Goal: Information Seeking & Learning: Learn about a topic

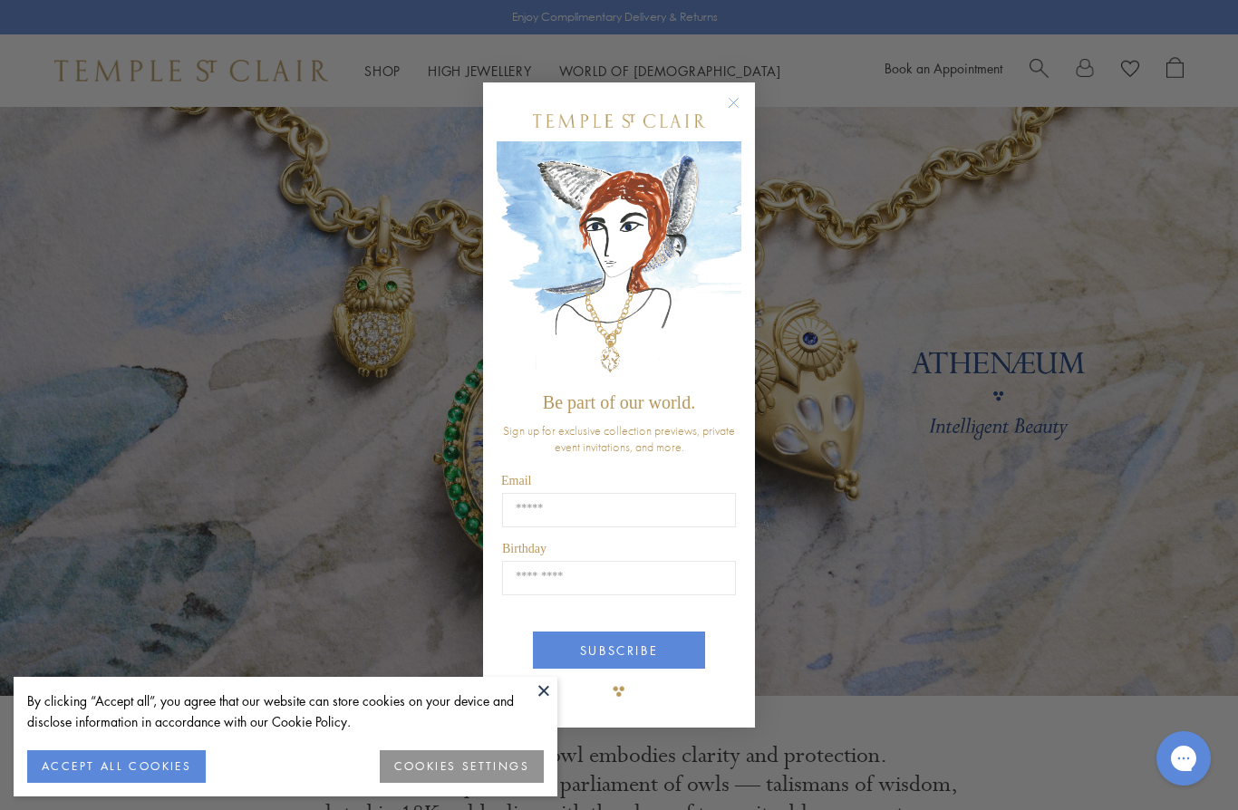
click at [737, 107] on circle "Close dialog" at bounding box center [734, 103] width 22 height 22
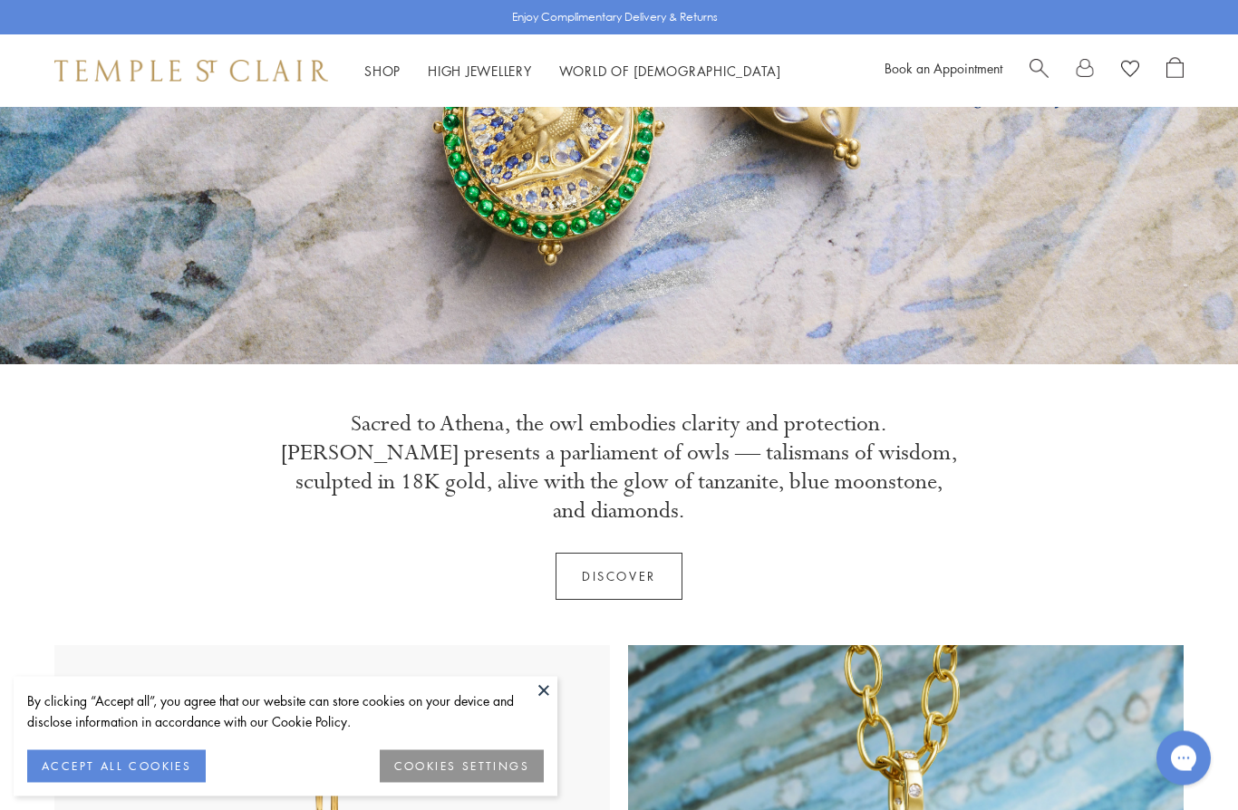
scroll to position [335, 0]
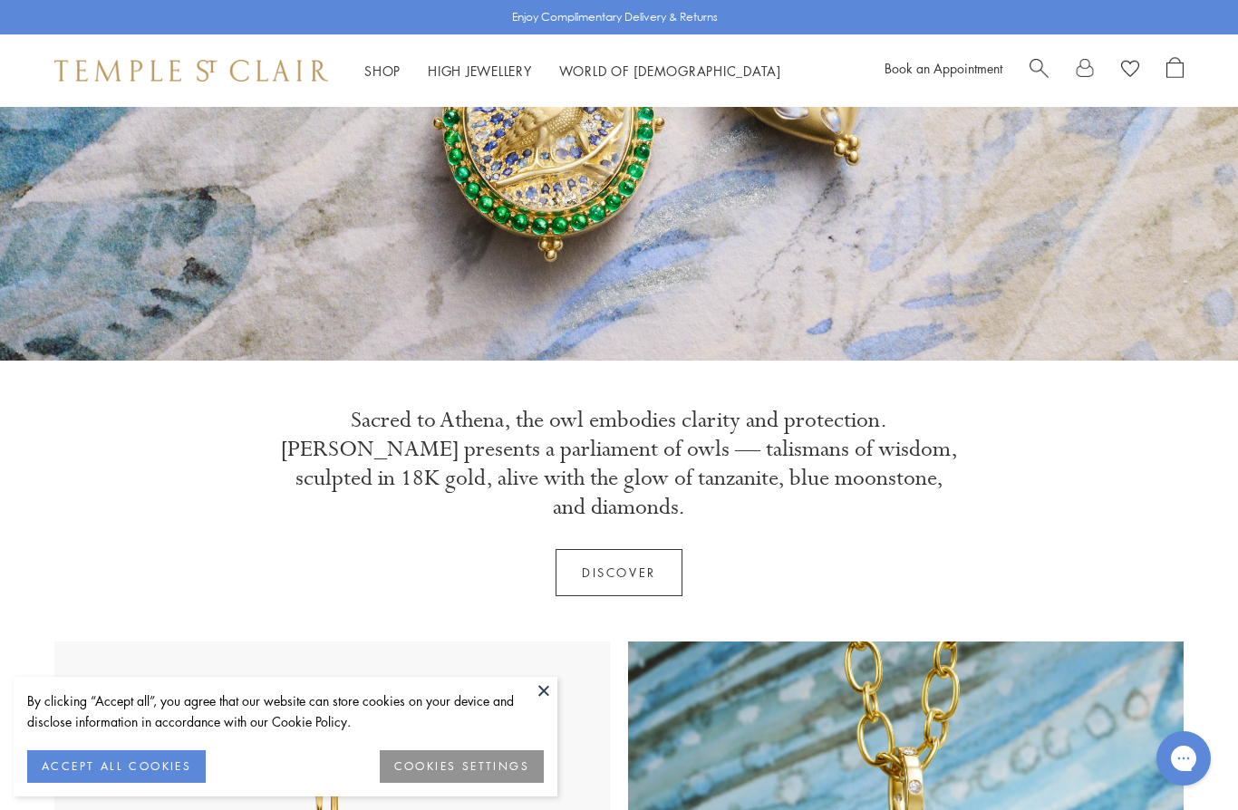
click at [616, 549] on link "Discover" at bounding box center [619, 572] width 127 height 47
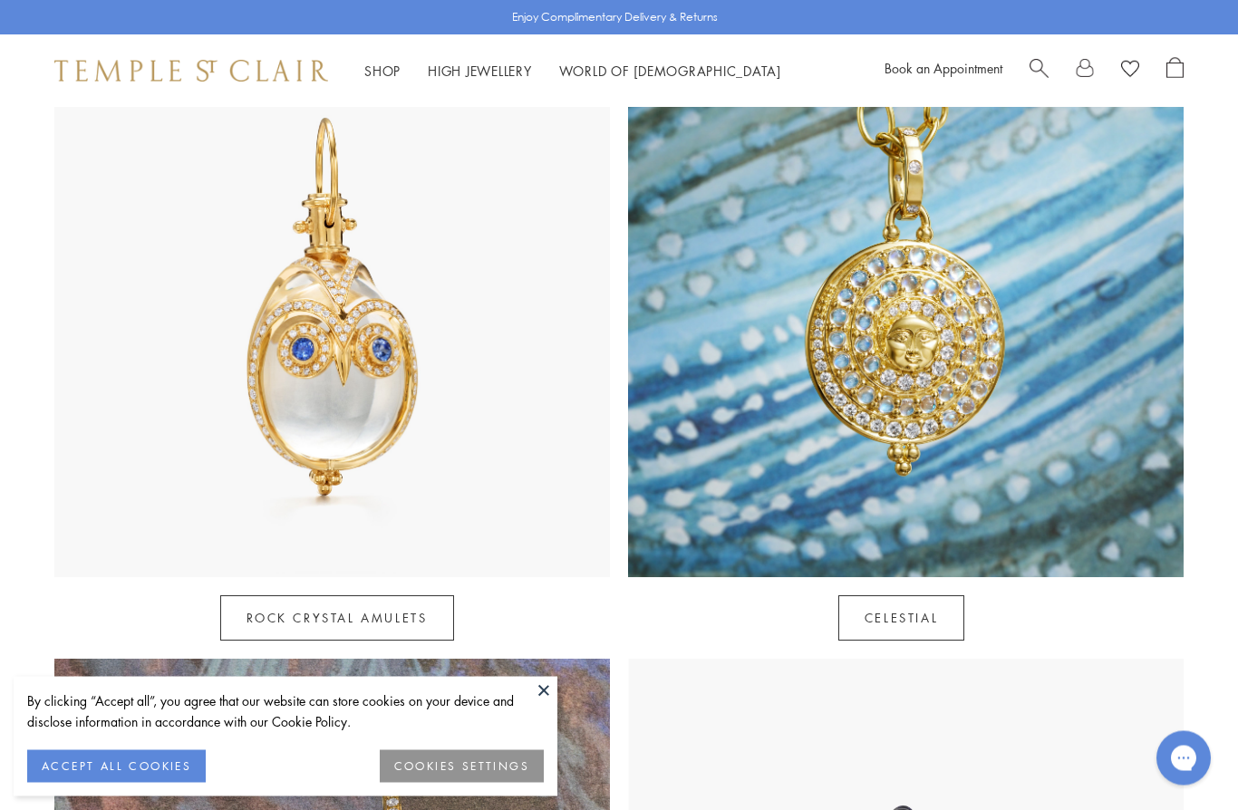
scroll to position [956, 0]
click at [331, 595] on link "Rock Crystal Amulets" at bounding box center [337, 617] width 234 height 45
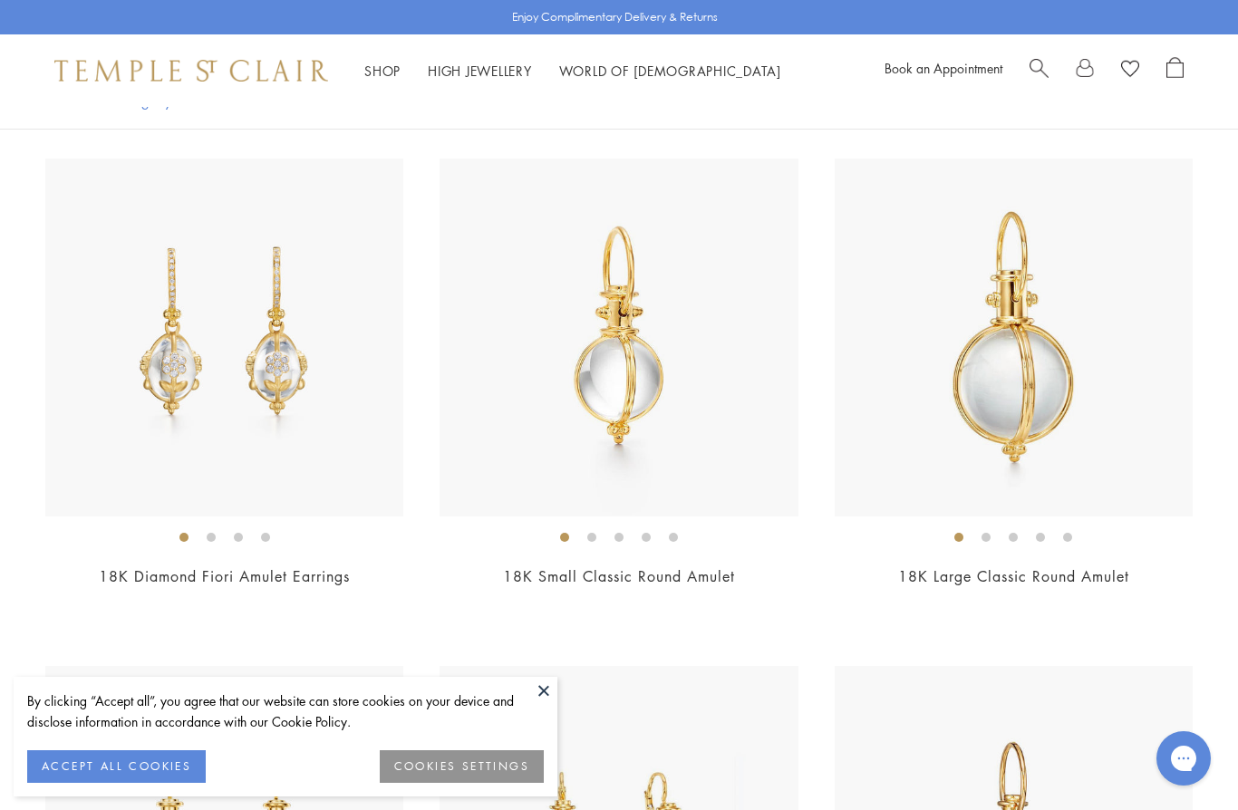
scroll to position [2195, 0]
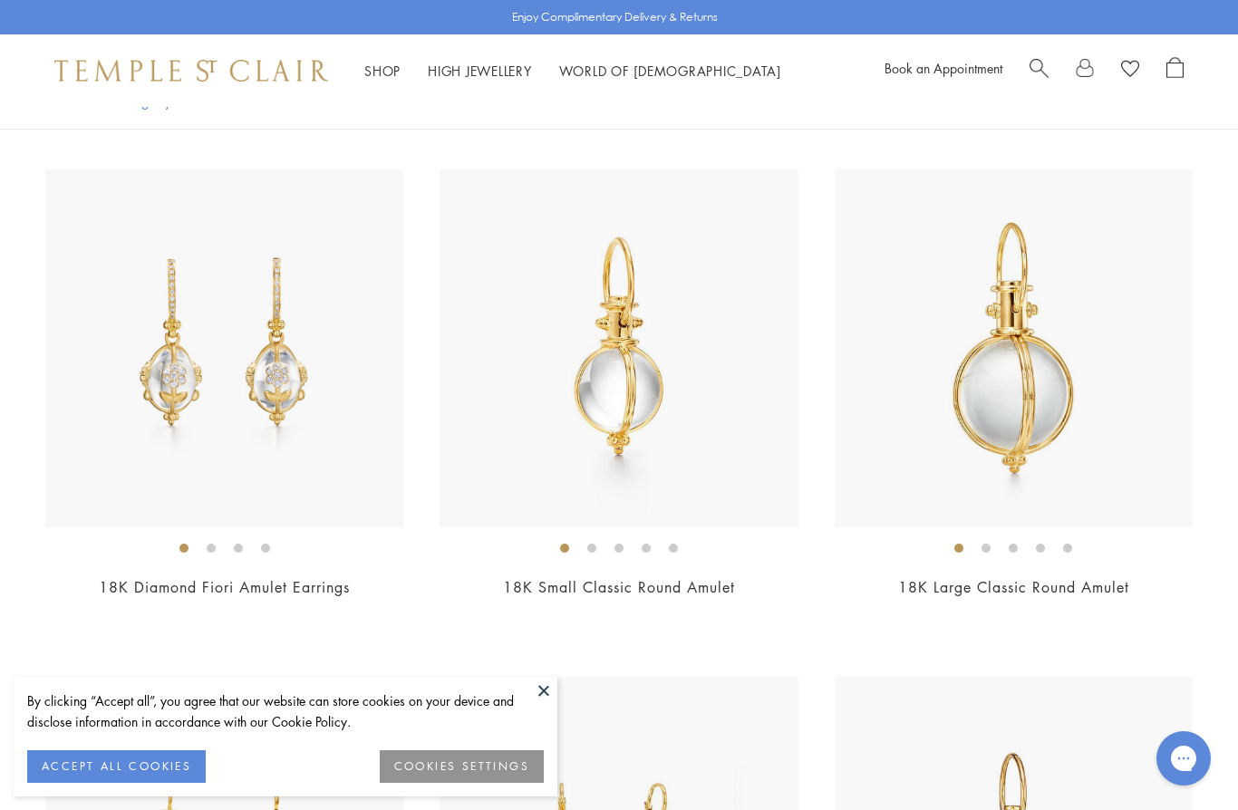
click at [536, 704] on button at bounding box center [543, 690] width 27 height 27
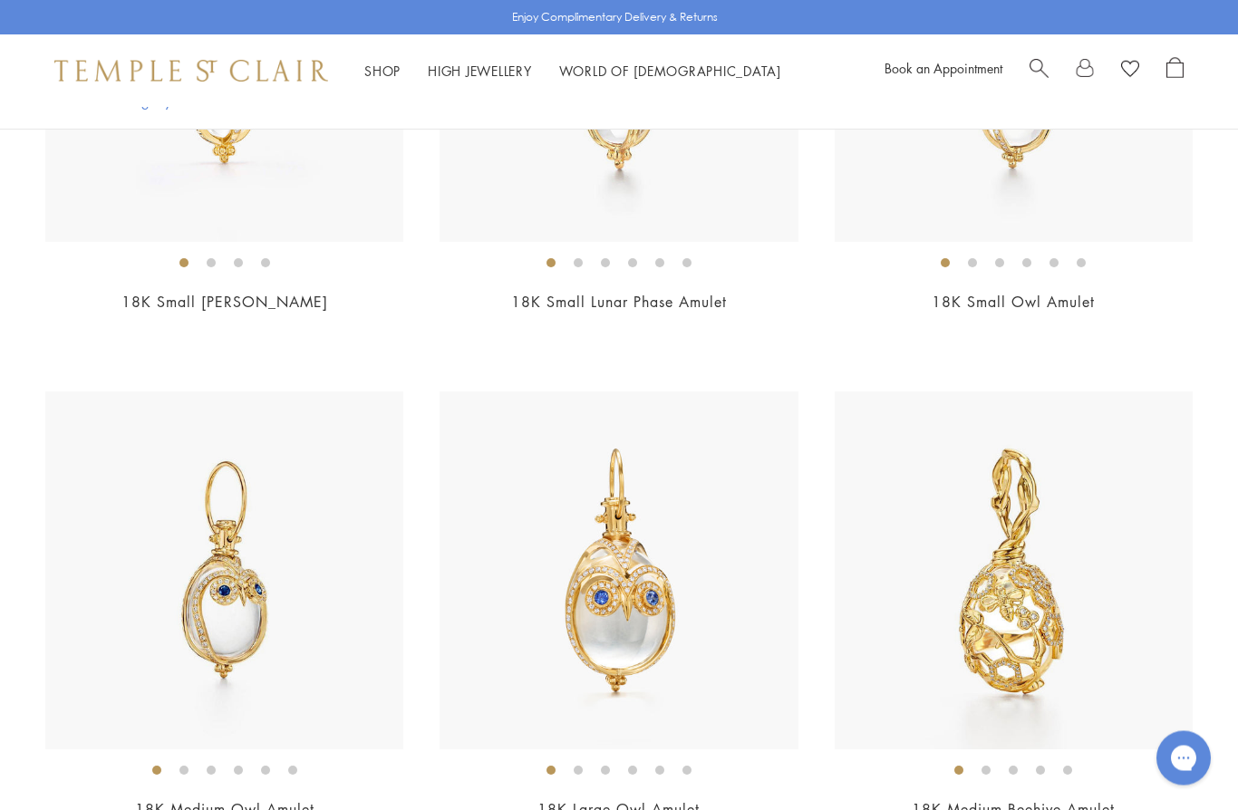
scroll to position [7560, 0]
click at [626, 800] on link "18K Large Owl Amulet" at bounding box center [619, 810] width 162 height 20
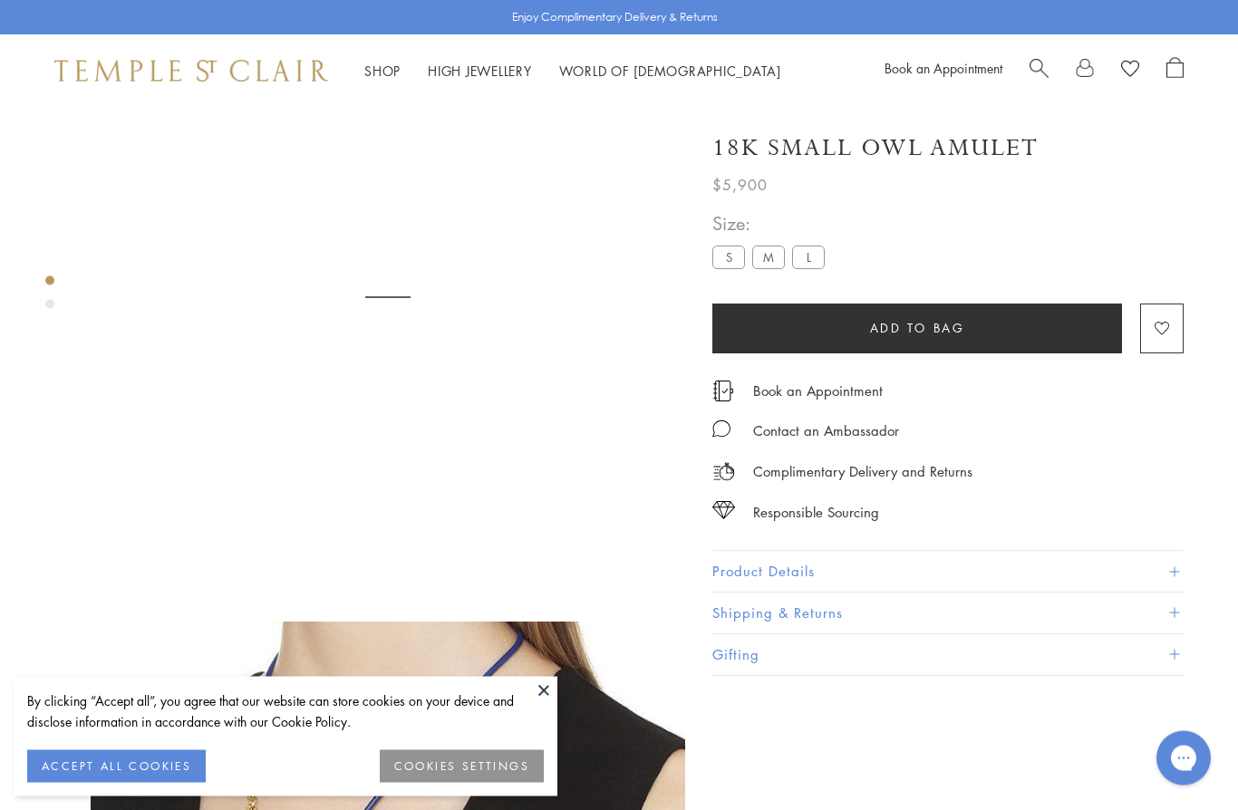
scroll to position [107, 0]
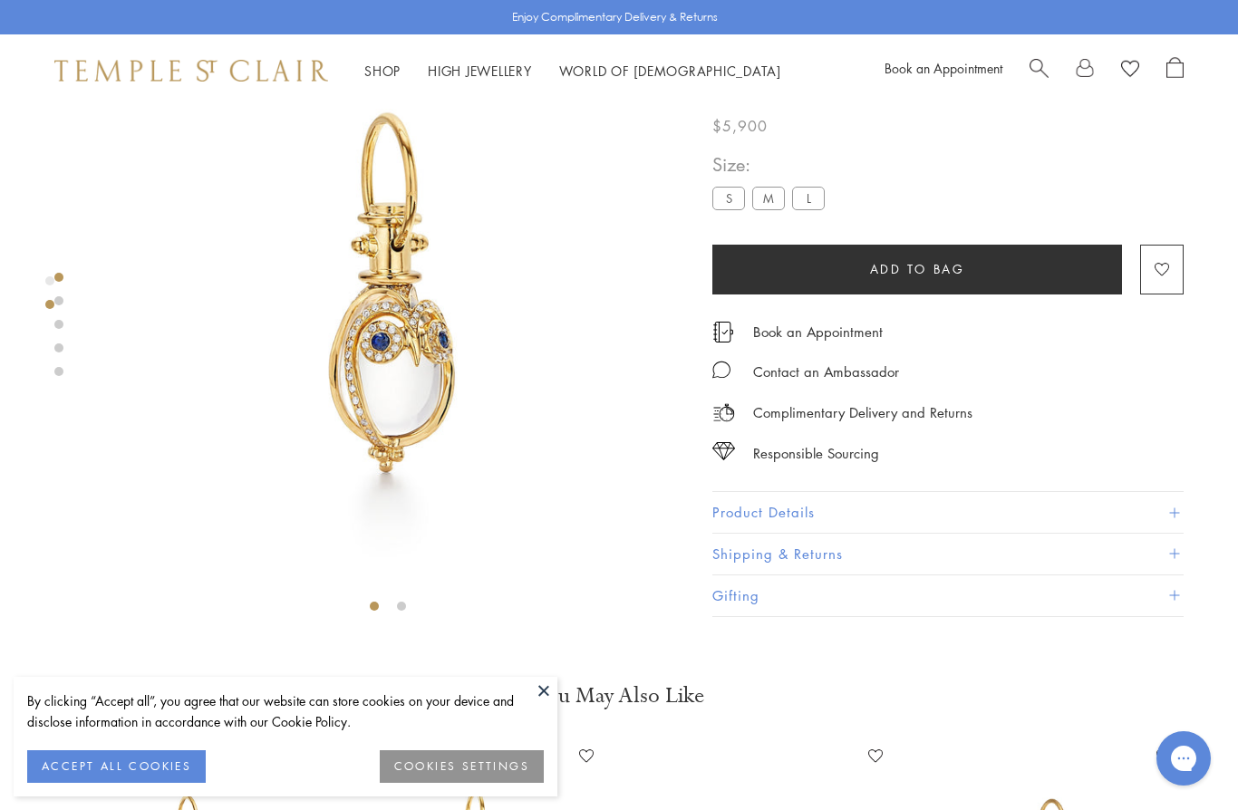
click at [771, 206] on label "M" at bounding box center [768, 199] width 33 height 23
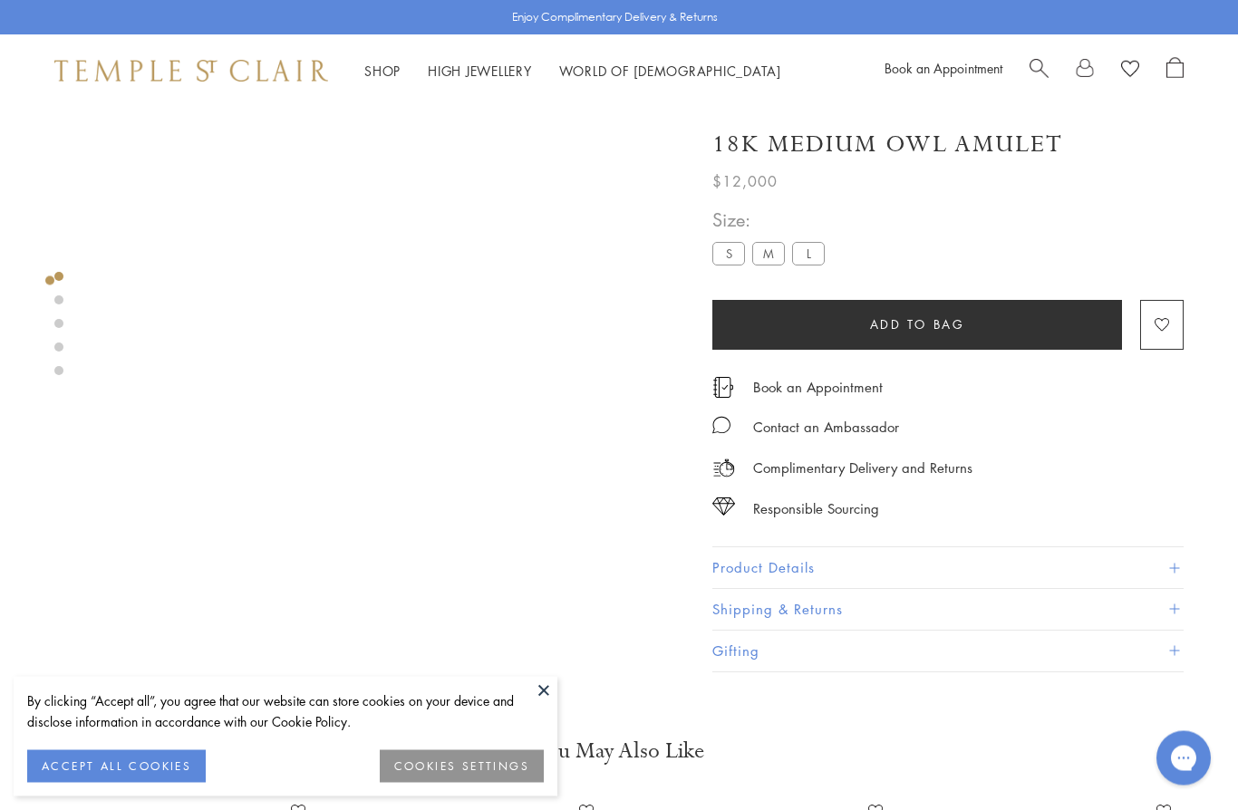
scroll to position [29, 0]
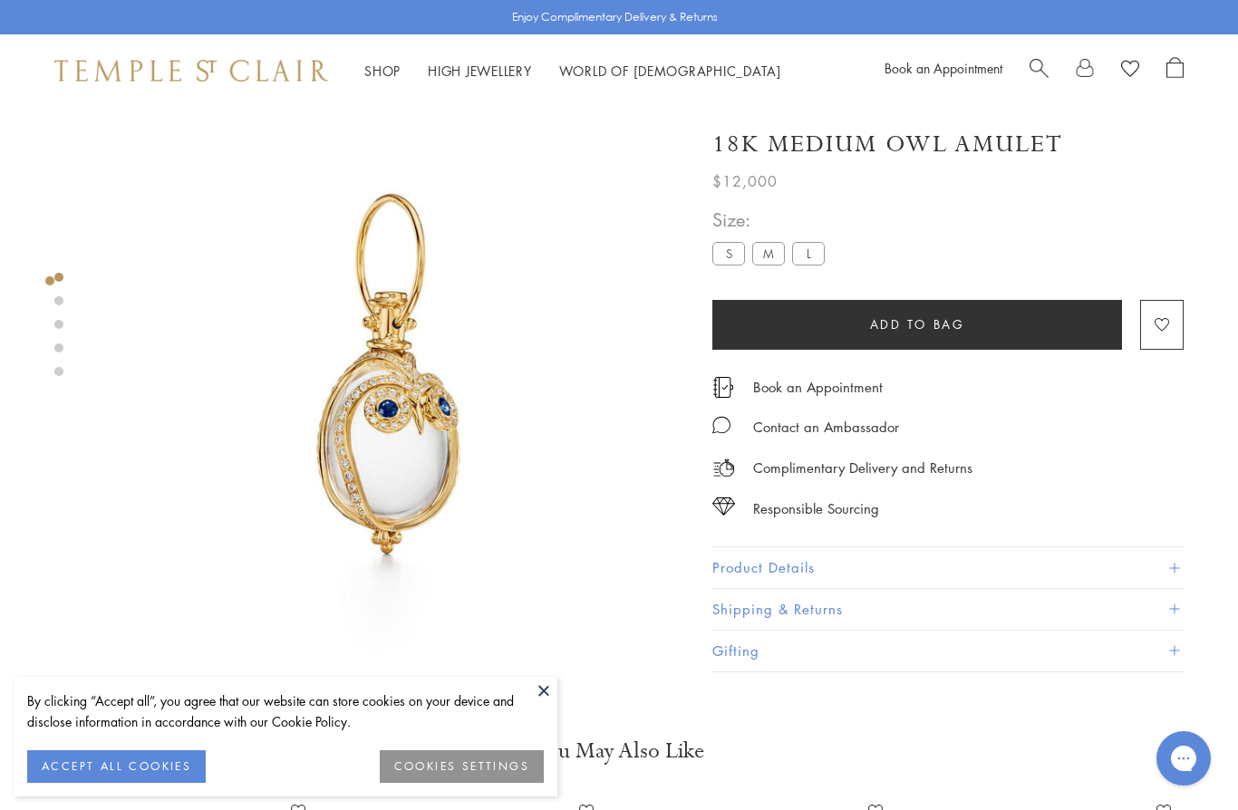
click at [818, 254] on label "L" at bounding box center [808, 254] width 33 height 23
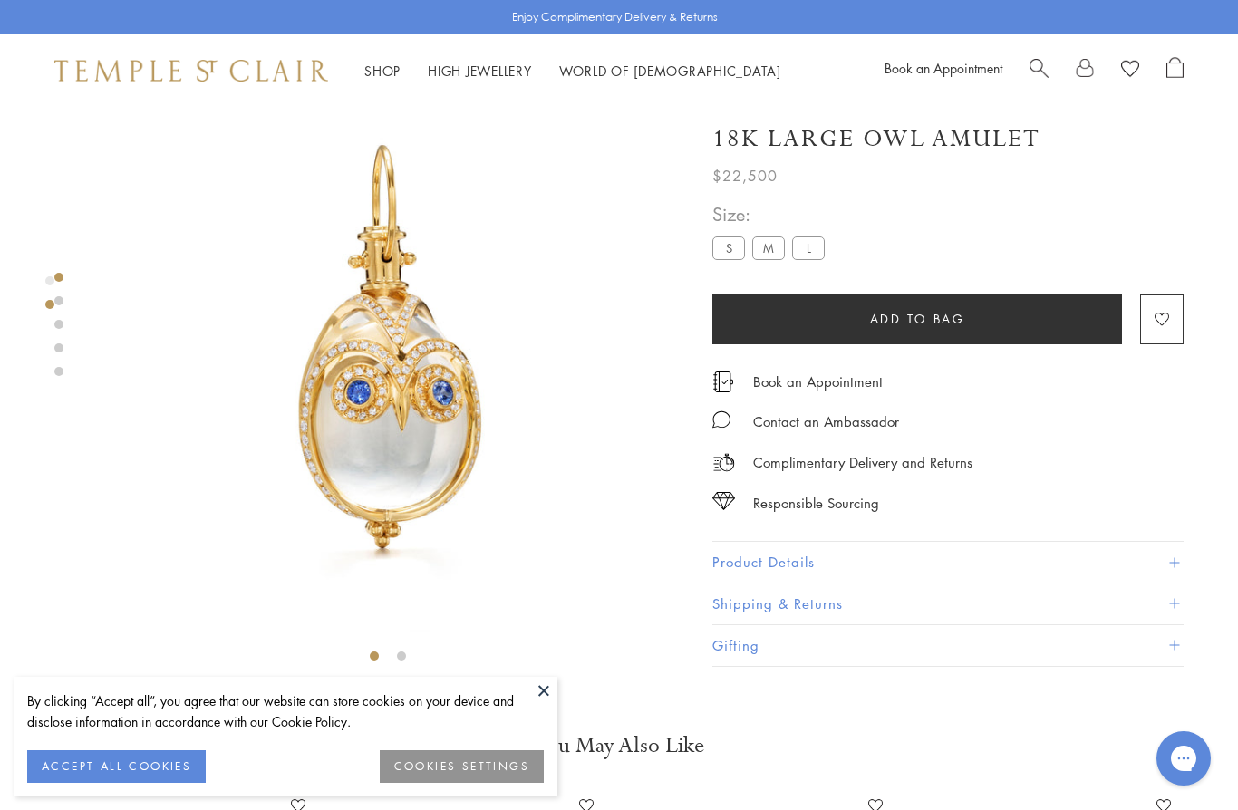
scroll to position [58, 0]
click at [1176, 557] on button "Product Details" at bounding box center [948, 562] width 471 height 41
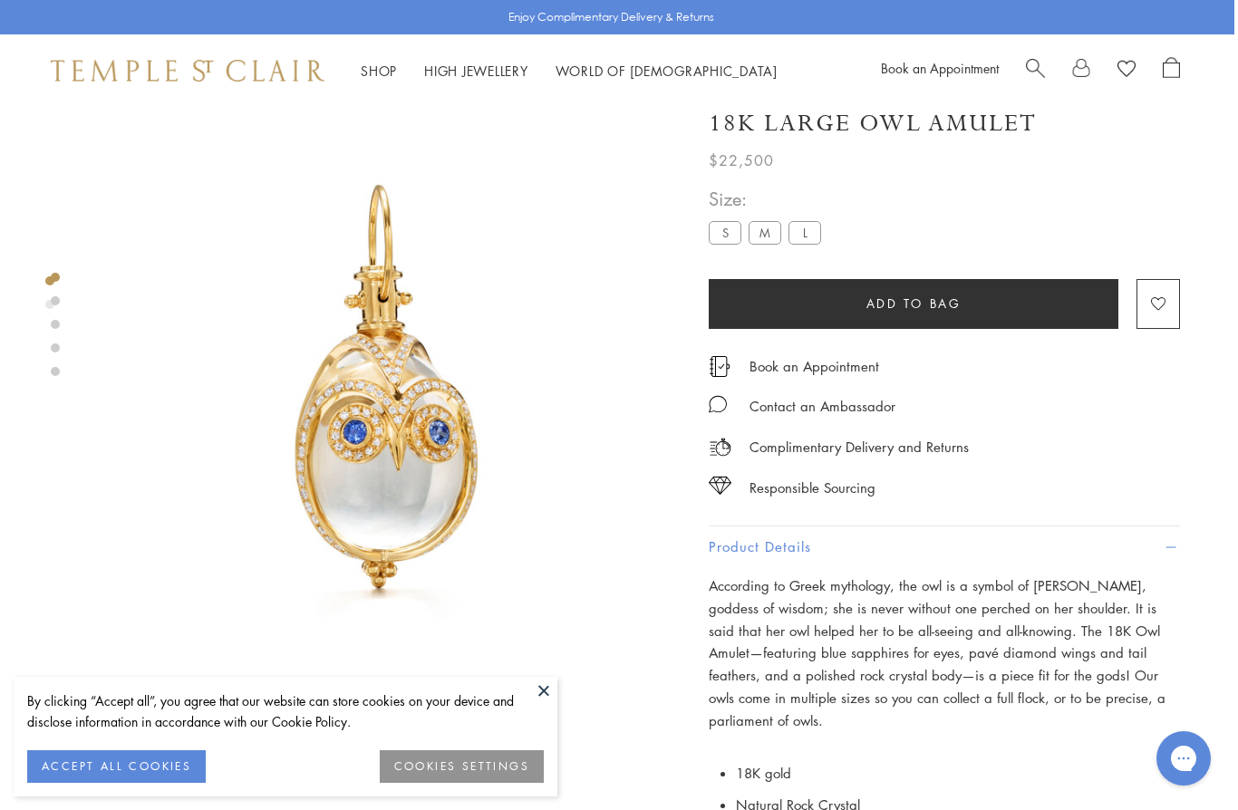
scroll to position [0, 4]
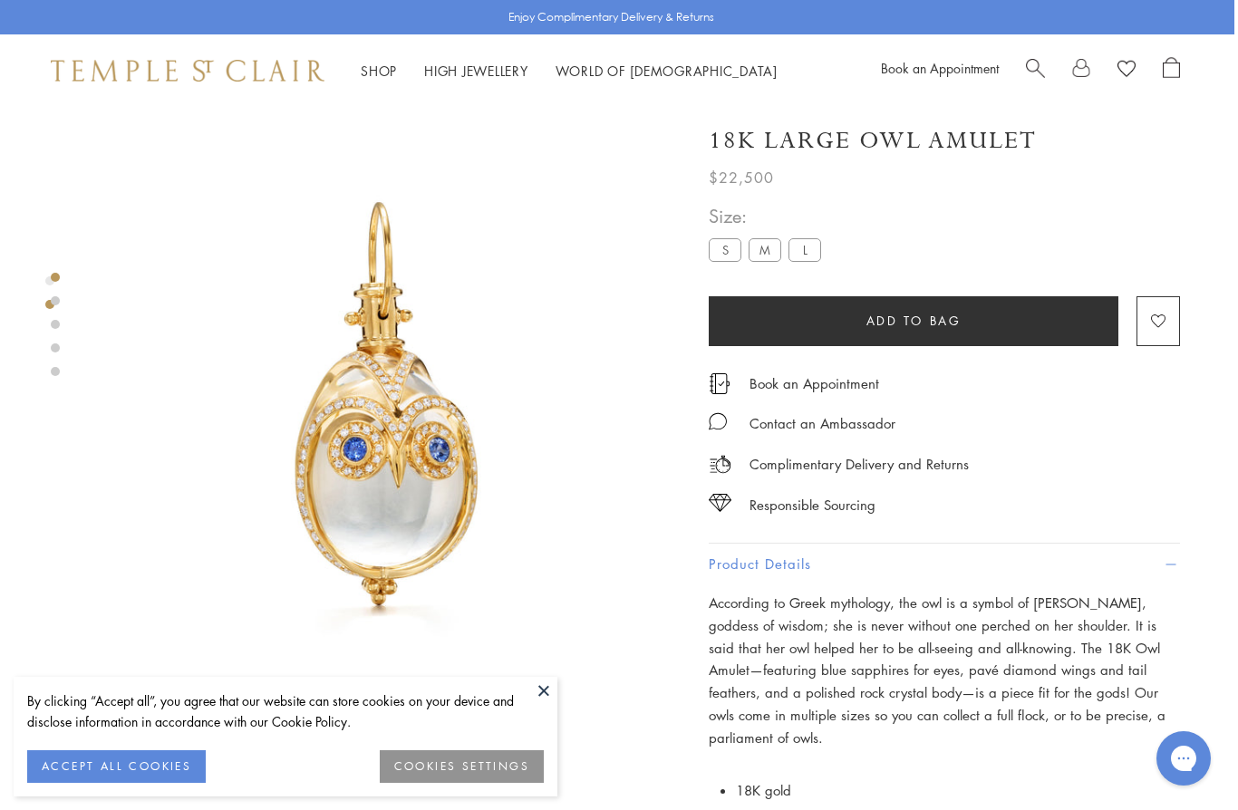
scroll to position [29, 0]
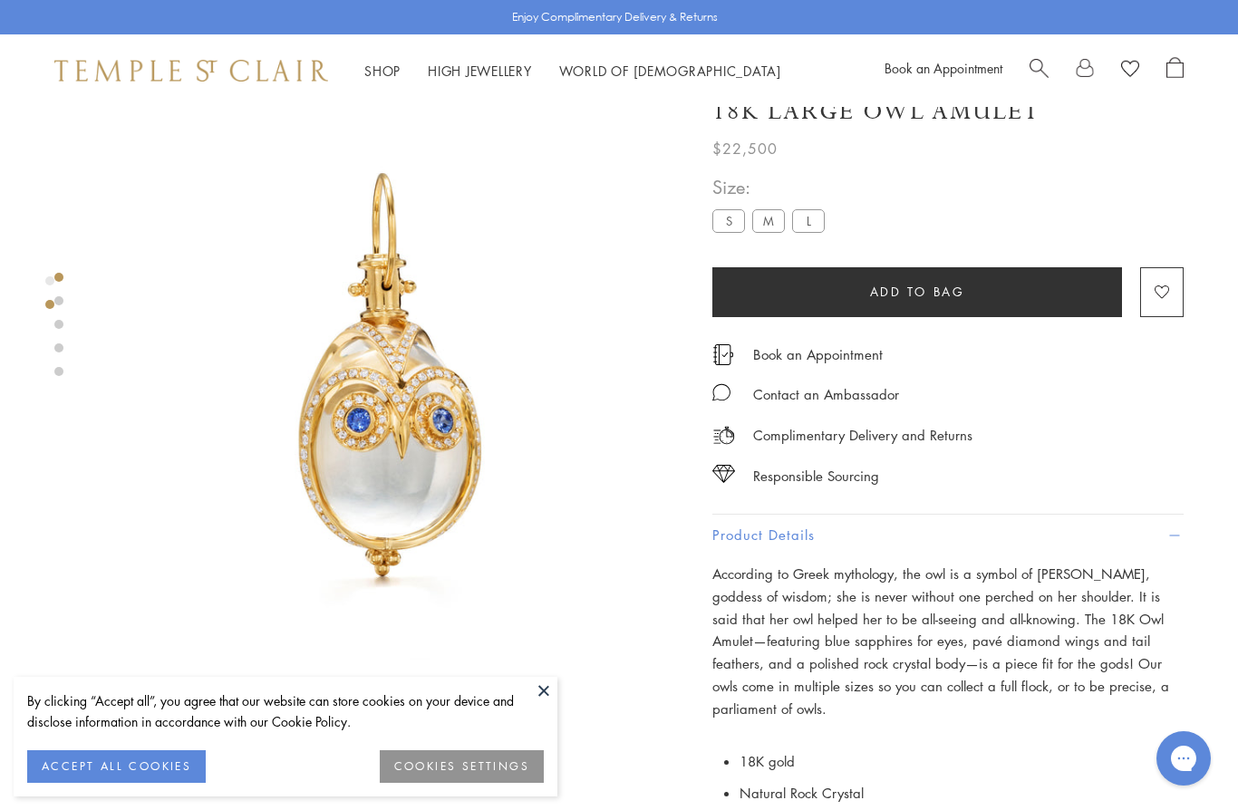
click at [733, 225] on label "S" at bounding box center [729, 220] width 33 height 23
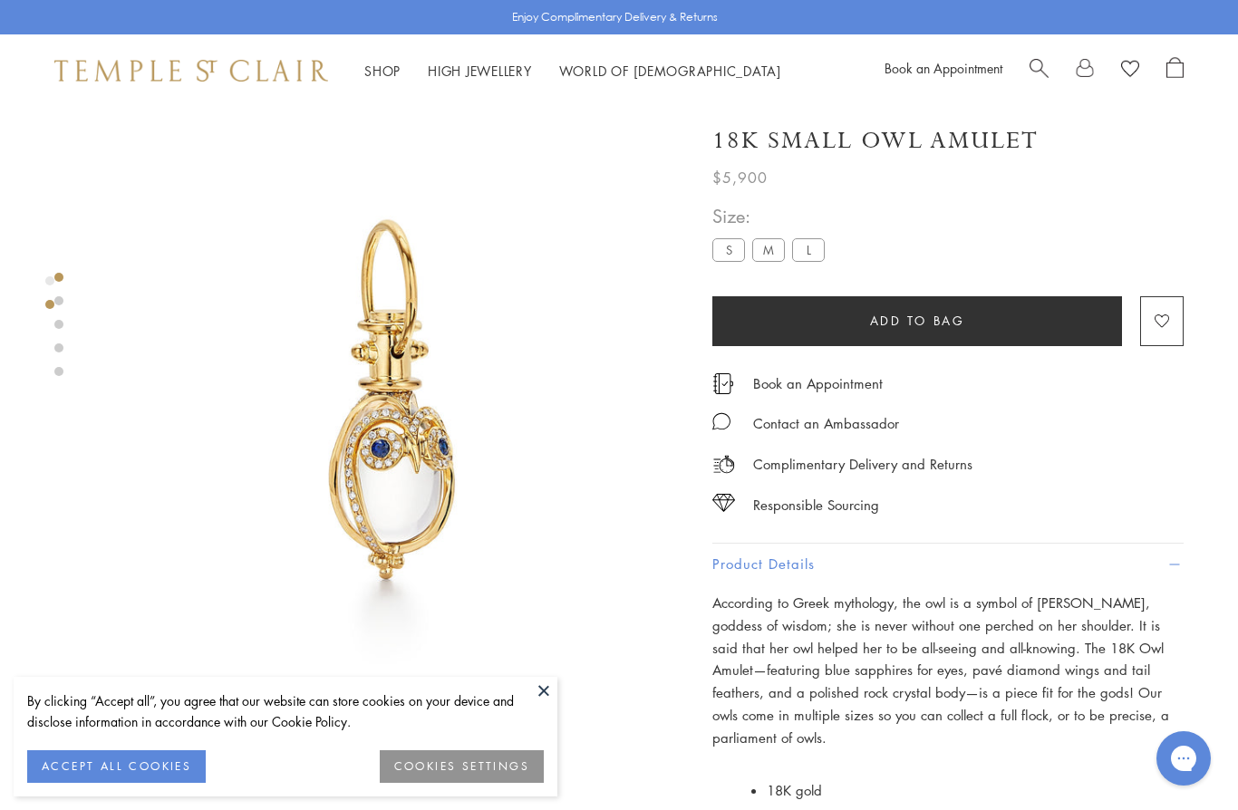
click at [383, 58] on div "Shop Shop Categories Amulets Pendants & Charms Lockets Chains & Leather Cords E…" at bounding box center [619, 70] width 1238 height 73
click at [384, 74] on link "Shop Shop" at bounding box center [382, 71] width 36 height 18
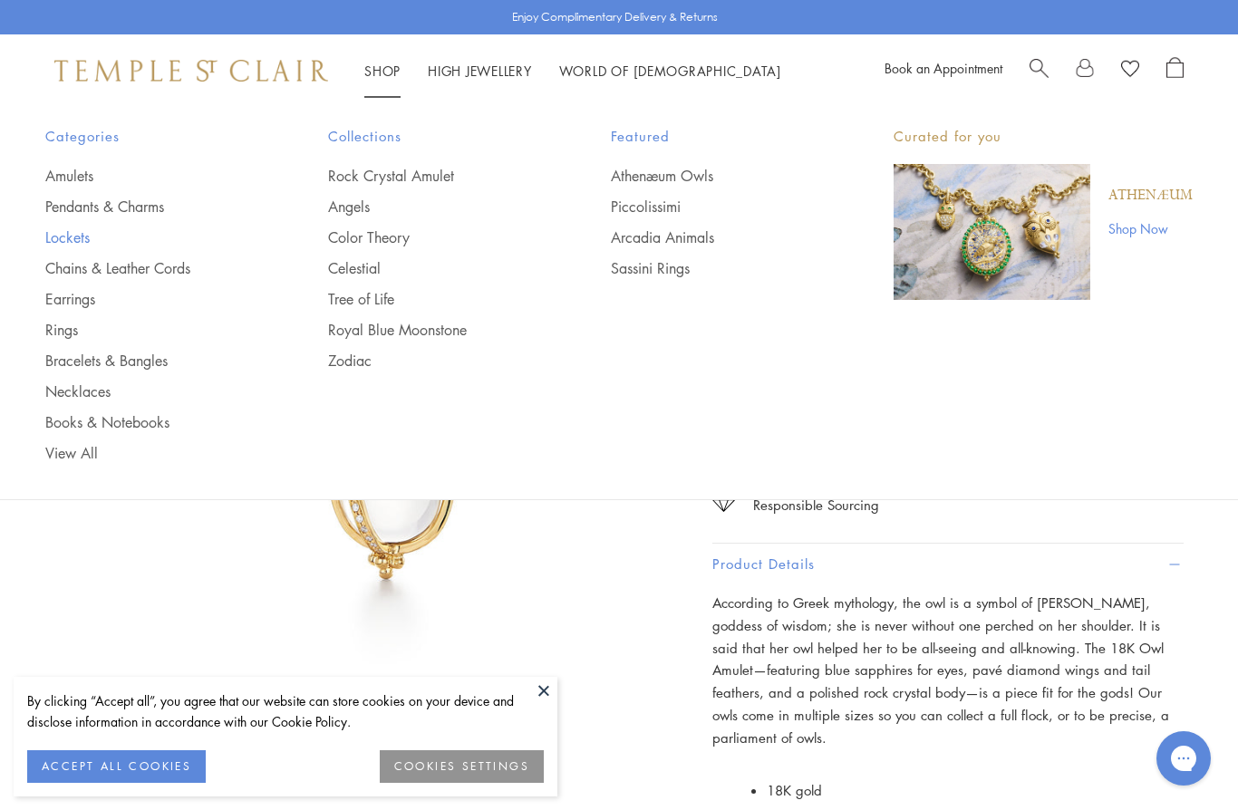
click at [77, 240] on link "Lockets" at bounding box center [150, 238] width 210 height 20
click at [125, 183] on link "Amulets" at bounding box center [150, 176] width 210 height 20
click at [125, 205] on link "Pendants & Charms" at bounding box center [150, 207] width 210 height 20
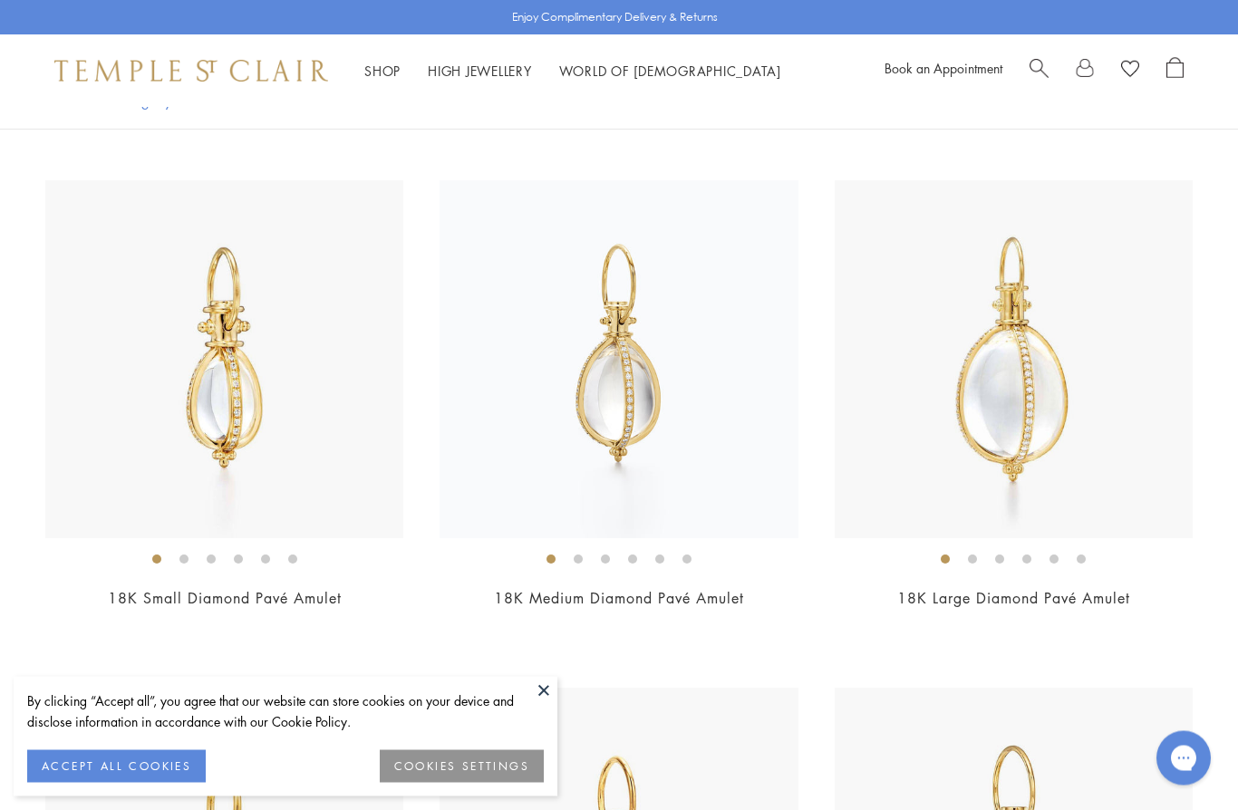
scroll to position [4723, 0]
click at [616, 588] on link "18K Medium Diamond Pavé Amulet" at bounding box center [619, 598] width 250 height 20
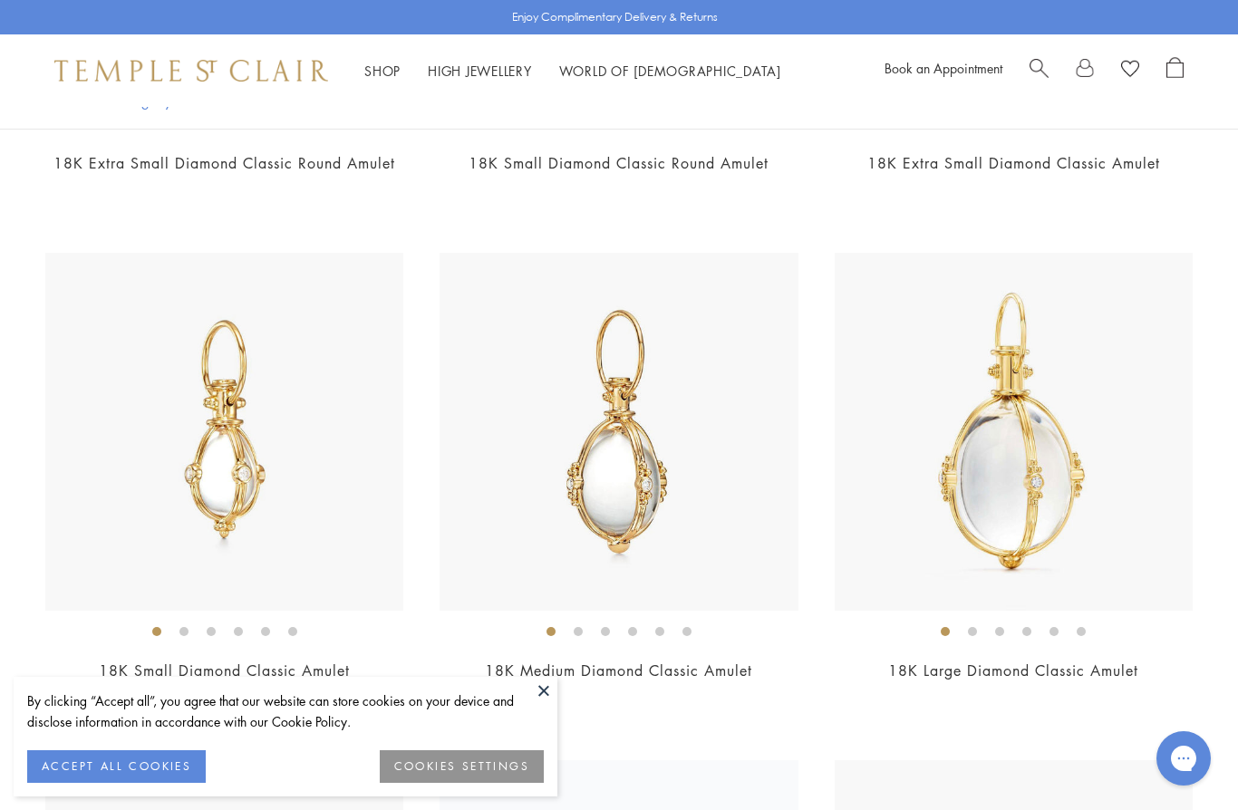
scroll to position [4109, 0]
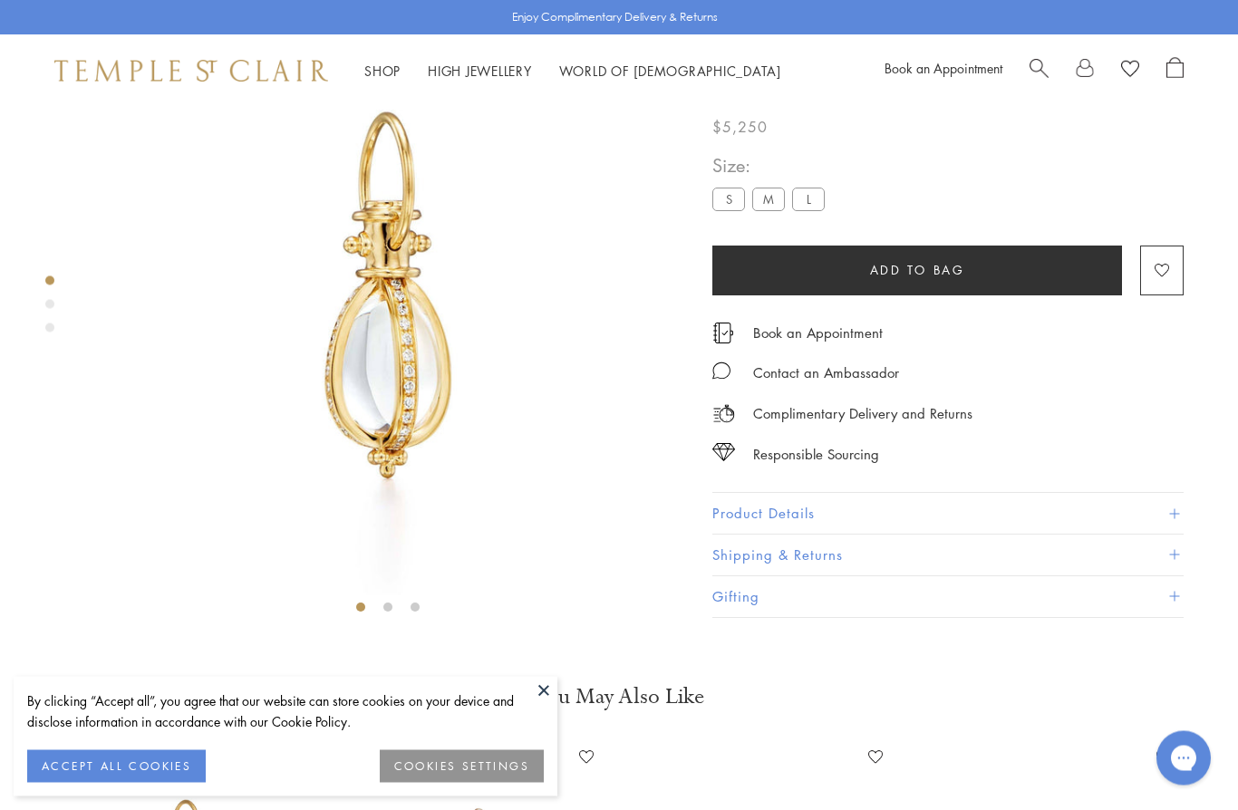
scroll to position [107, 0]
click at [549, 692] on button at bounding box center [543, 690] width 27 height 27
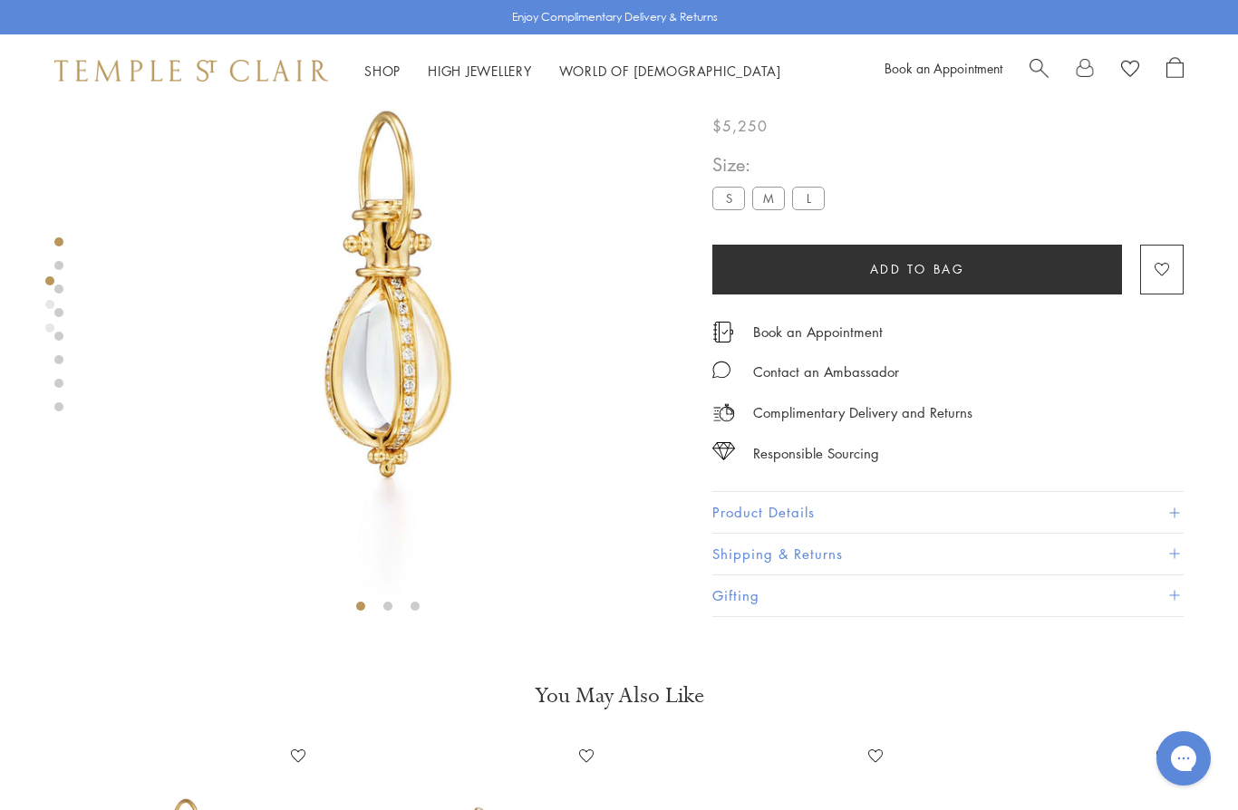
scroll to position [0, 0]
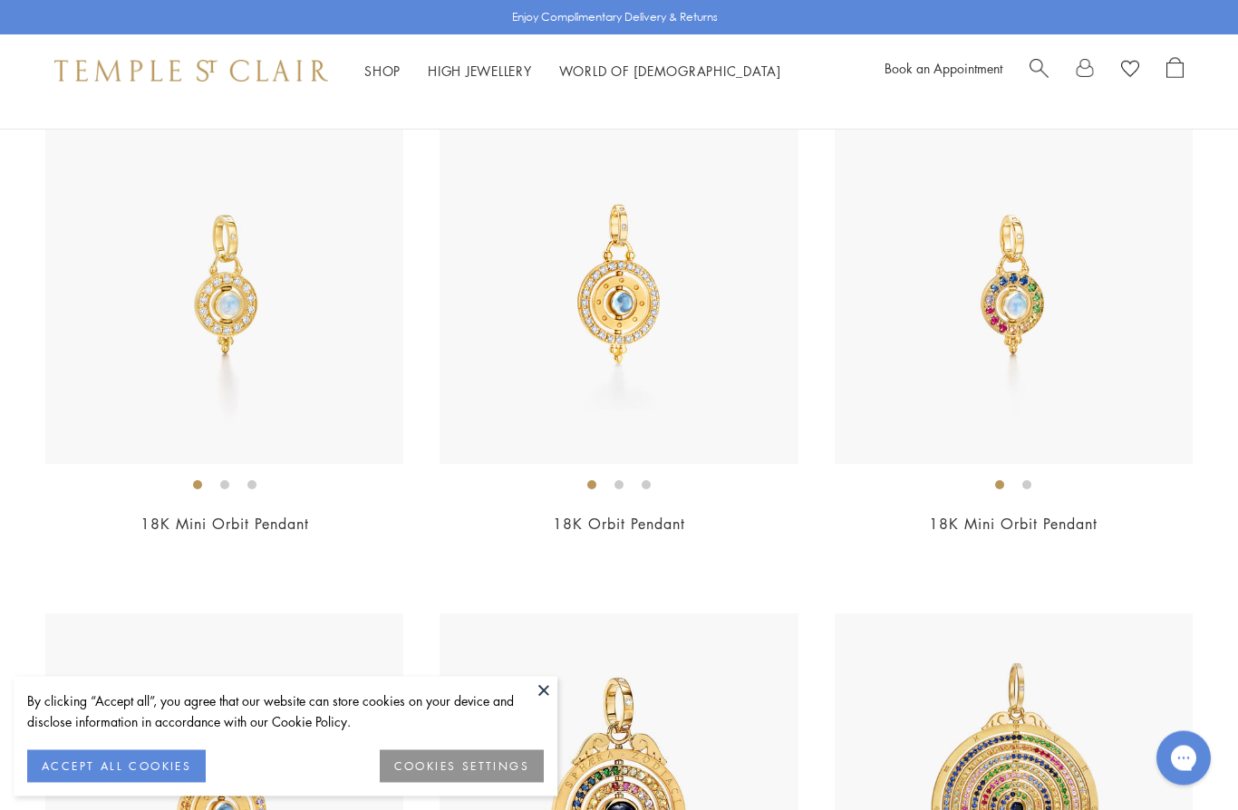
scroll to position [7339, 0]
click at [207, 513] on link "18K Mini Orbit Pendant" at bounding box center [225, 523] width 169 height 20
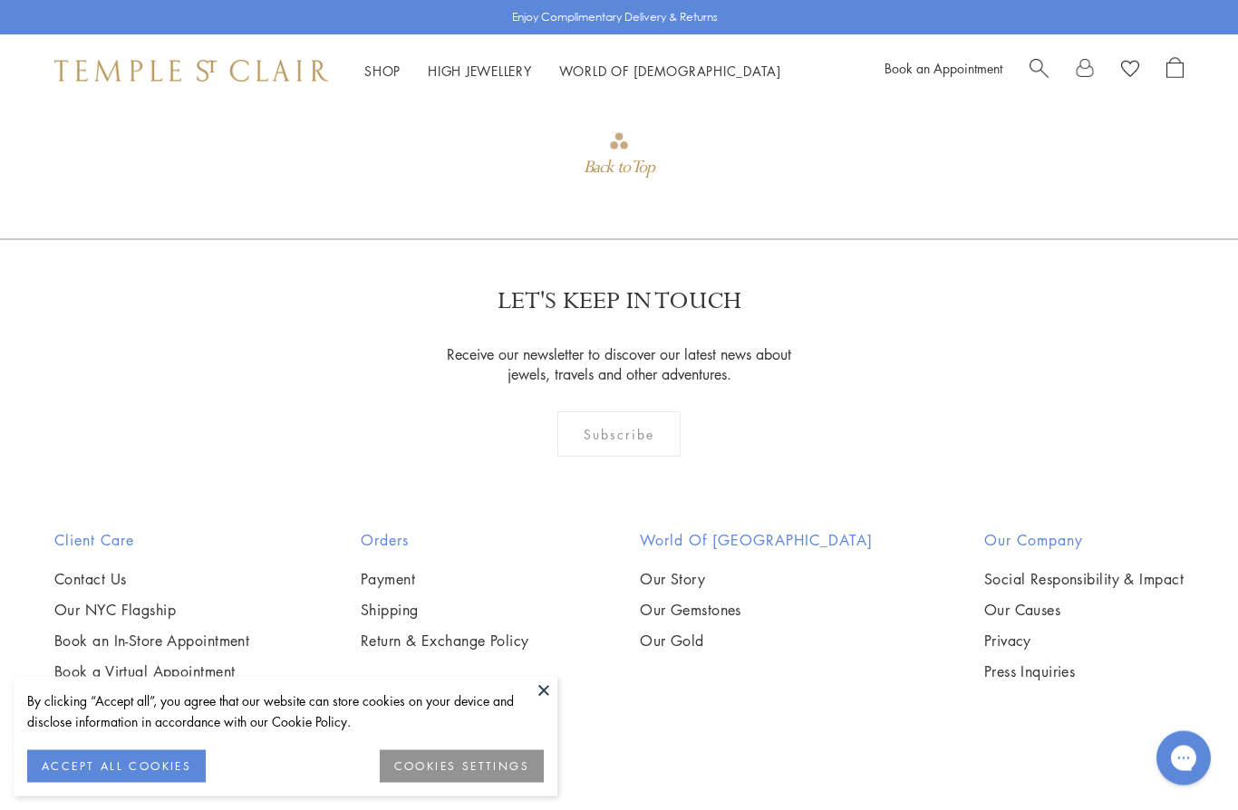
scroll to position [2232, 0]
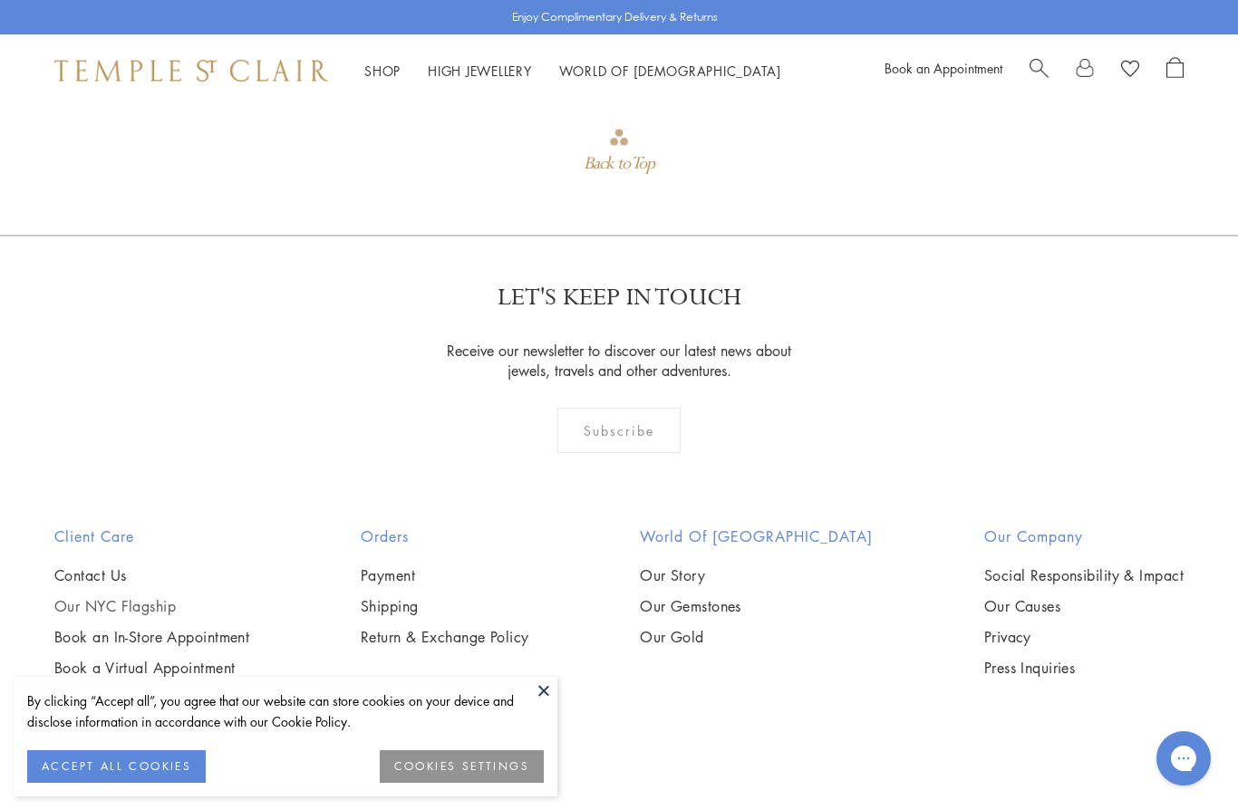
click at [135, 600] on link "Our NYC Flagship" at bounding box center [151, 607] width 195 height 20
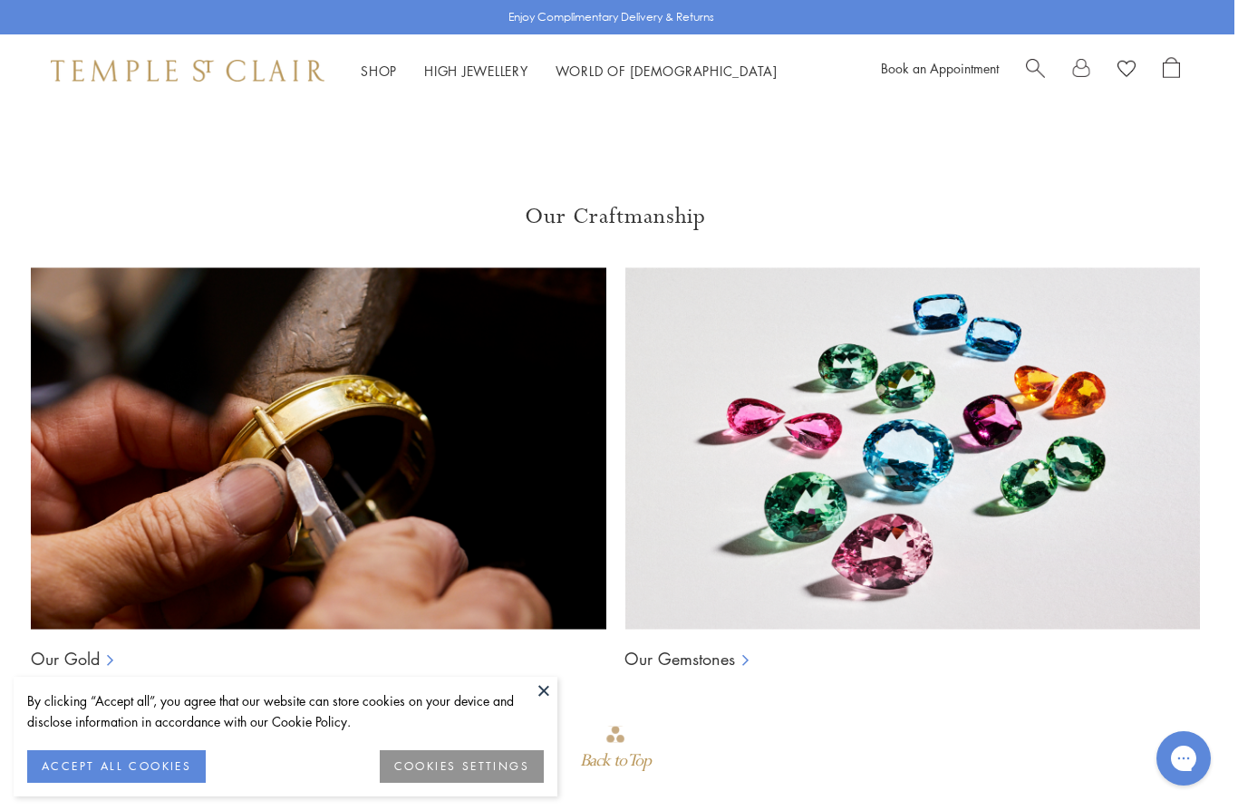
scroll to position [1634, 4]
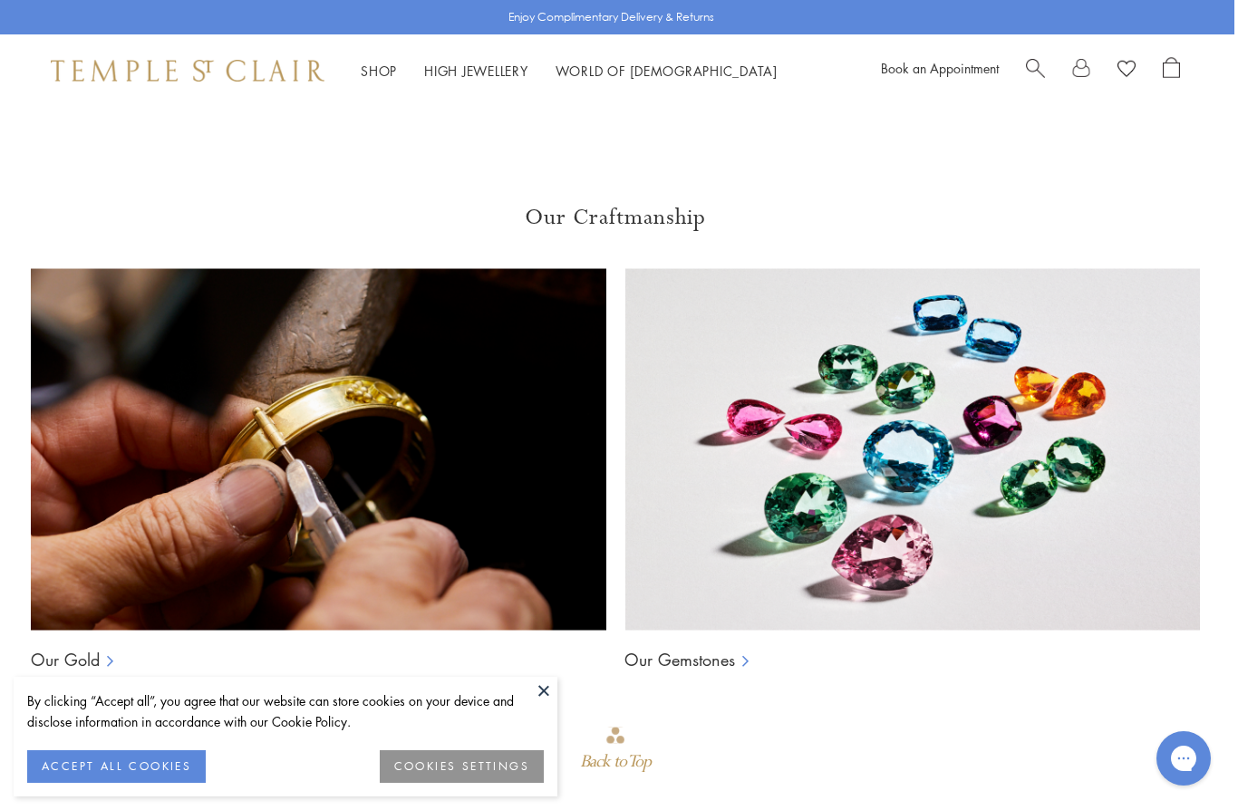
click at [383, 76] on link "Shop Shop" at bounding box center [379, 71] width 36 height 18
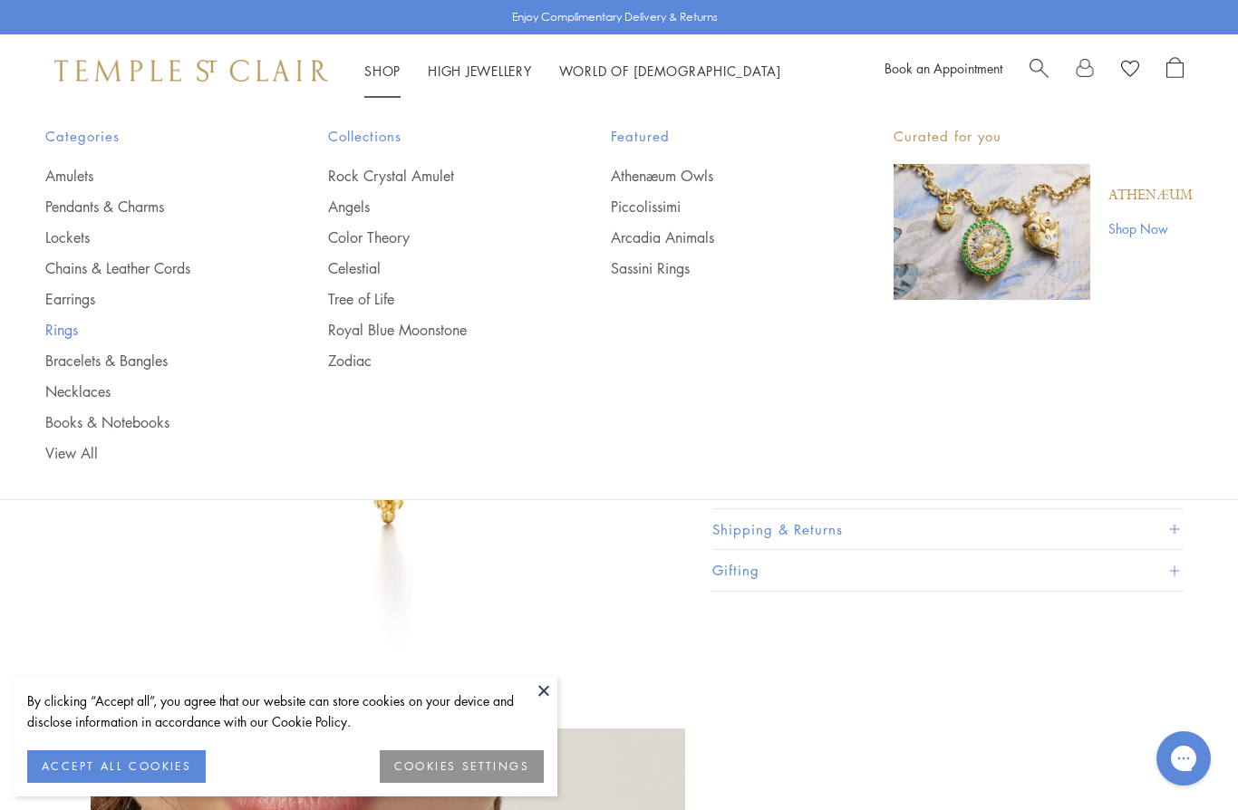
click at [63, 325] on link "Rings" at bounding box center [150, 330] width 210 height 20
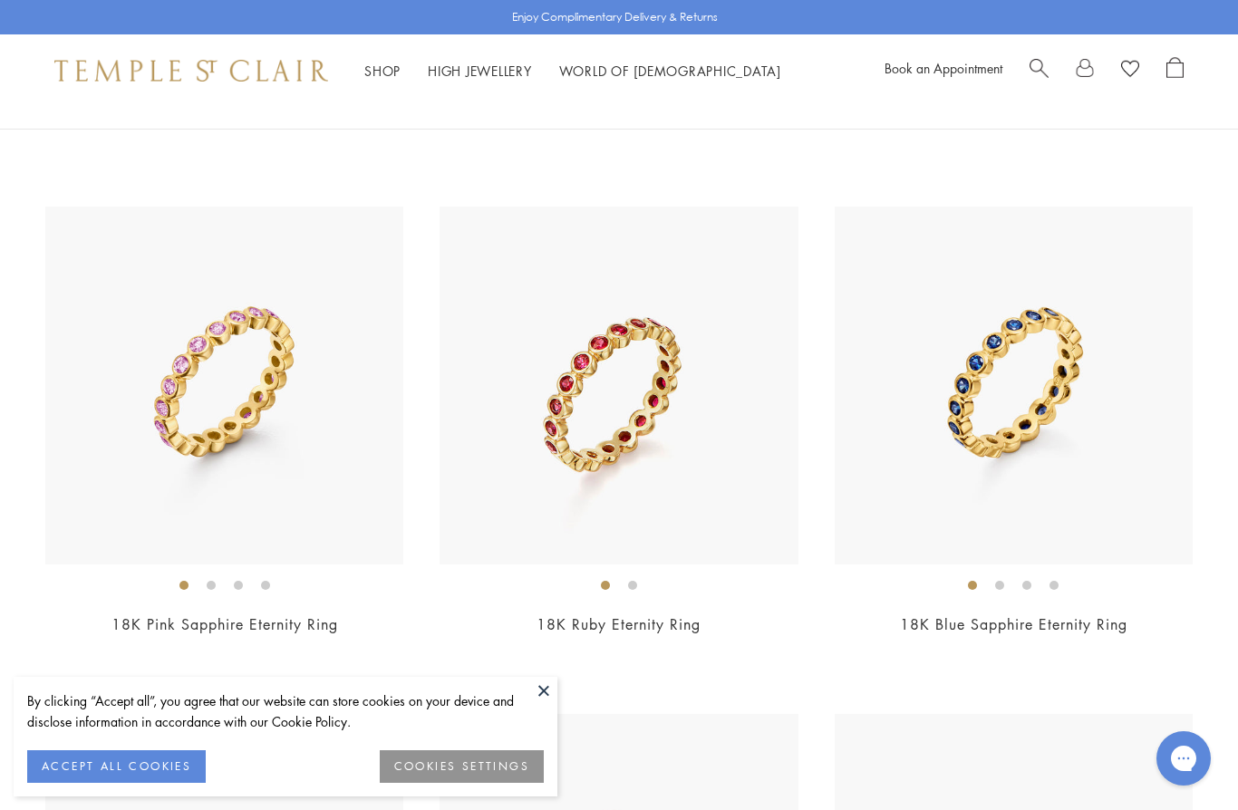
scroll to position [5711, 0]
click at [221, 616] on link "18K Pink Sapphire Eternity Ring" at bounding box center [225, 626] width 227 height 20
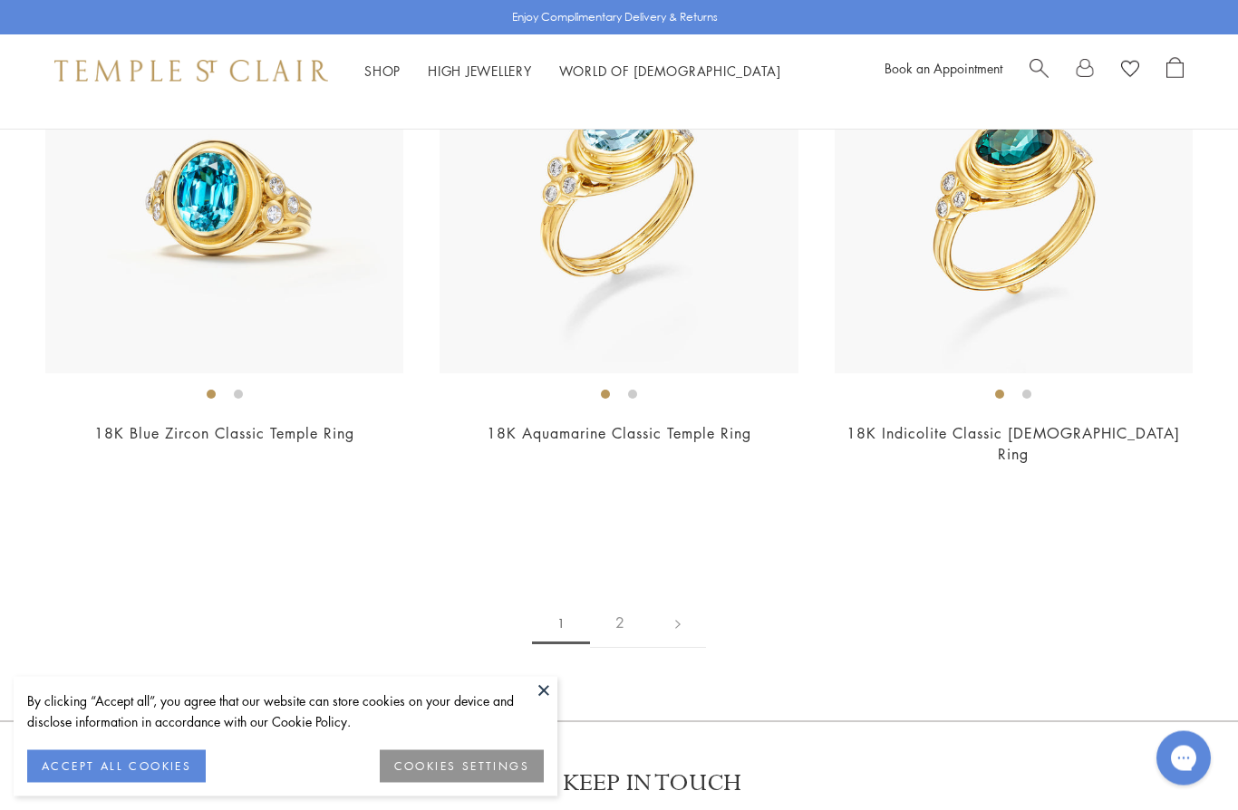
scroll to position [7937, 0]
click at [633, 597] on link "2" at bounding box center [620, 622] width 60 height 50
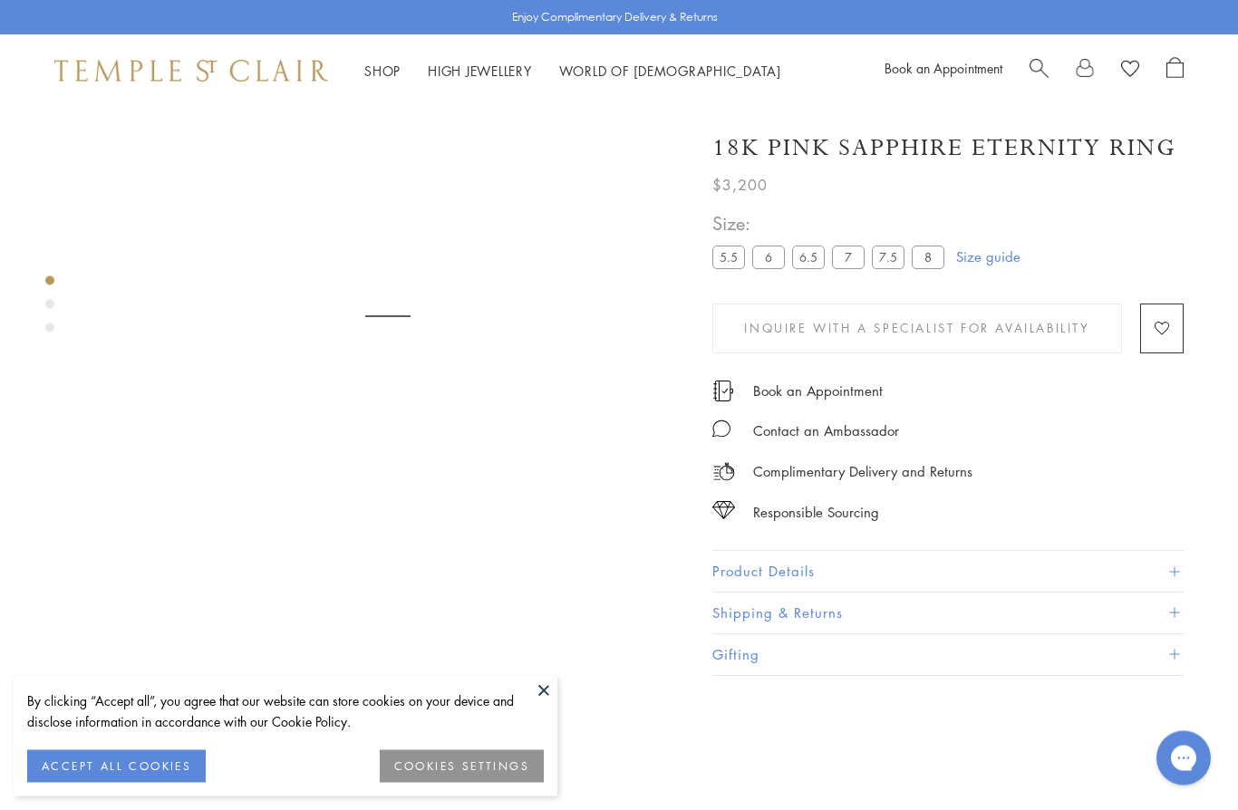
scroll to position [107, 0]
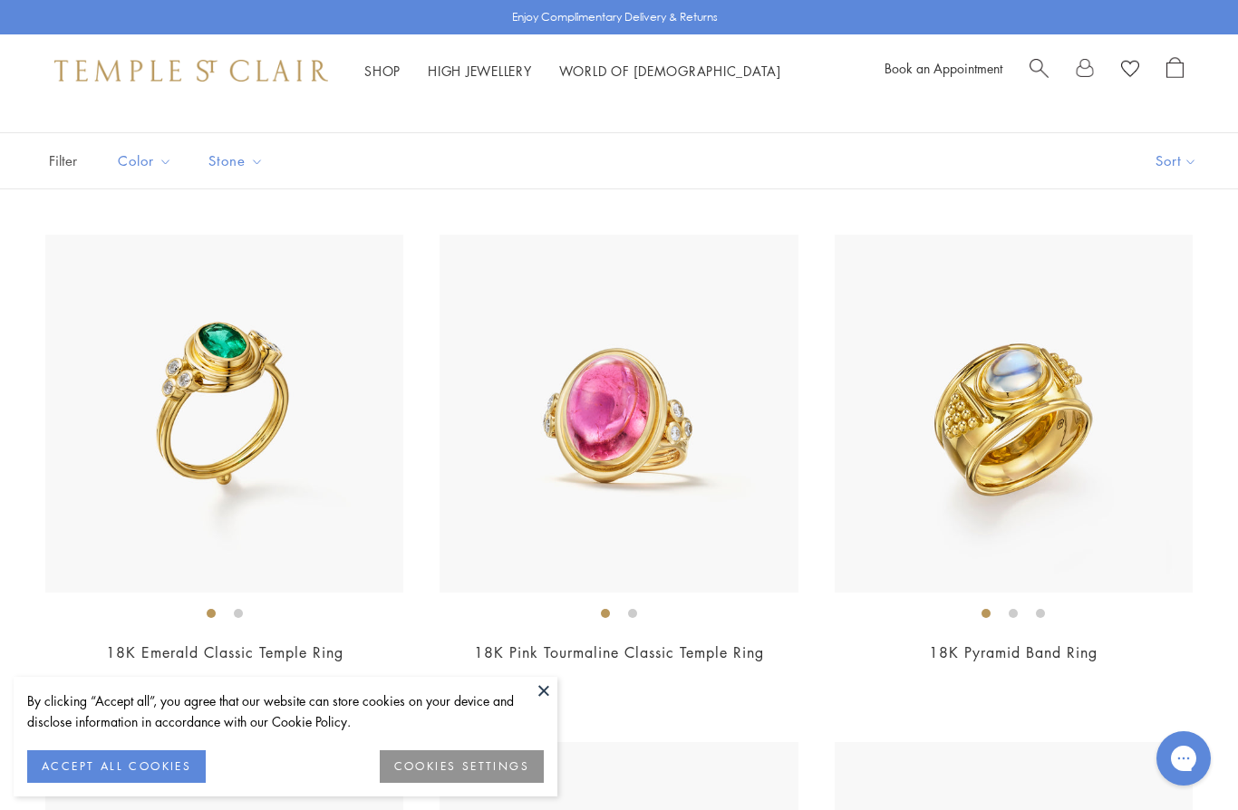
scroll to position [97, 0]
click at [606, 639] on div "18K Pink Tourmaline Classic Temple Ring $22,000" at bounding box center [619, 462] width 358 height 453
click at [617, 646] on link "18K Pink Tourmaline Classic Temple Ring" at bounding box center [619, 654] width 290 height 20
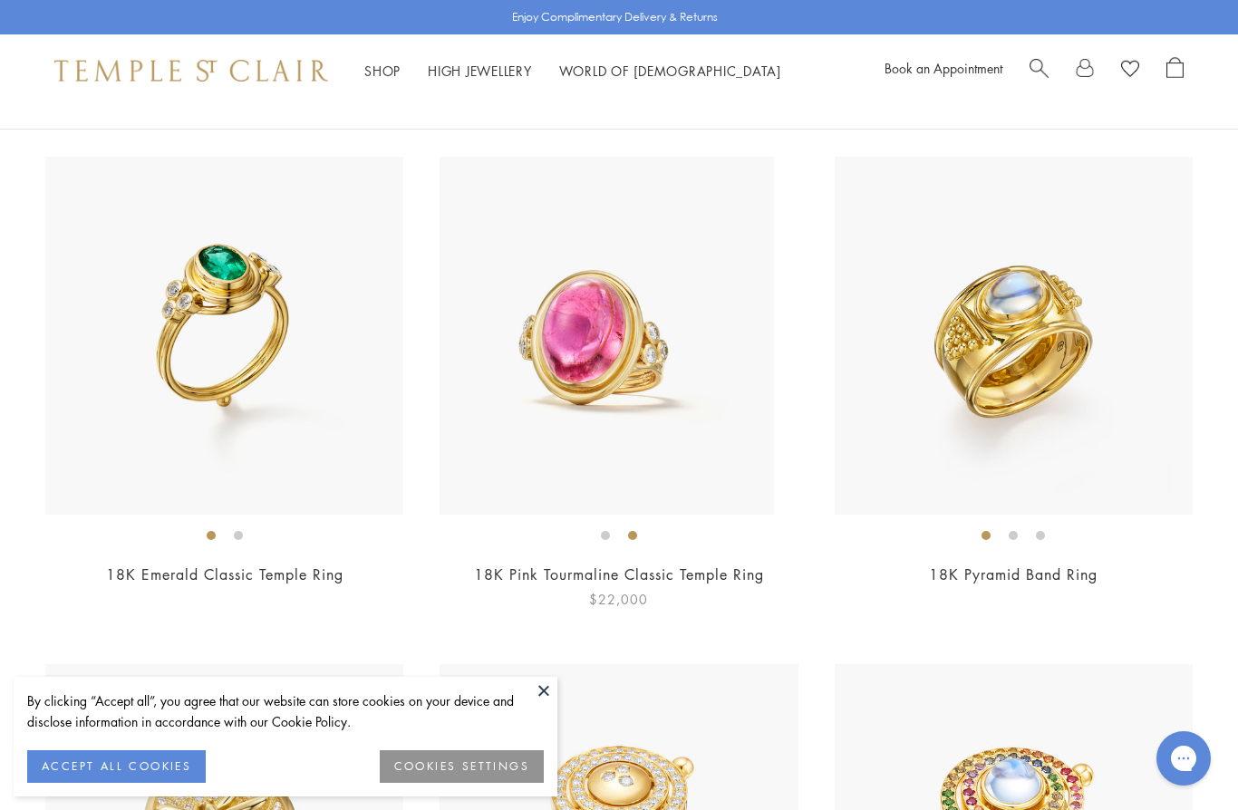
click at [637, 531] on li at bounding box center [632, 535] width 9 height 9
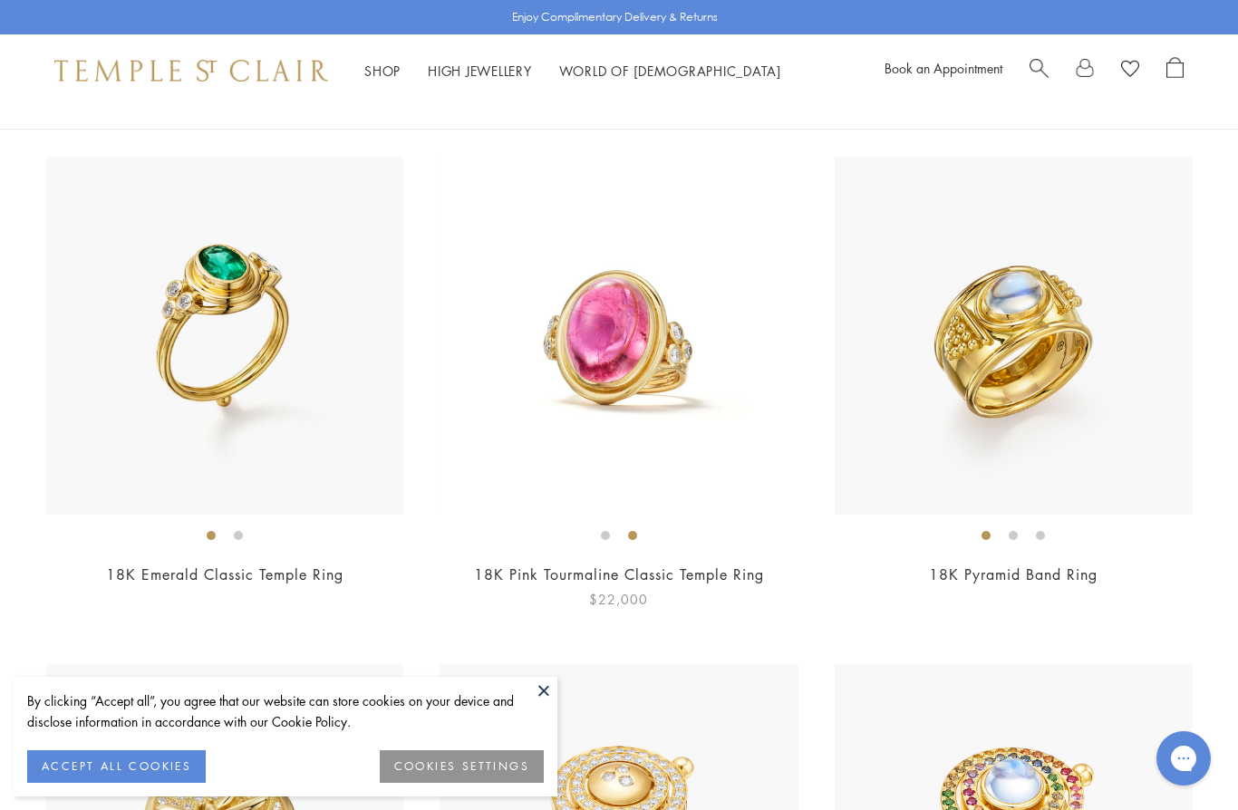
click at [616, 524] on ol at bounding box center [619, 535] width 358 height 23
click at [606, 531] on li at bounding box center [605, 535] width 9 height 9
click at [637, 531] on li at bounding box center [632, 535] width 9 height 9
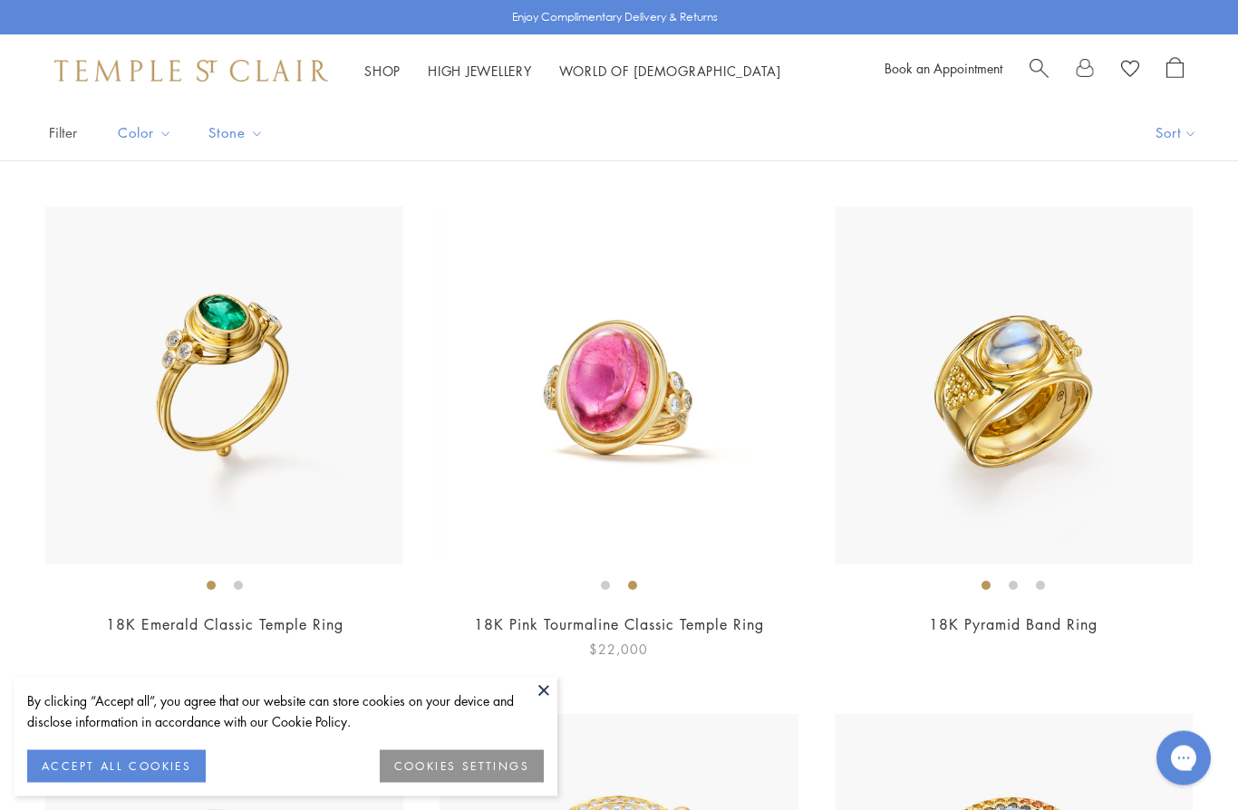
scroll to position [0, 0]
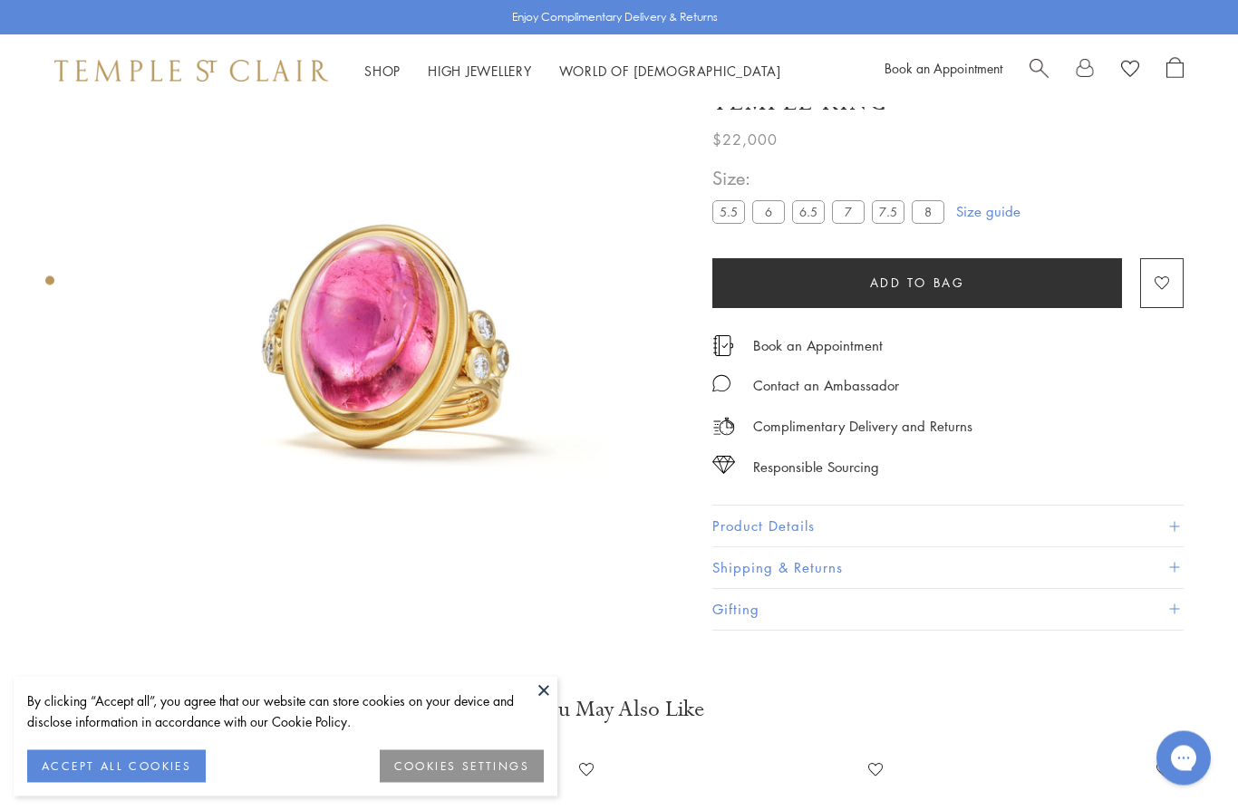
scroll to position [107, 0]
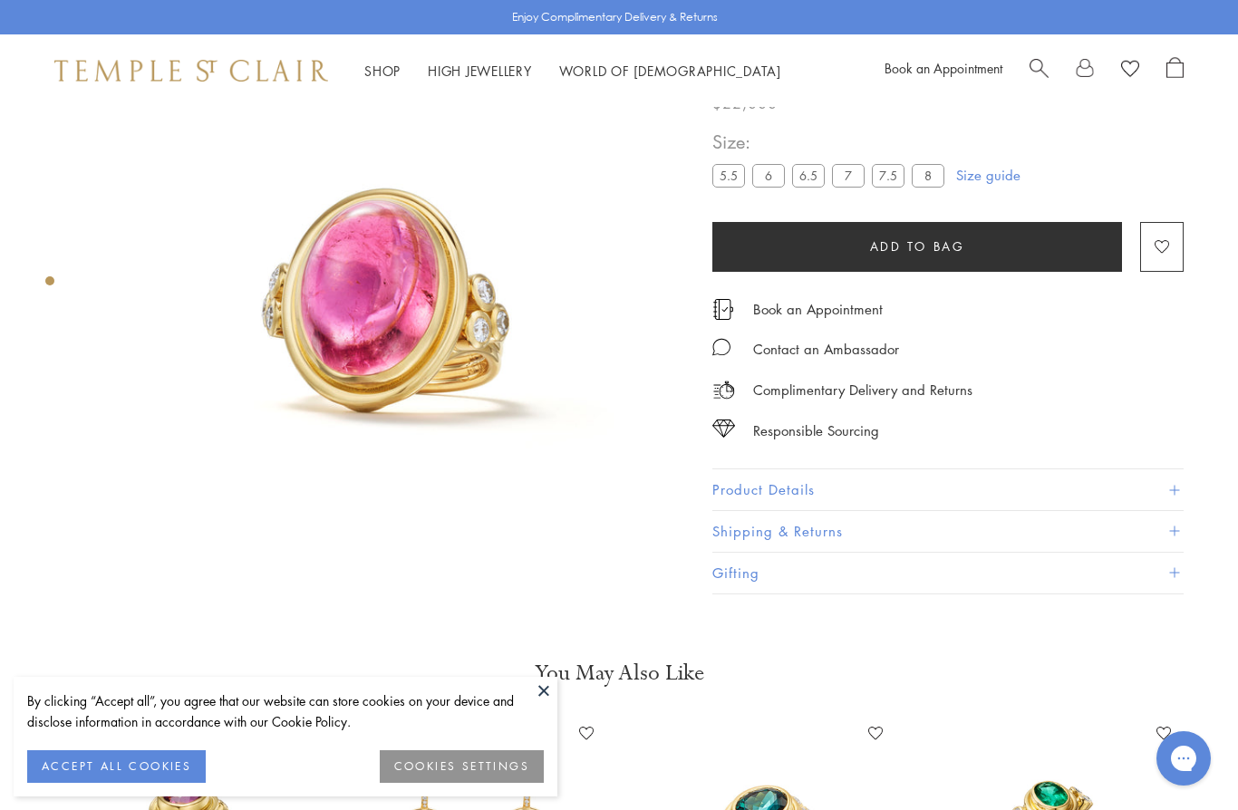
click at [765, 181] on label "6" at bounding box center [768, 176] width 33 height 23
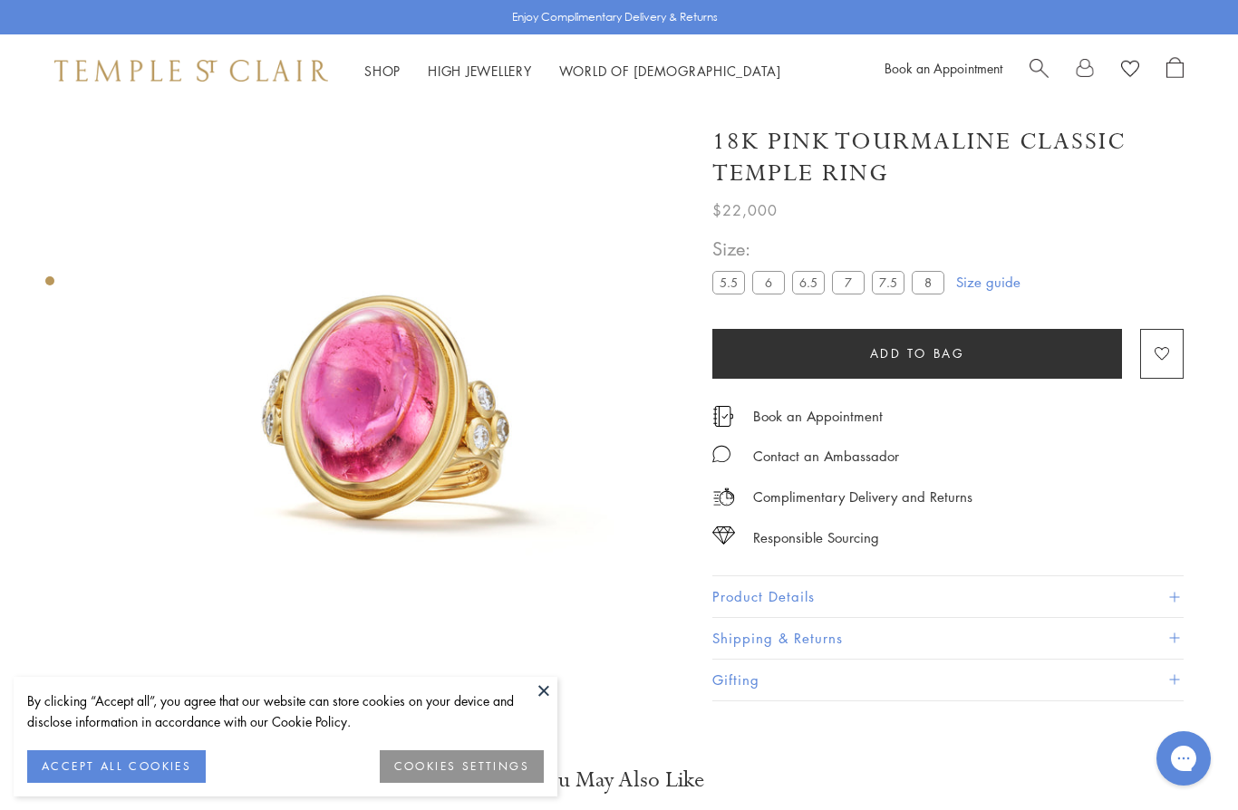
click at [48, 277] on div "Product gallery navigation" at bounding box center [49, 281] width 9 height 9
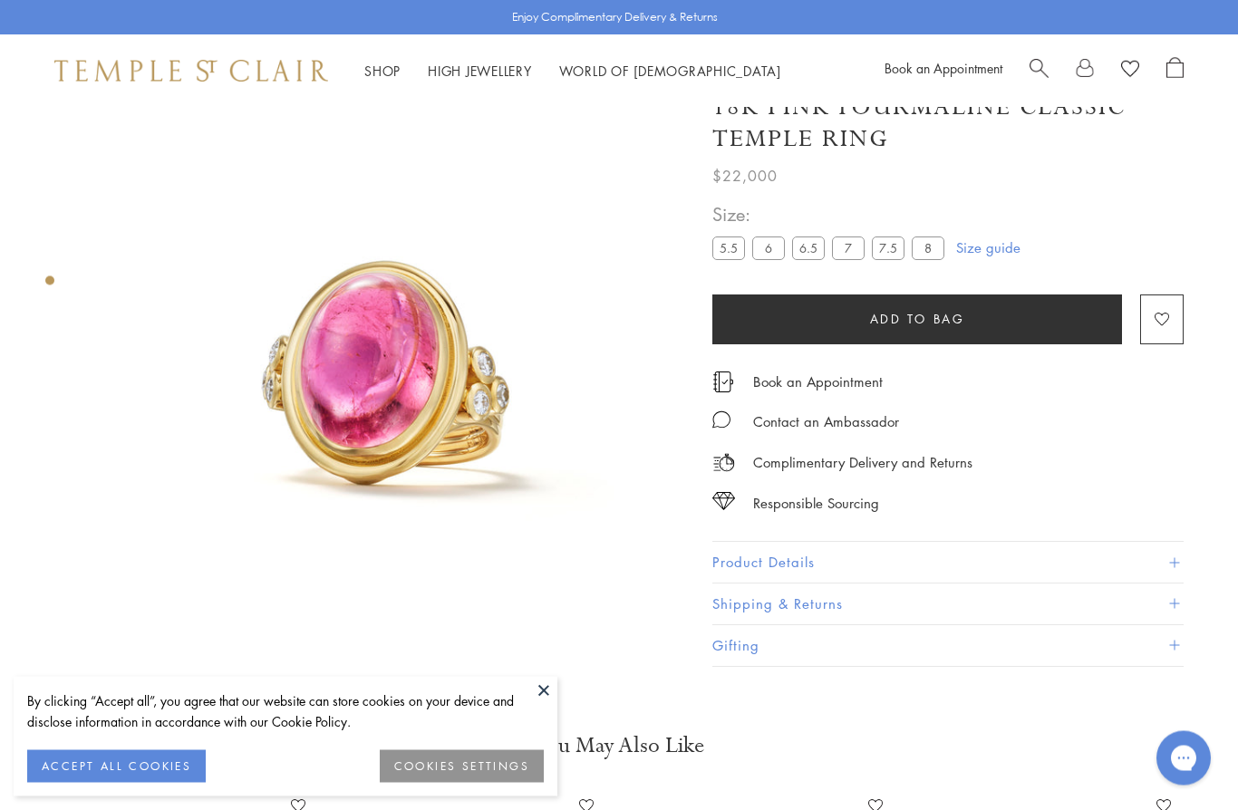
scroll to position [34, 0]
click at [59, 277] on div at bounding box center [370, 370] width 740 height 595
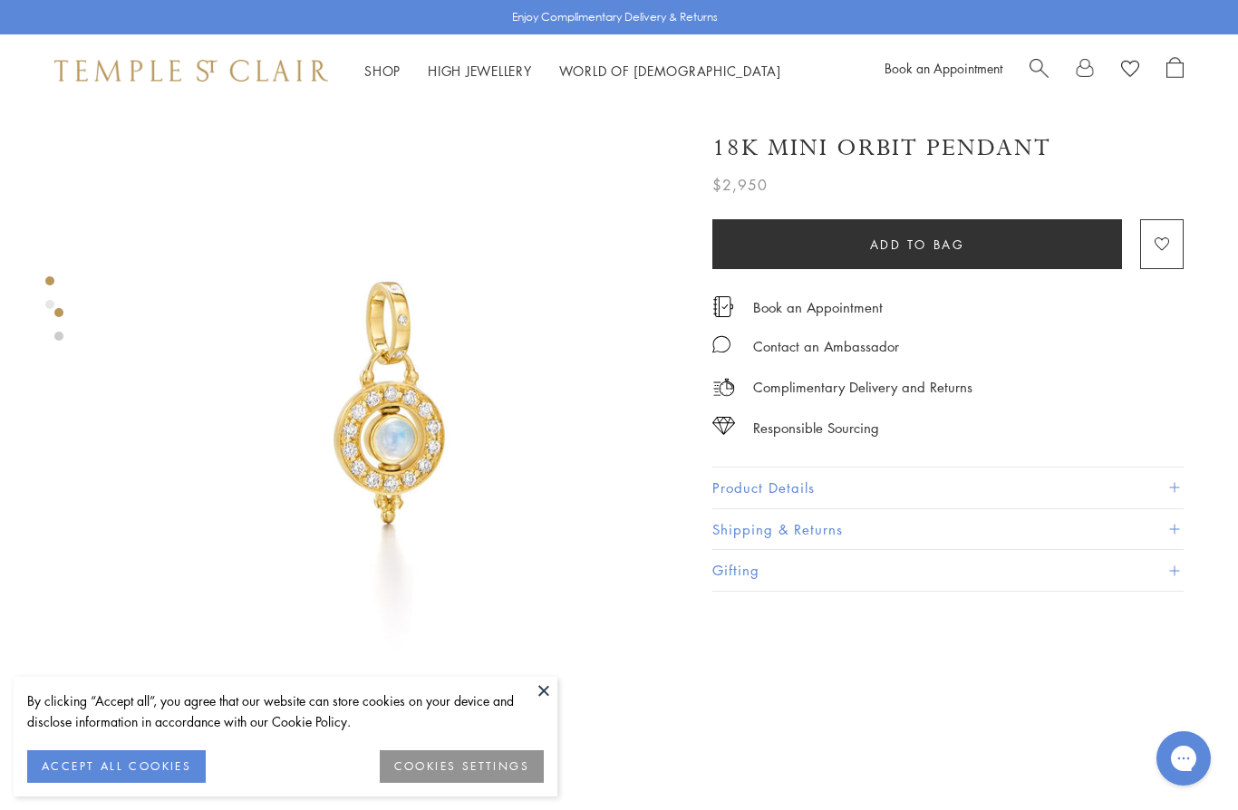
click at [56, 325] on div at bounding box center [58, 324] width 9 height 33
click at [73, 299] on div at bounding box center [370, 715] width 740 height 1217
click at [55, 277] on div at bounding box center [58, 715] width 9 height 1217
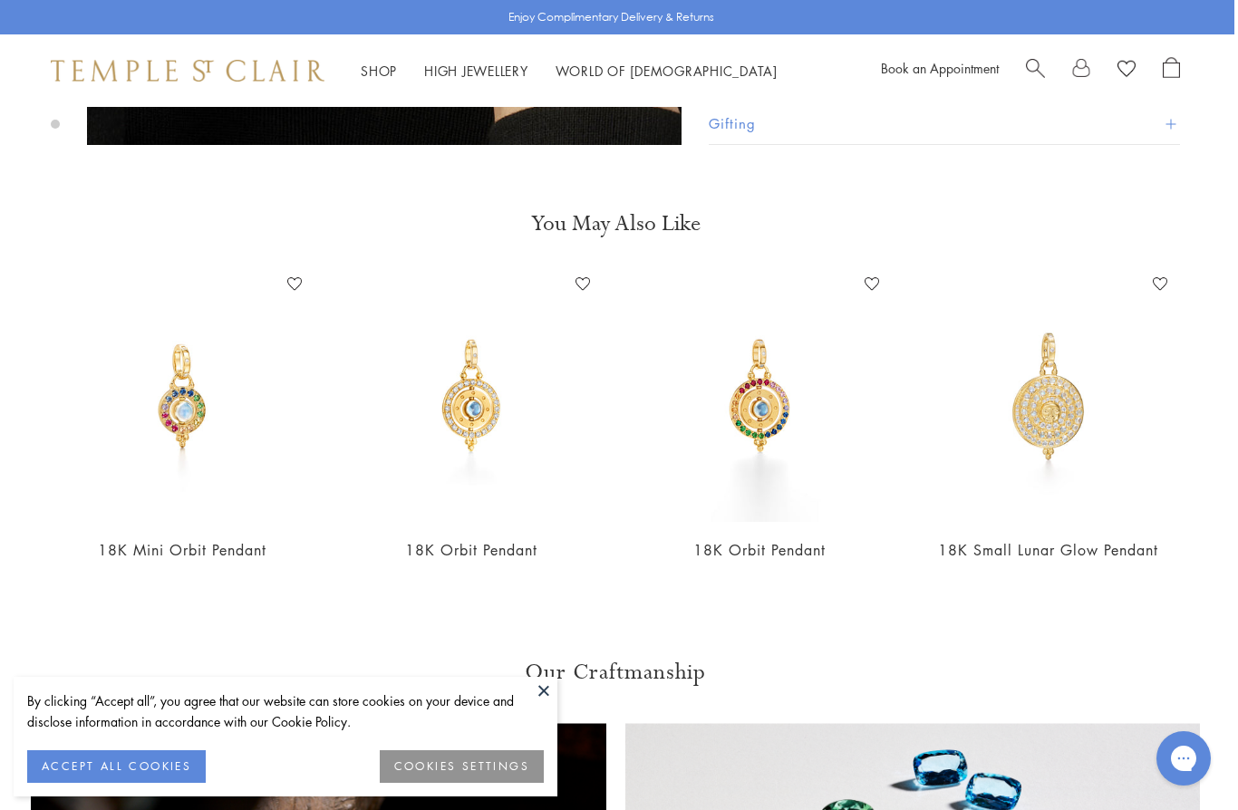
scroll to position [1174, 0]
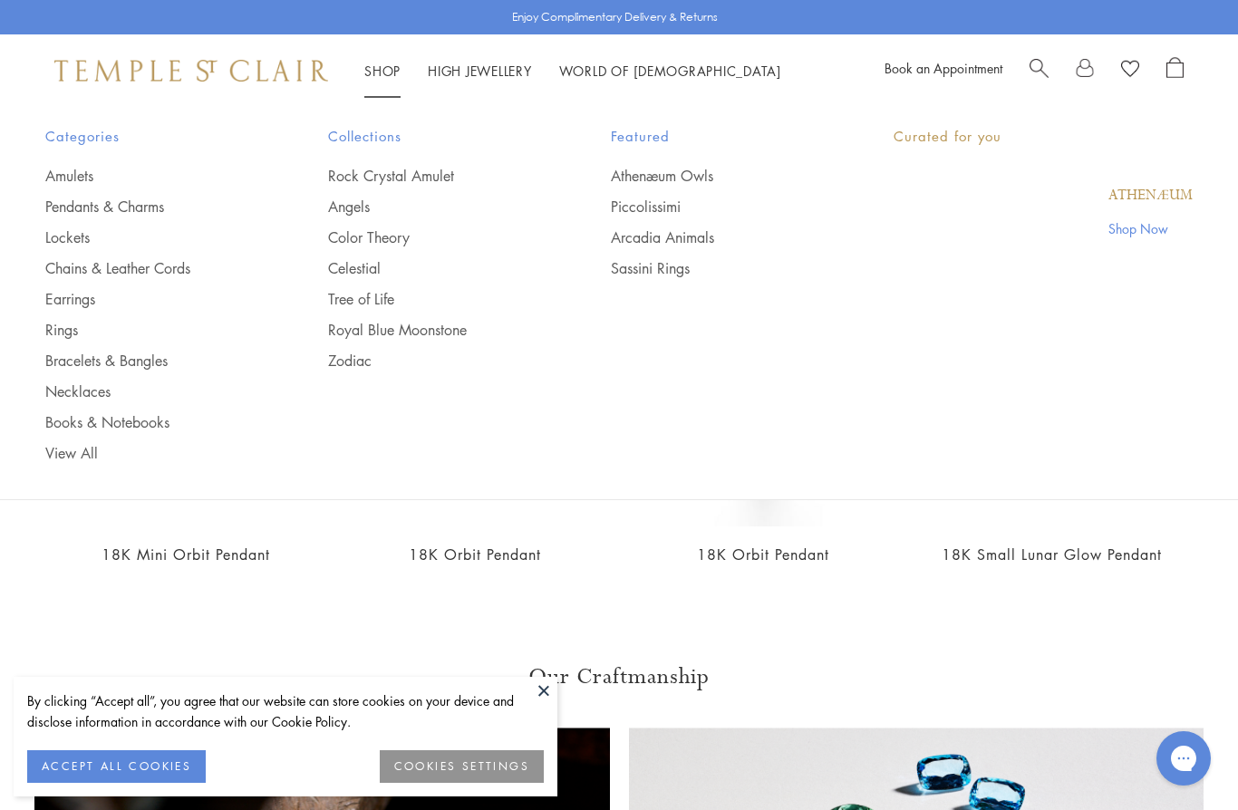
click at [382, 66] on link "Shop Shop" at bounding box center [382, 71] width 36 height 18
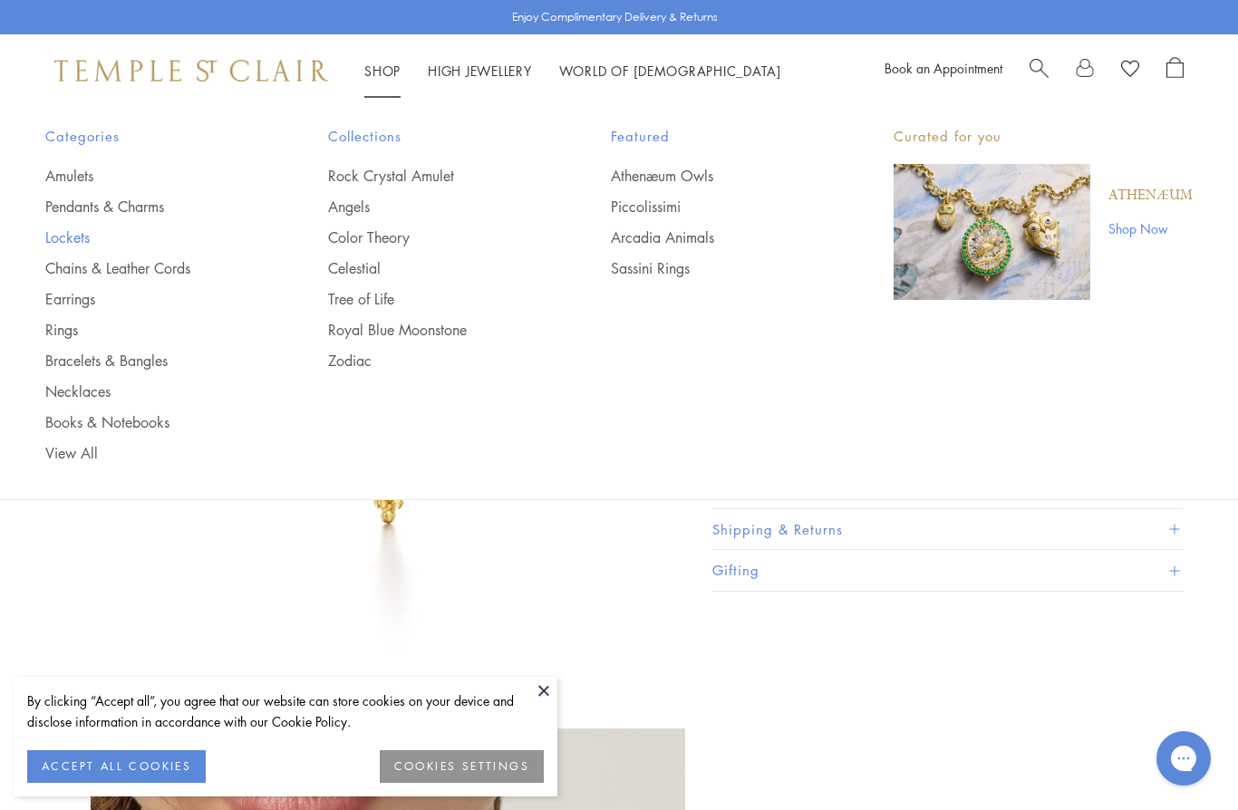
click at [131, 244] on link "Lockets" at bounding box center [150, 238] width 210 height 20
click at [119, 260] on link "Chains & Leather Cords" at bounding box center [150, 268] width 210 height 20
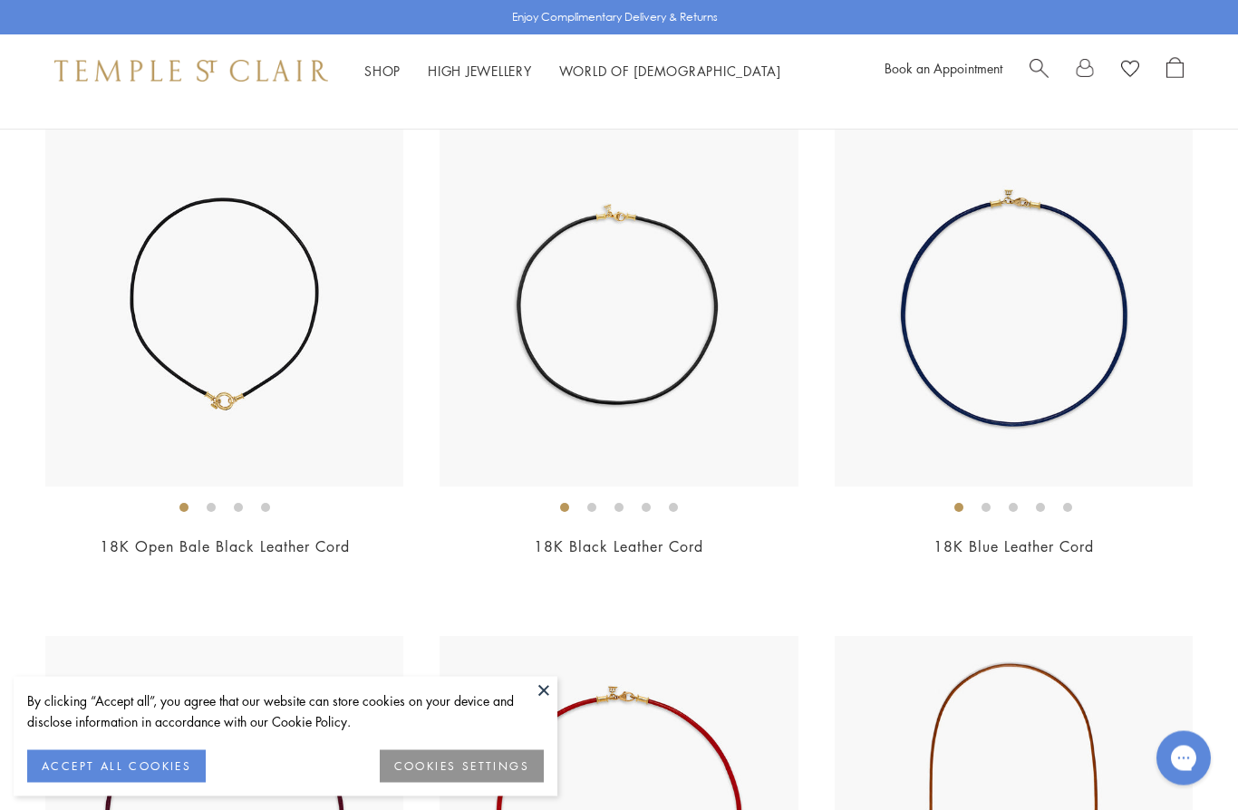
scroll to position [2743, 0]
click at [625, 537] on link "18K Black Leather Cord" at bounding box center [619, 547] width 170 height 20
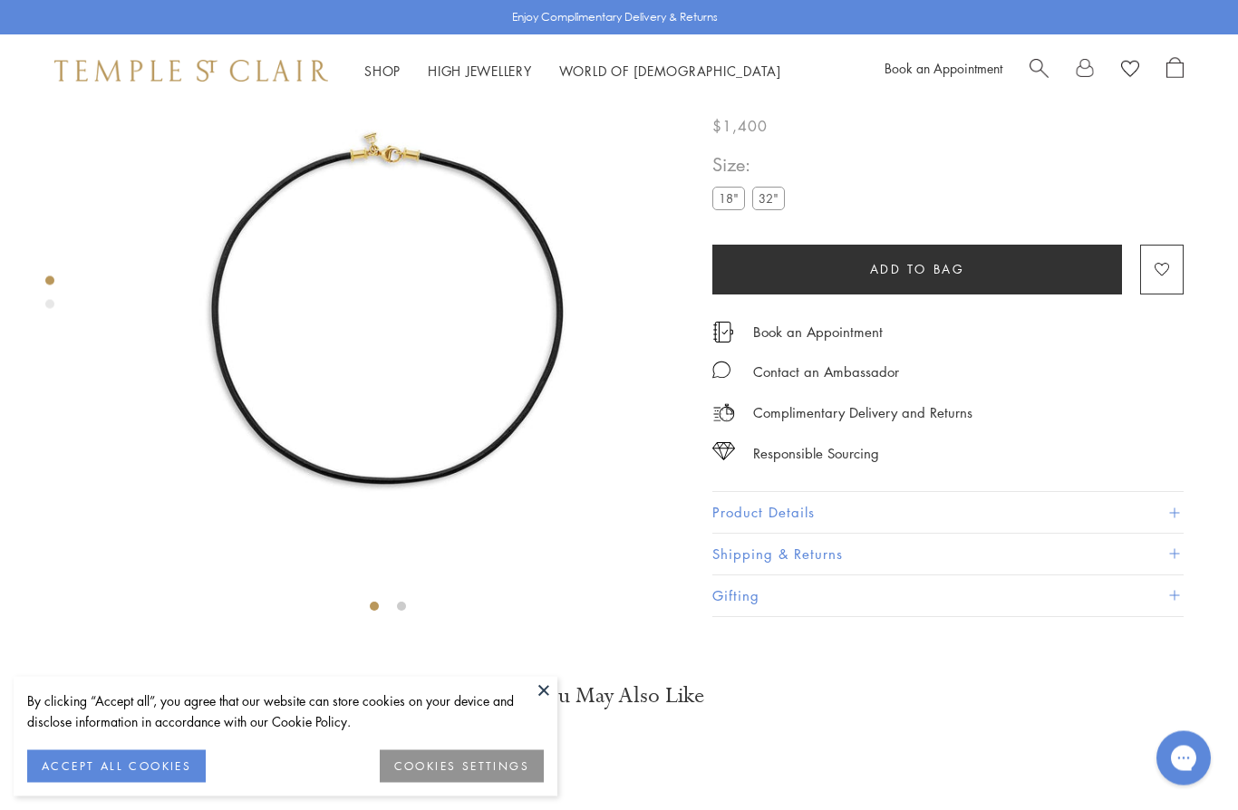
scroll to position [107, 0]
click at [64, 310] on div at bounding box center [370, 308] width 740 height 617
click at [72, 335] on div at bounding box center [370, 308] width 740 height 617
click at [62, 335] on link at bounding box center [58, 336] width 9 height 9
click at [63, 334] on div at bounding box center [370, 308] width 740 height 617
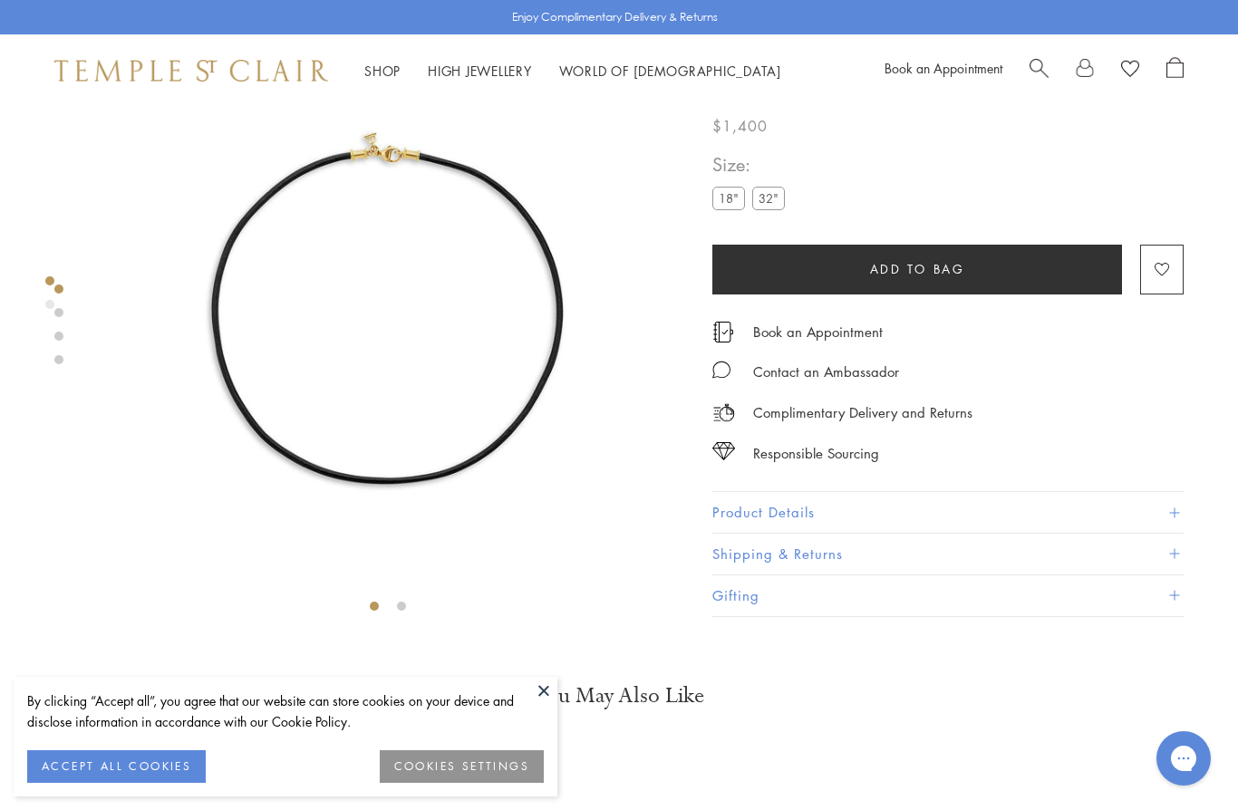
click at [63, 357] on link at bounding box center [58, 359] width 9 height 9
click at [767, 202] on label "32"" at bounding box center [768, 199] width 33 height 23
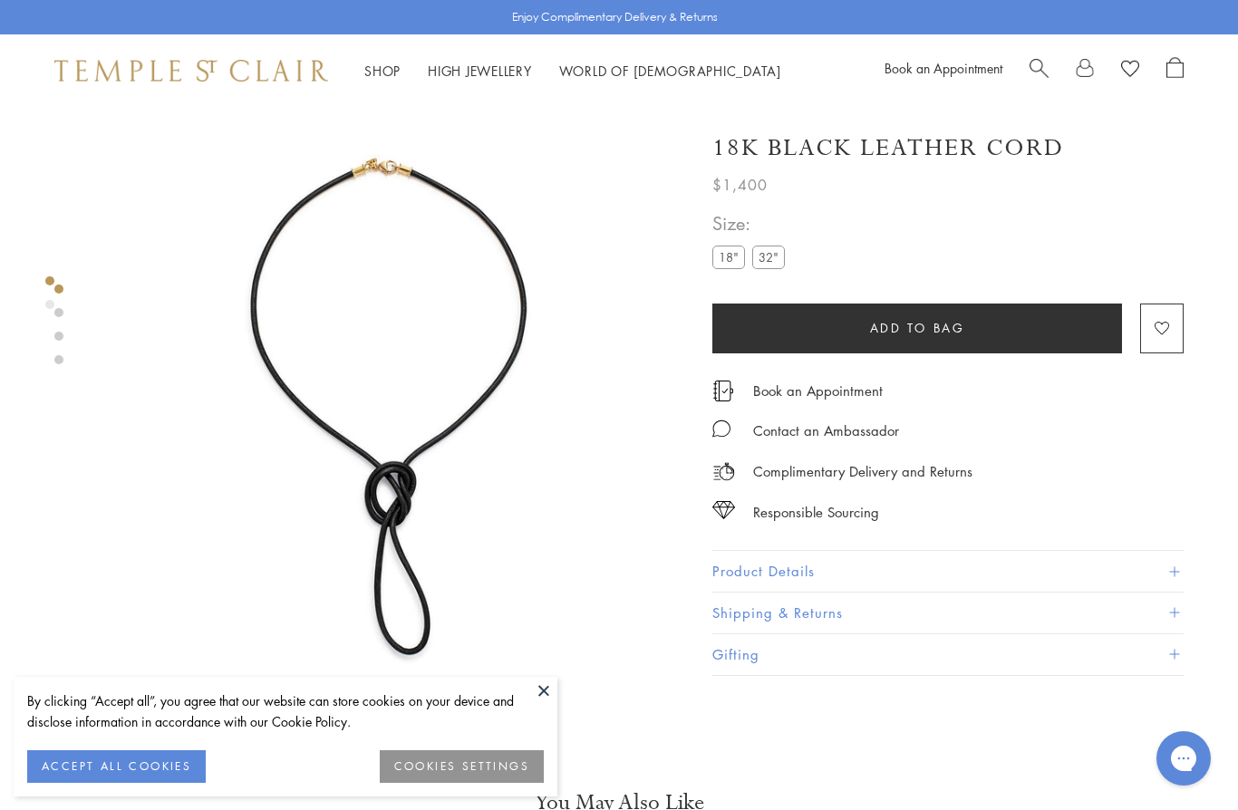
click at [1040, 61] on span "Search" at bounding box center [1039, 66] width 19 height 19
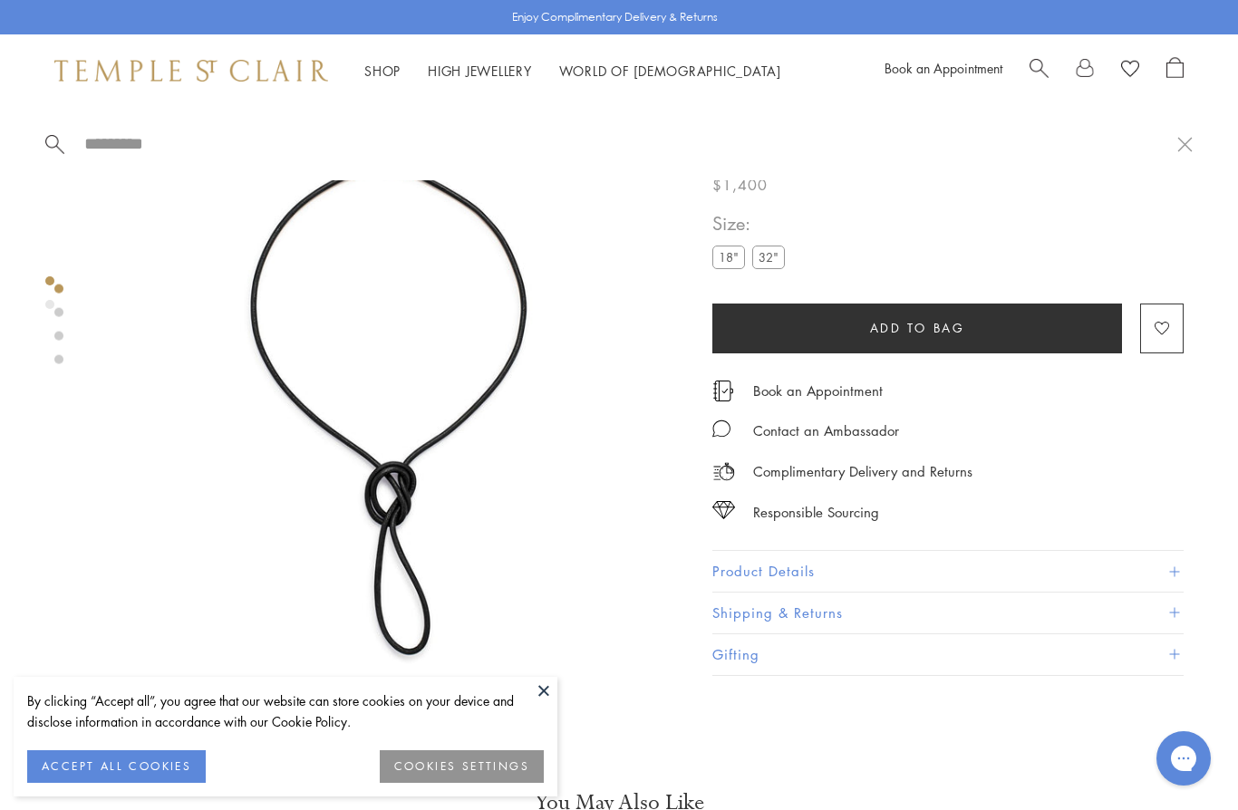
click at [1039, 63] on span "Search" at bounding box center [1039, 66] width 19 height 19
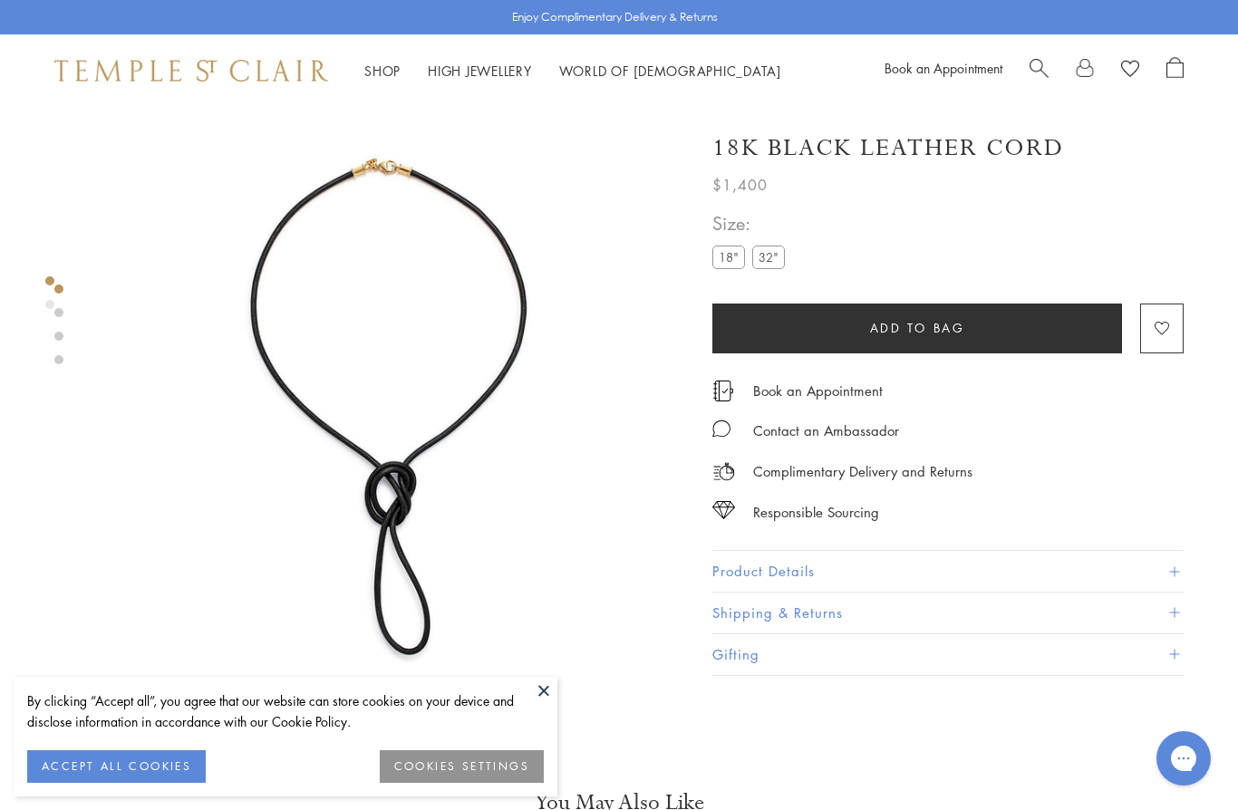
click at [1042, 61] on span "Search" at bounding box center [1039, 66] width 19 height 19
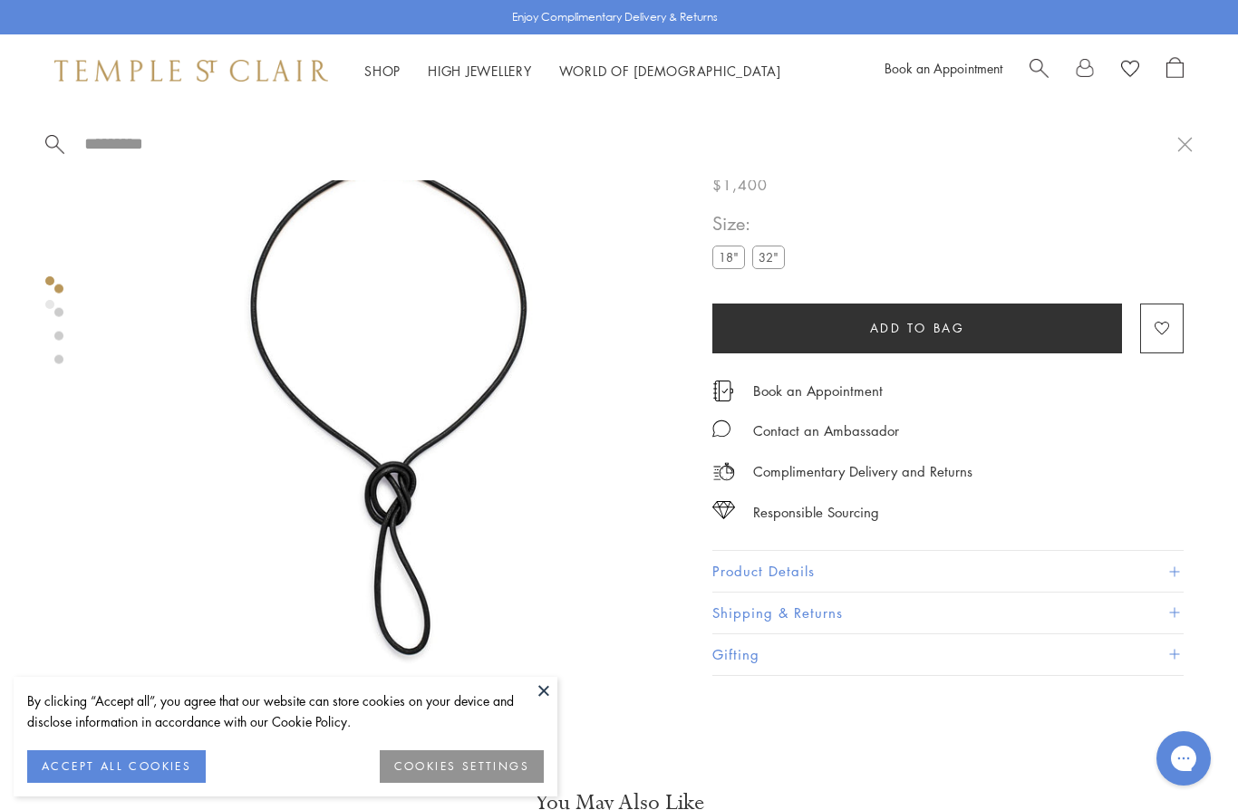
click at [1043, 62] on span "Search" at bounding box center [1039, 66] width 19 height 19
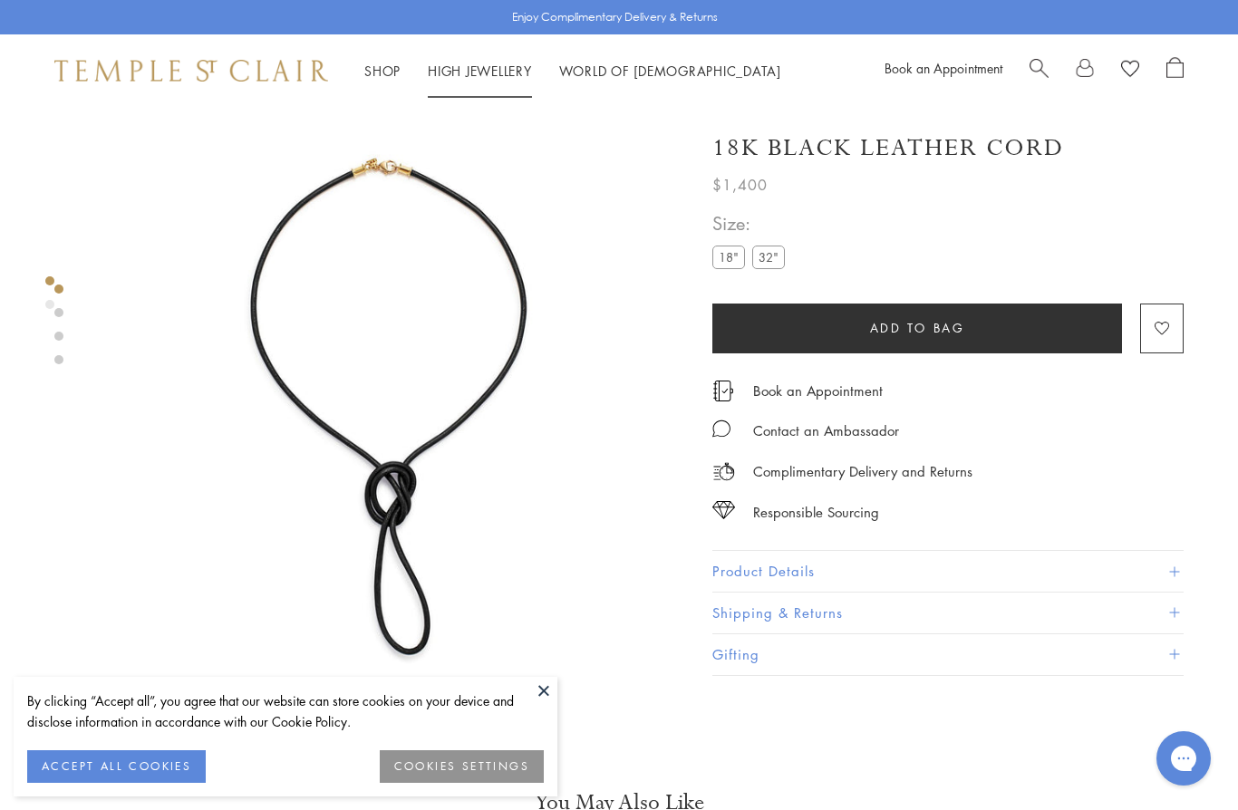
click at [454, 70] on link "High Jewellery High Jewellery" at bounding box center [480, 71] width 104 height 18
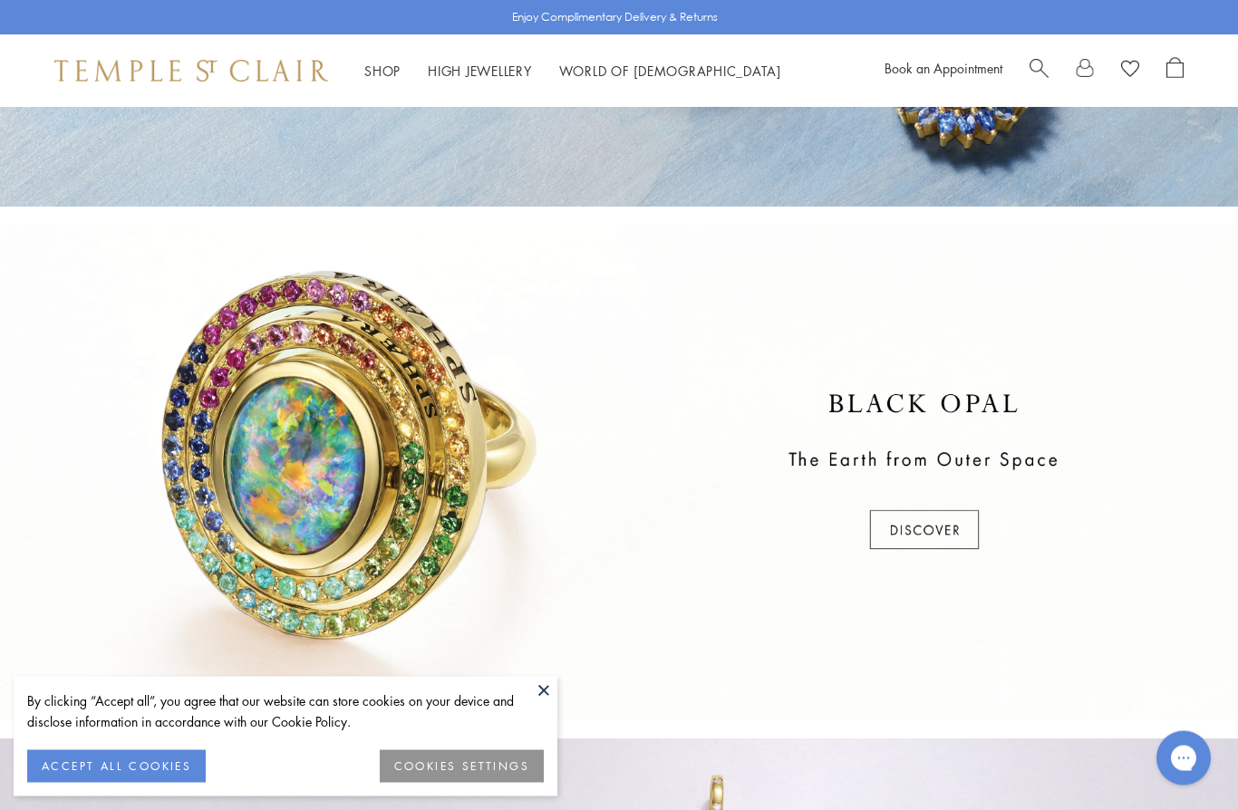
scroll to position [384, 0]
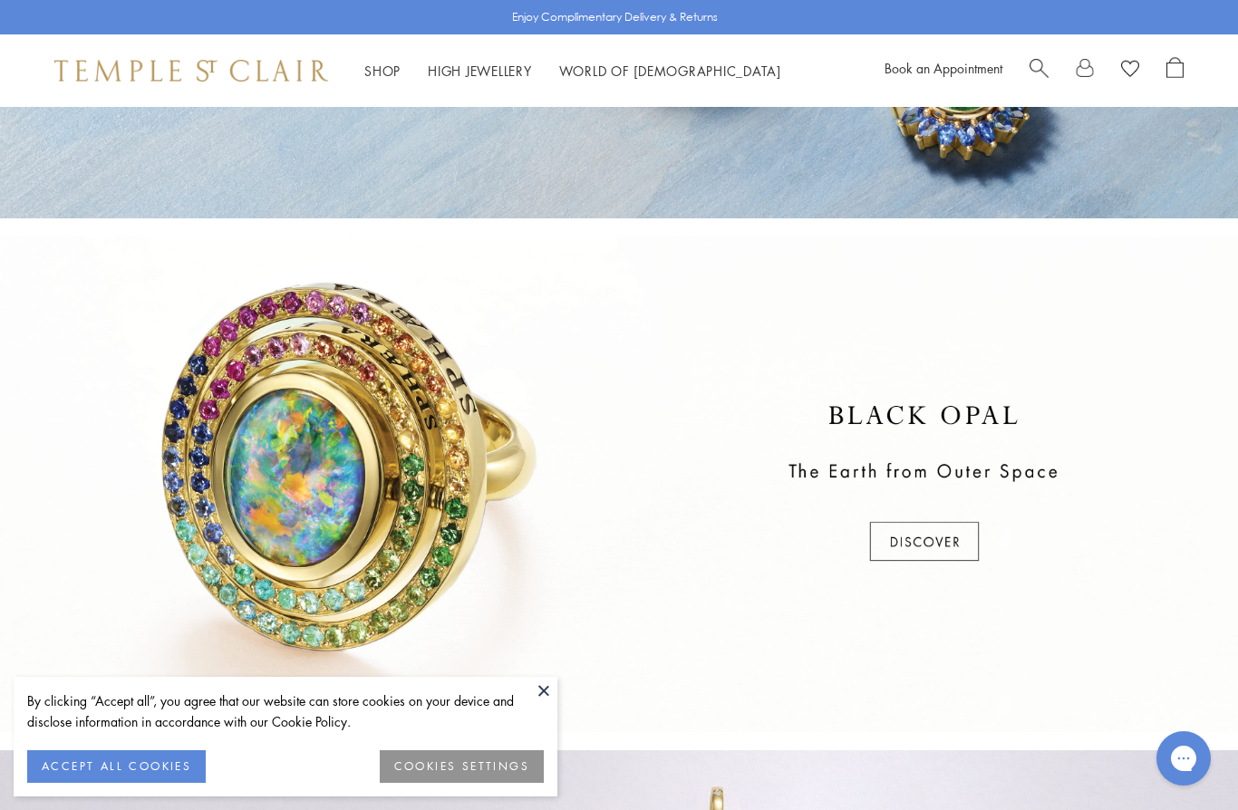
click at [924, 546] on div at bounding box center [619, 485] width 1238 height 496
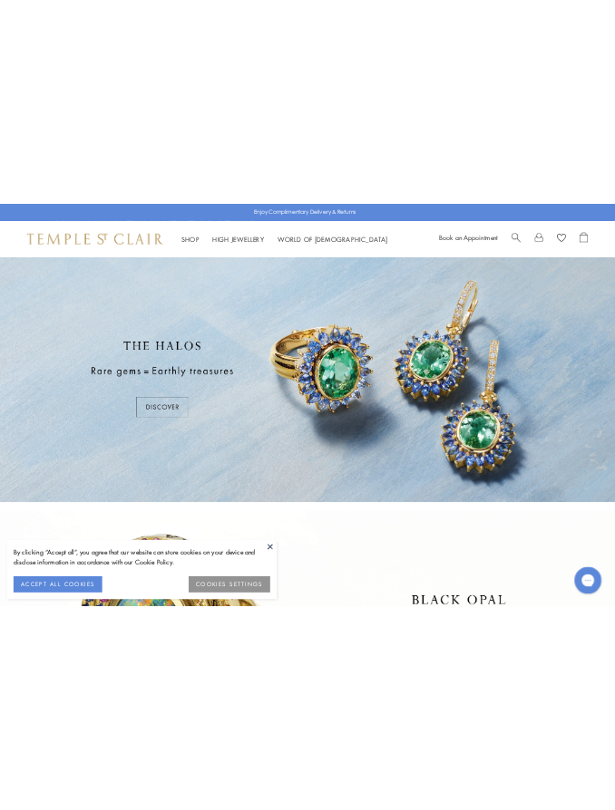
scroll to position [0, 0]
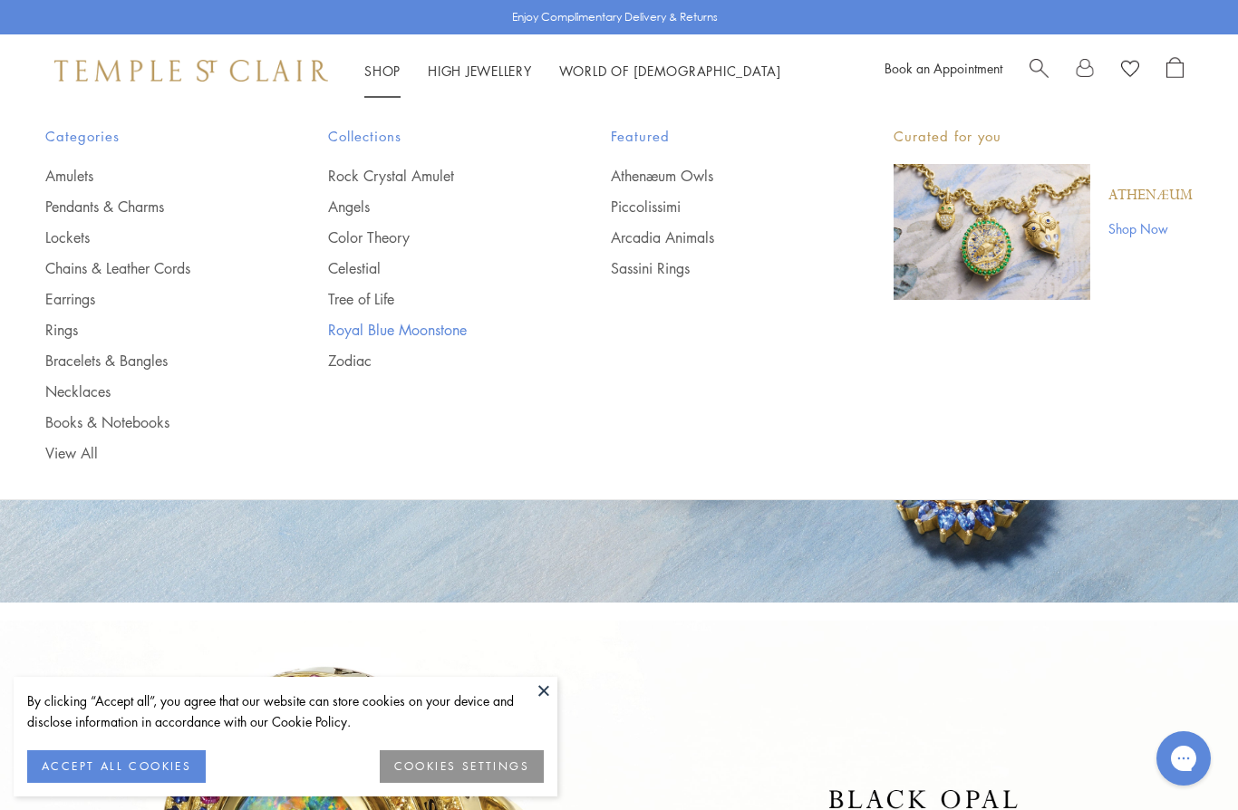
click at [412, 325] on link "Royal Blue Moonstone" at bounding box center [433, 330] width 210 height 20
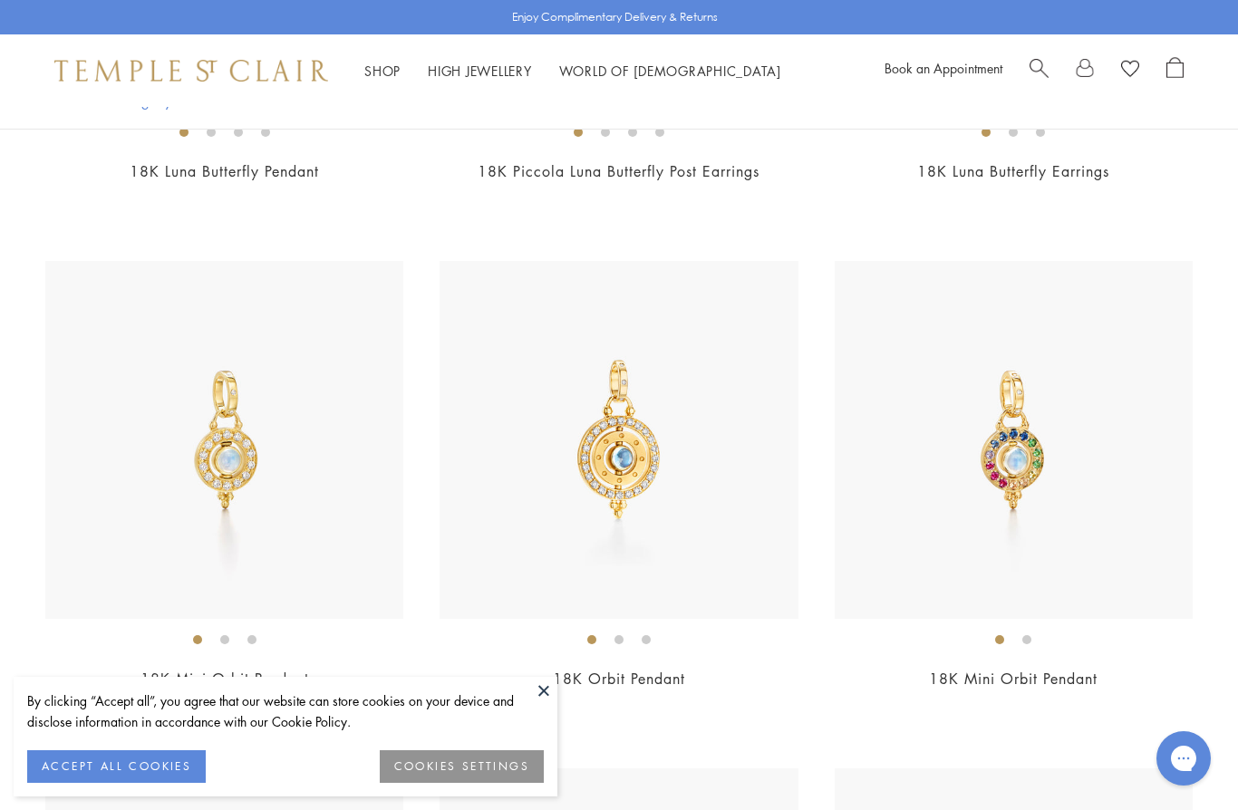
scroll to position [6466, 0]
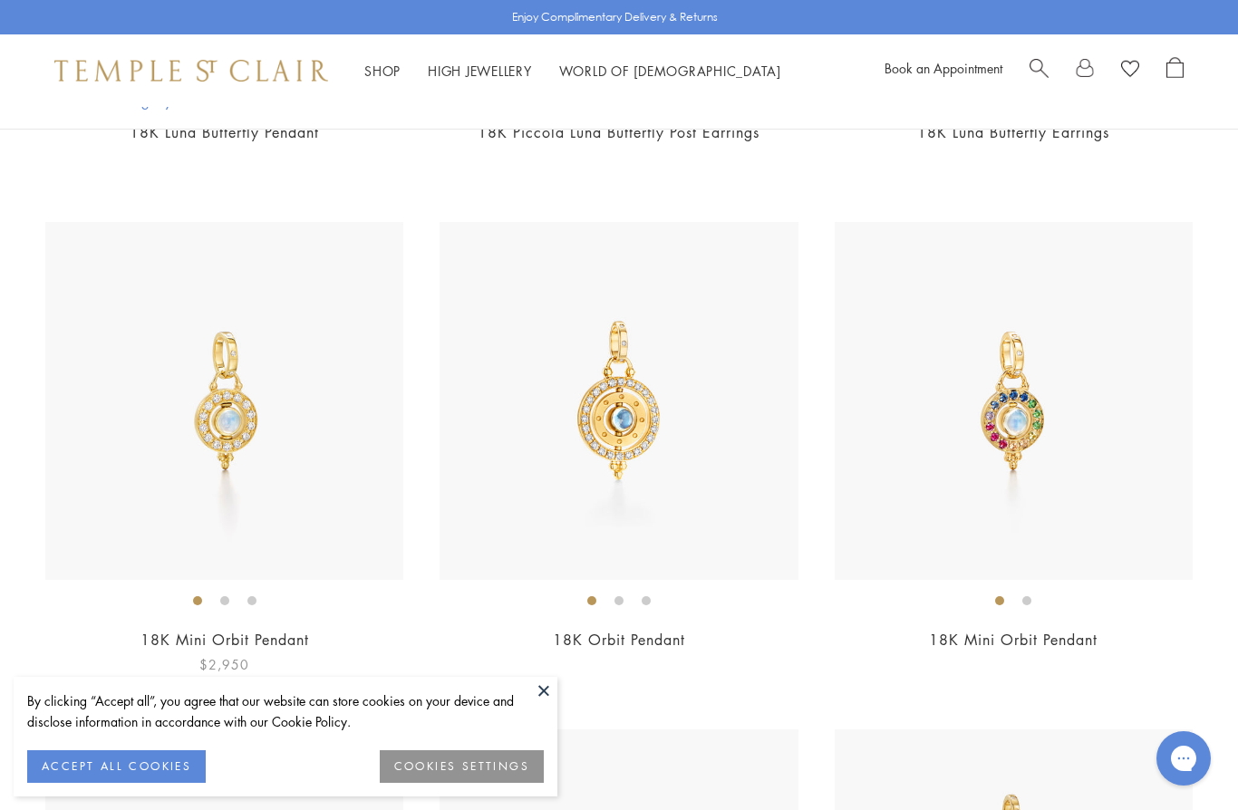
click at [208, 630] on link "18K Mini Orbit Pendant" at bounding box center [225, 640] width 169 height 20
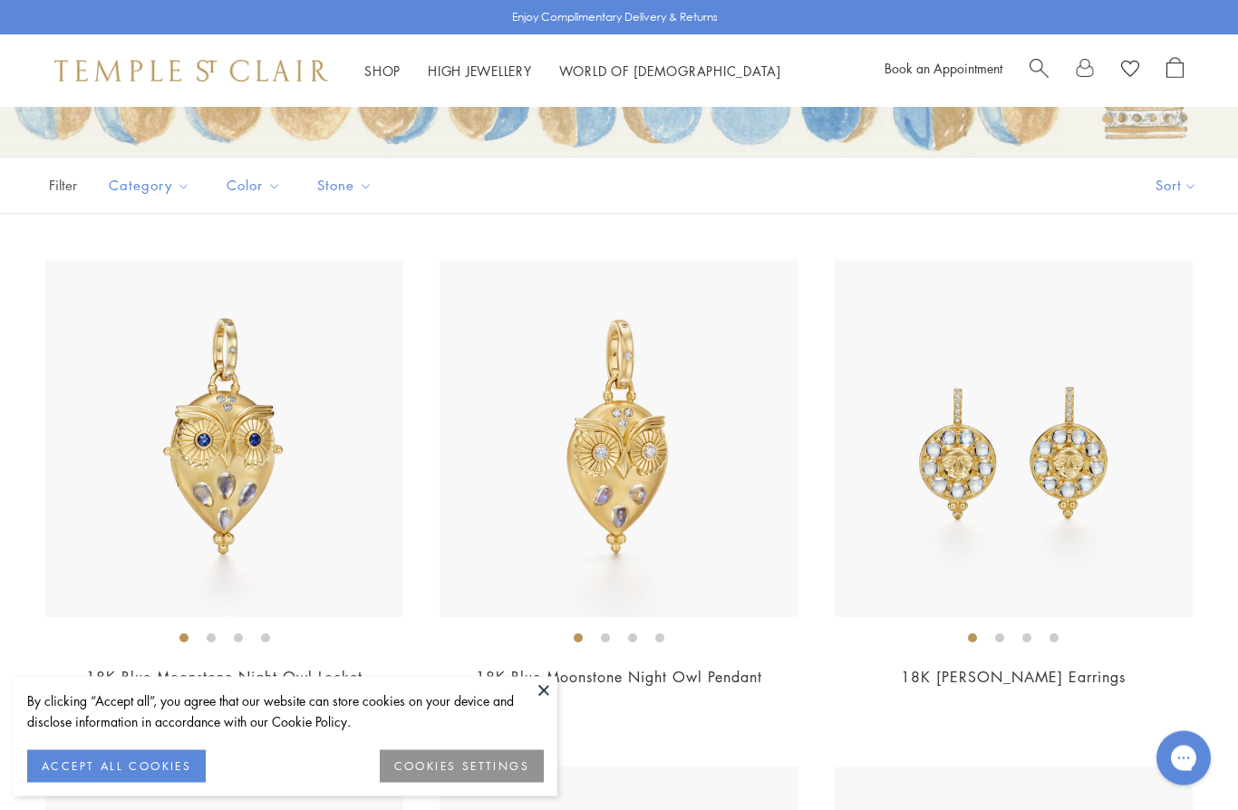
scroll to position [0, 0]
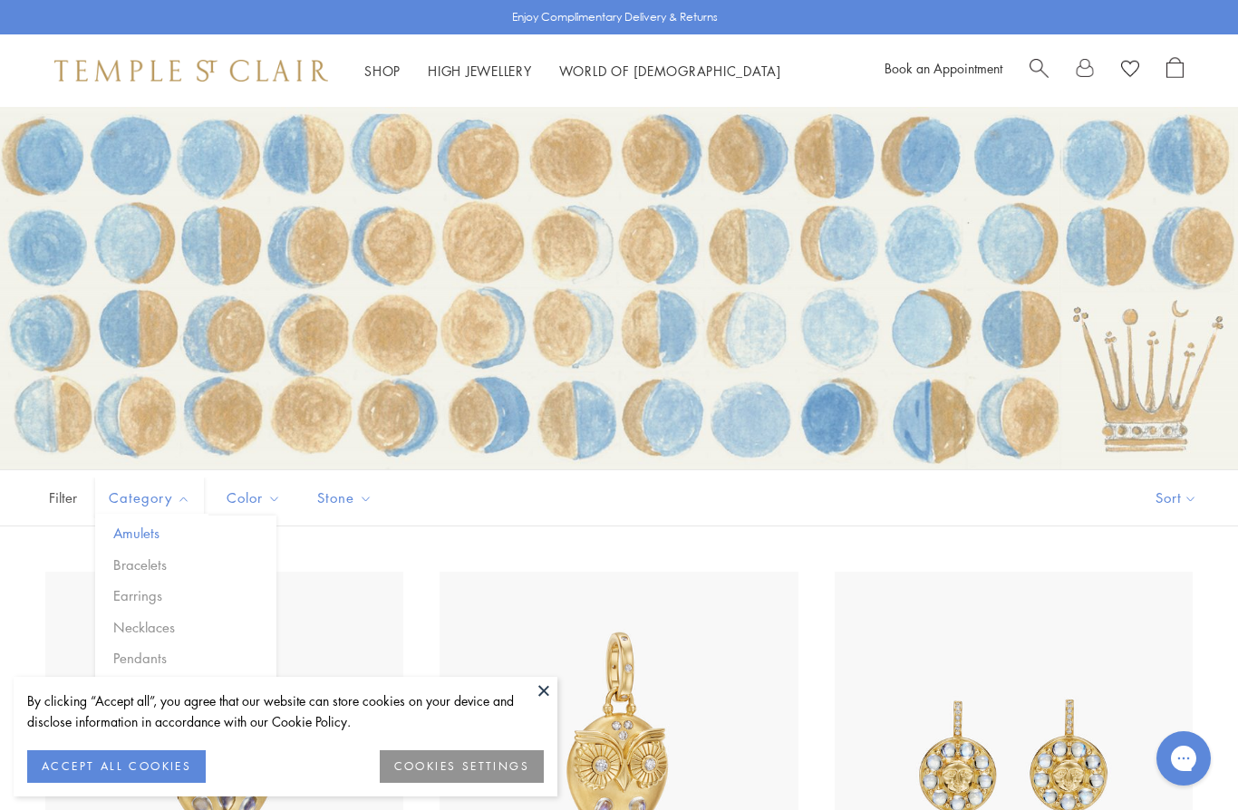
click at [138, 526] on button "Amulets" at bounding box center [193, 533] width 168 height 21
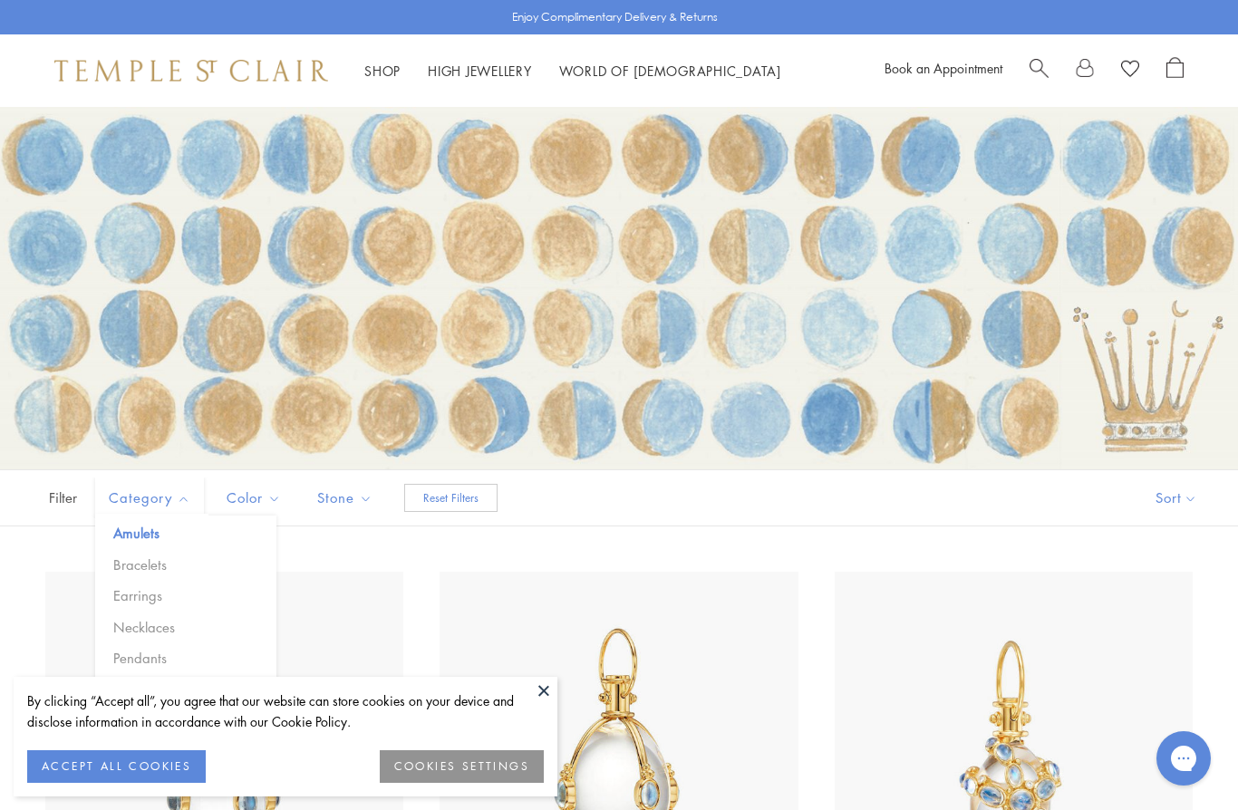
click at [149, 527] on button "Amulets" at bounding box center [193, 533] width 168 height 21
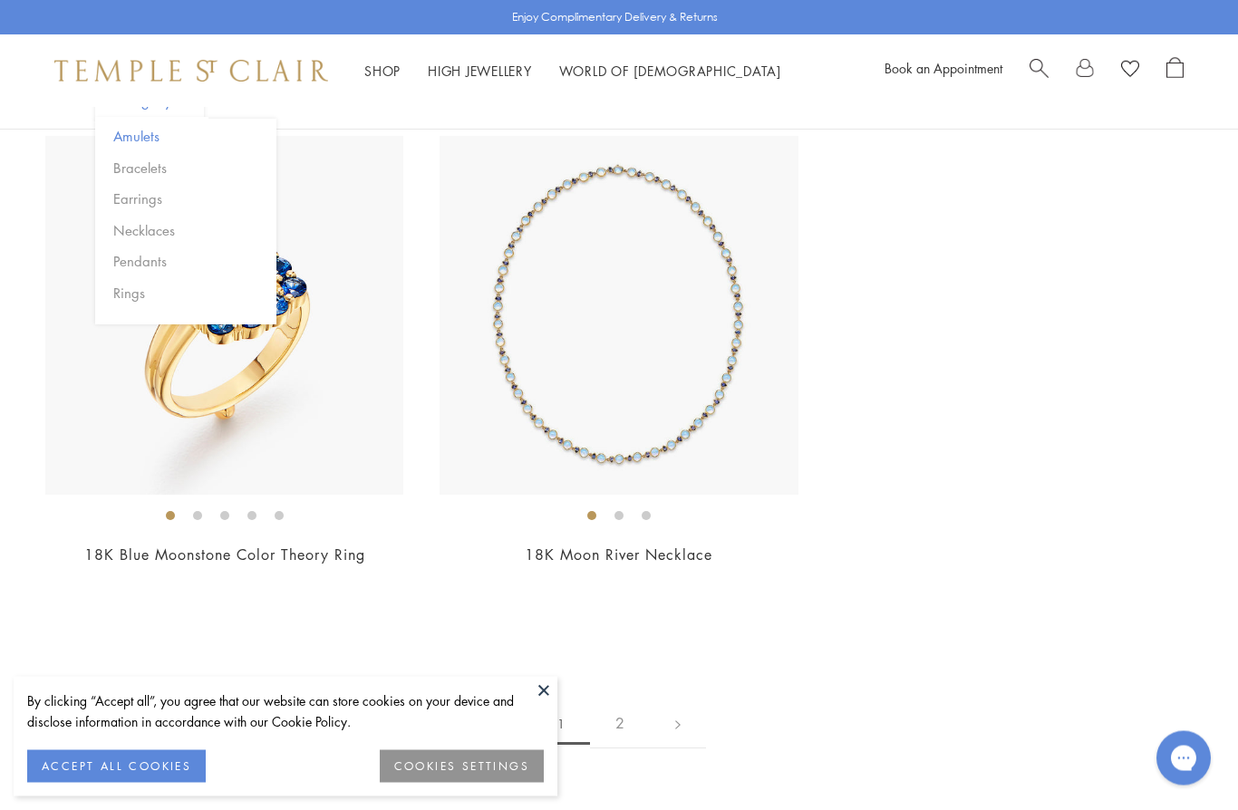
scroll to position [9116, 0]
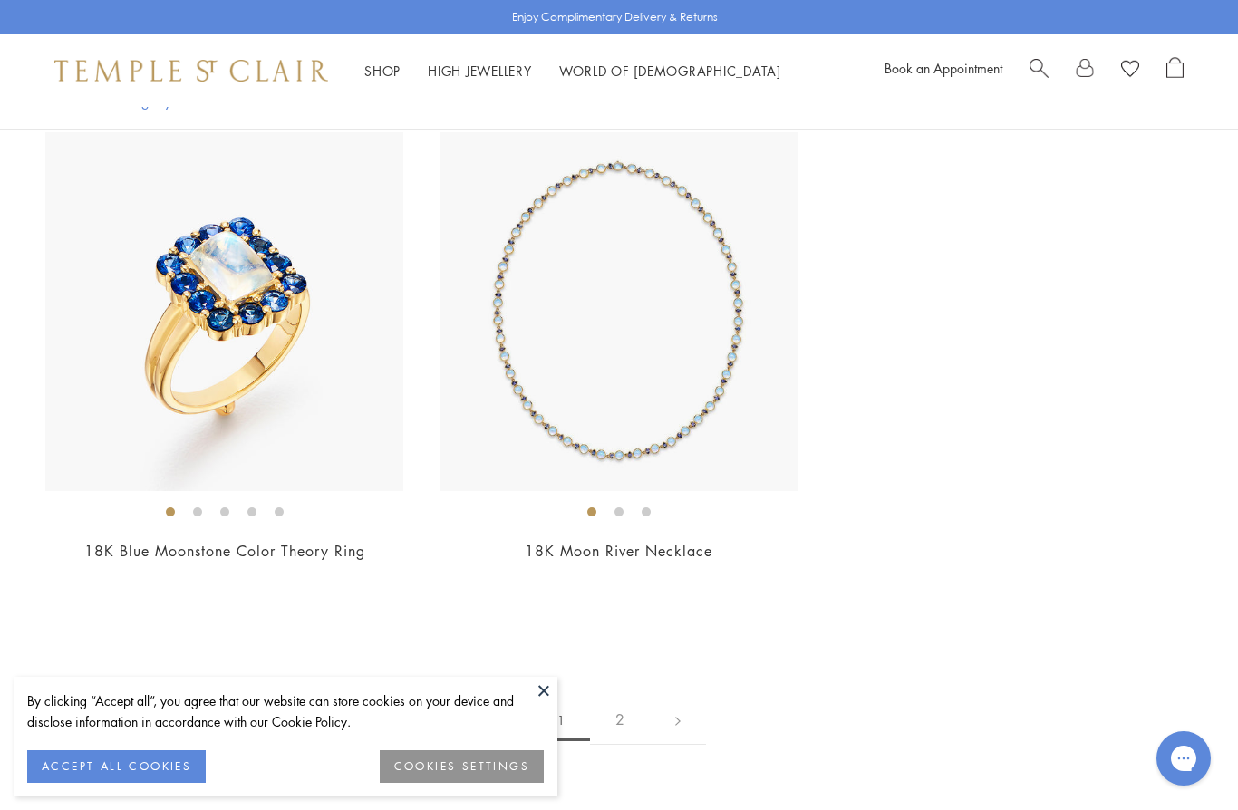
click at [620, 708] on link "2" at bounding box center [620, 720] width 60 height 50
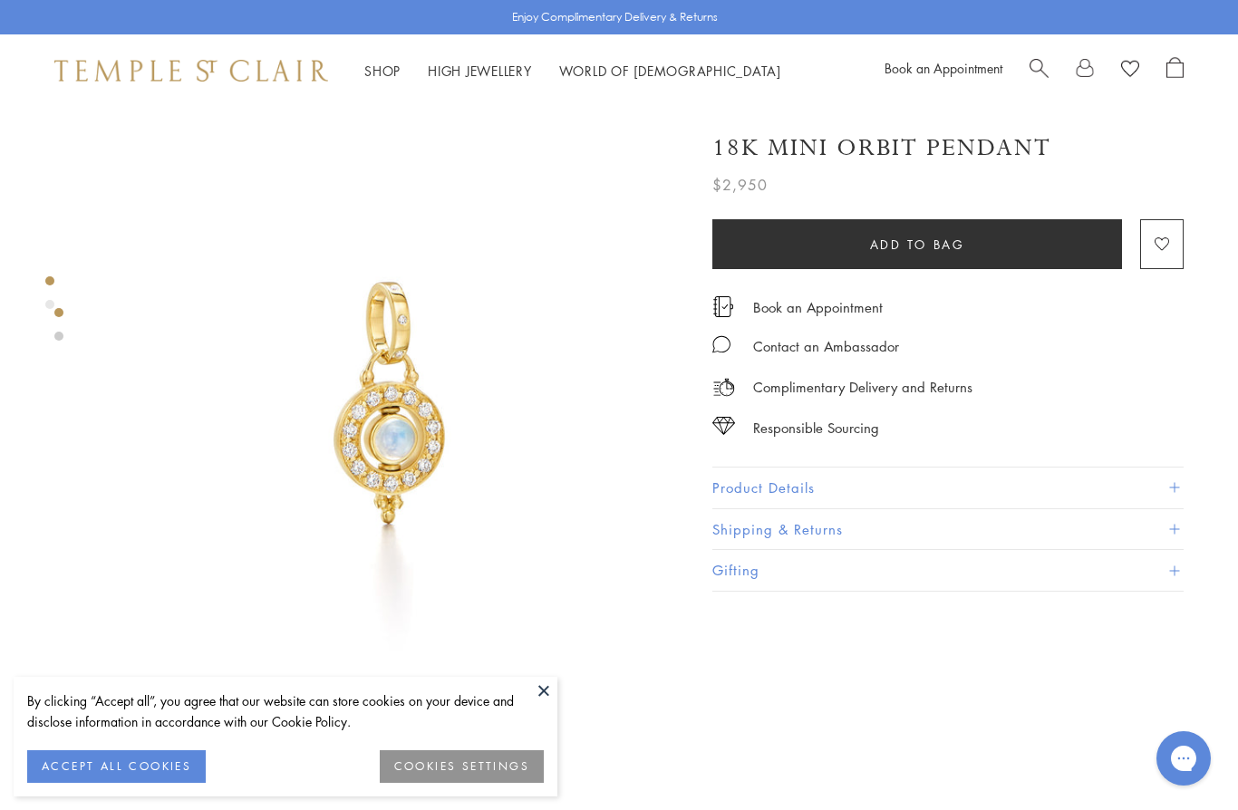
click at [1177, 483] on span at bounding box center [1174, 488] width 10 height 10
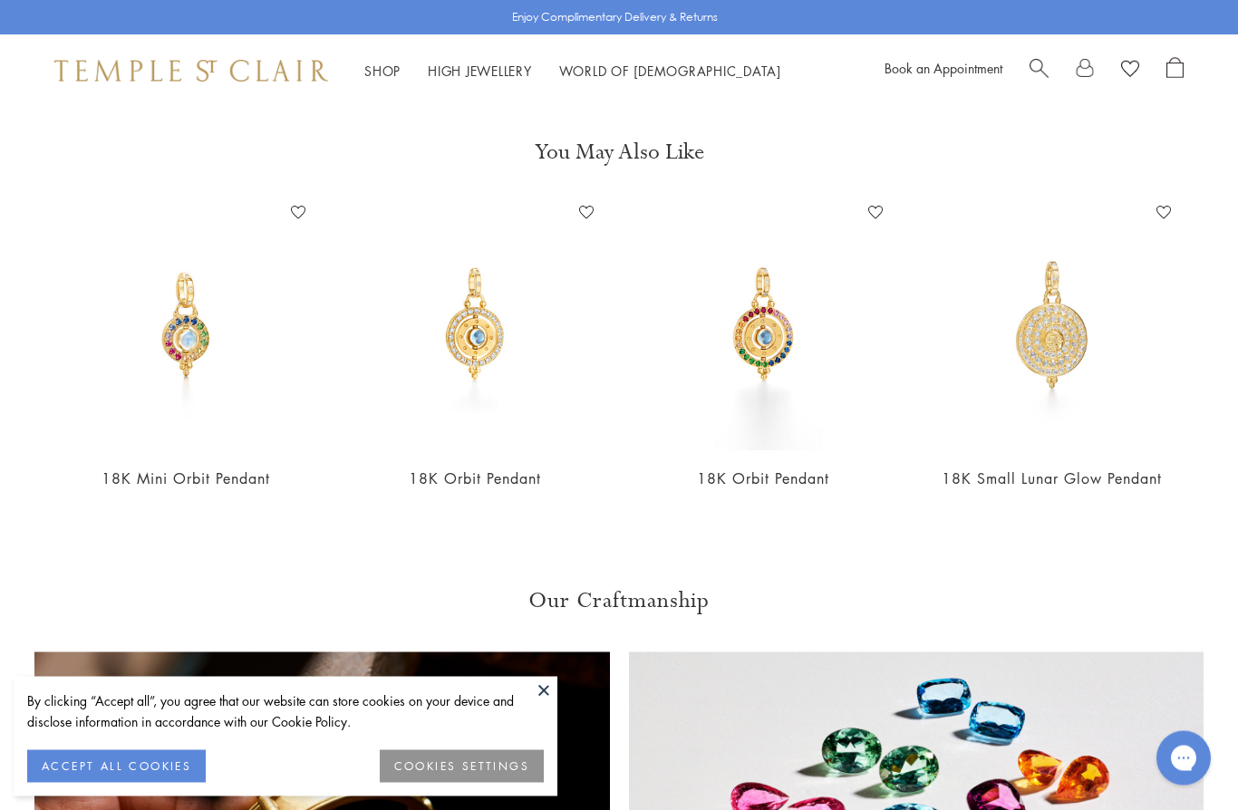
scroll to position [1252, 0]
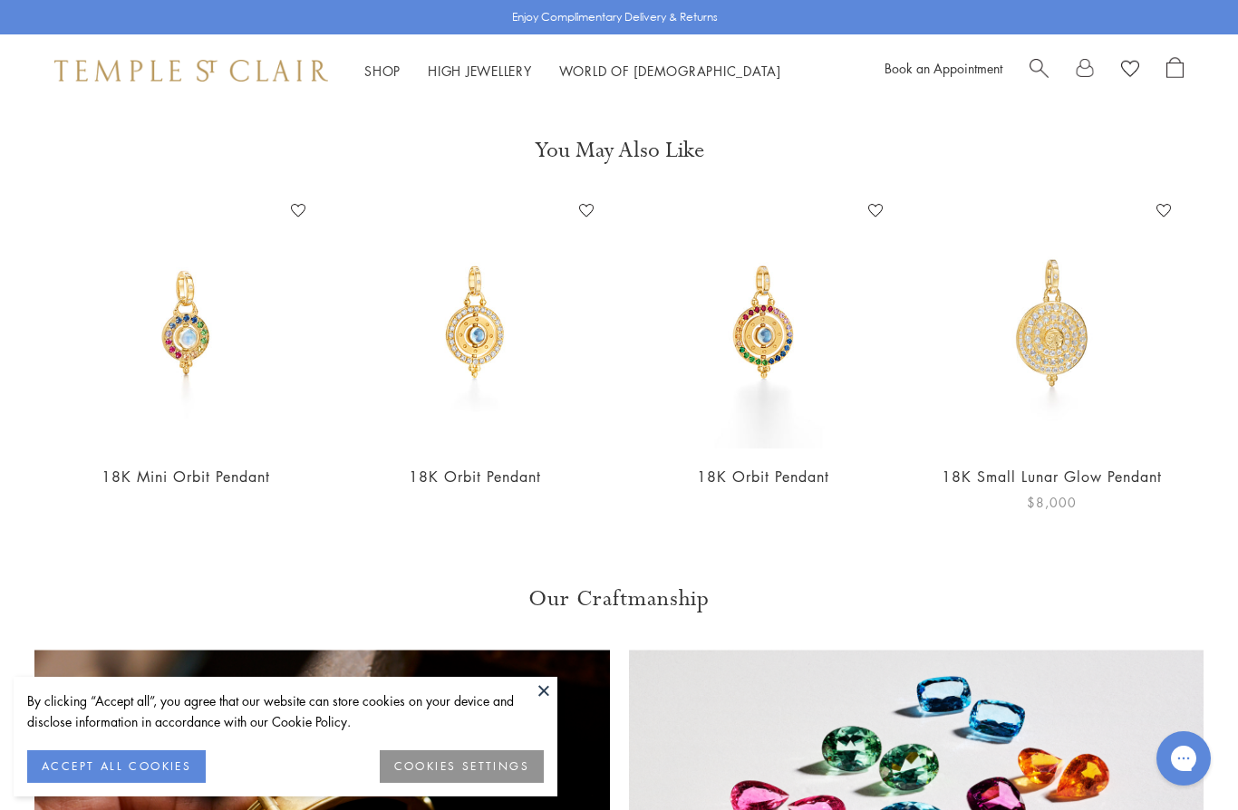
click at [1064, 473] on link "18K Small Lunar Glow Pendant" at bounding box center [1052, 477] width 220 height 20
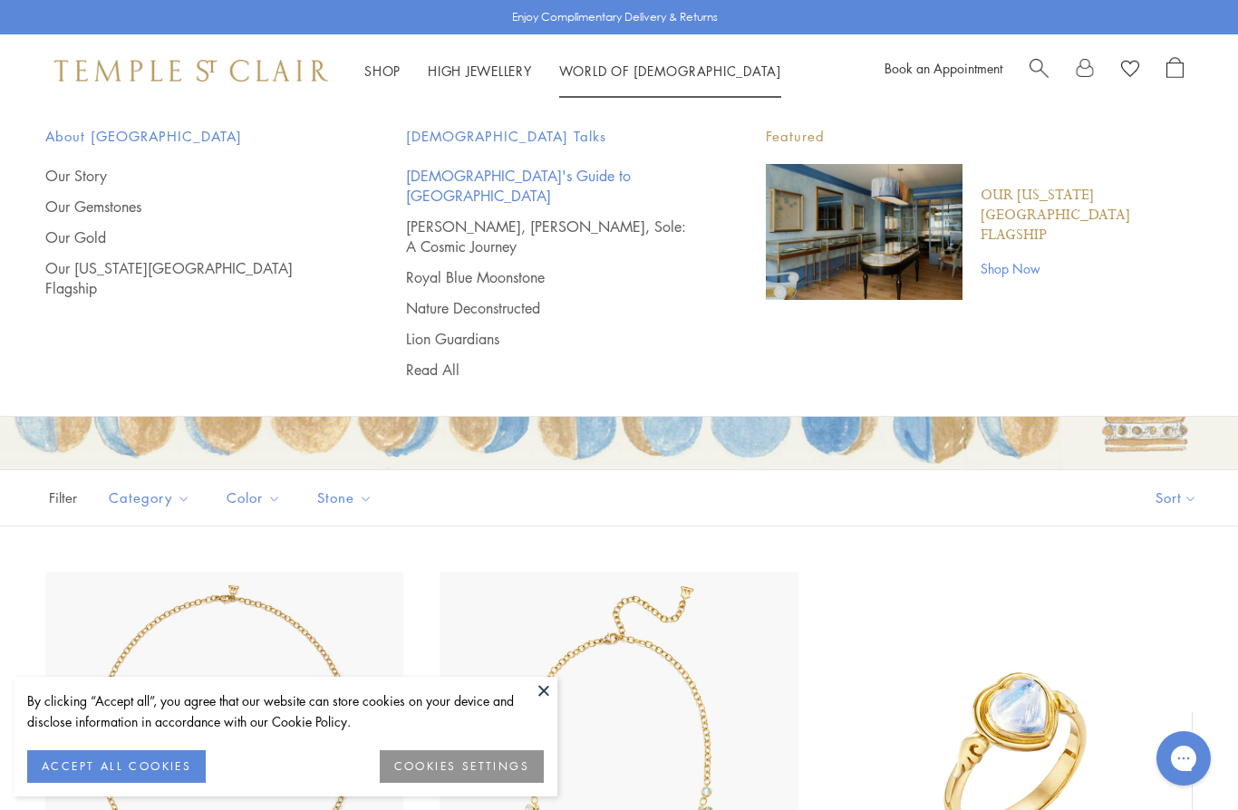
click at [485, 174] on link "[DEMOGRAPHIC_DATA]'s Guide to [GEOGRAPHIC_DATA]" at bounding box center [550, 186] width 288 height 40
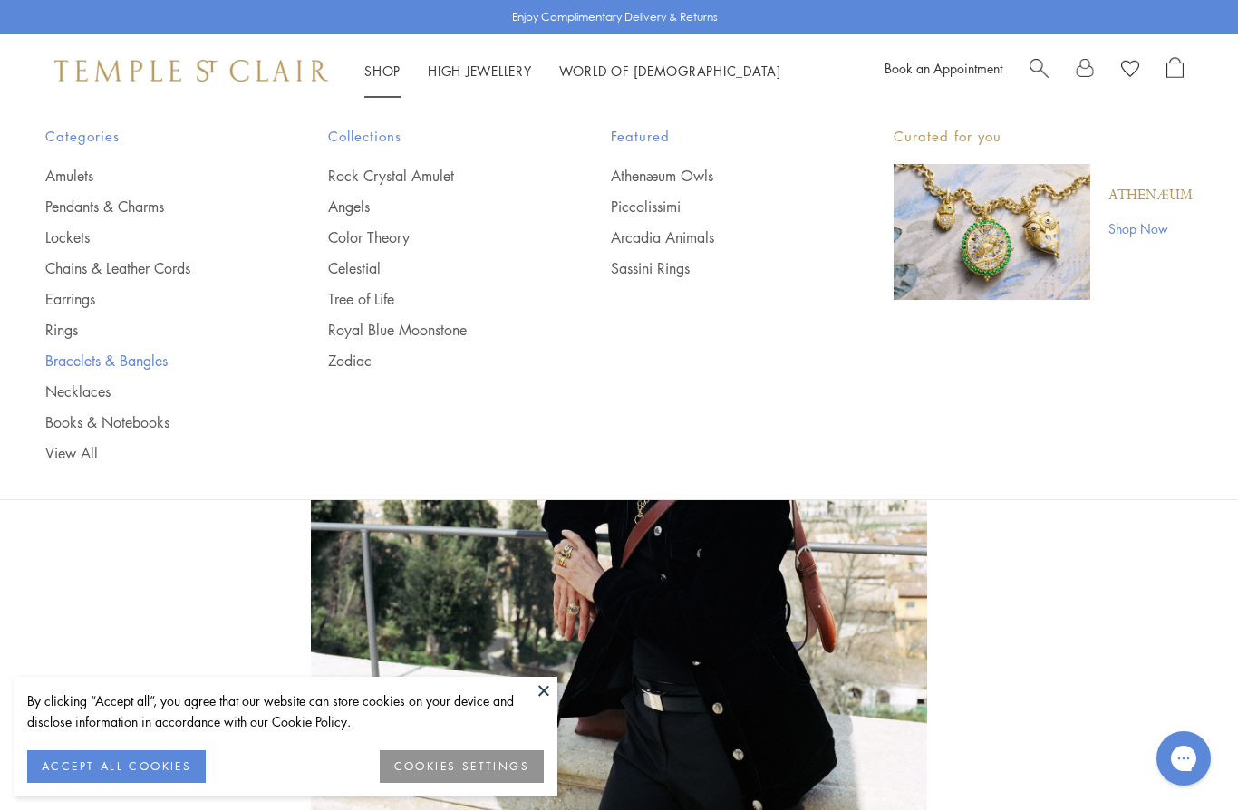
click at [119, 355] on link "Bracelets & Bangles" at bounding box center [150, 361] width 210 height 20
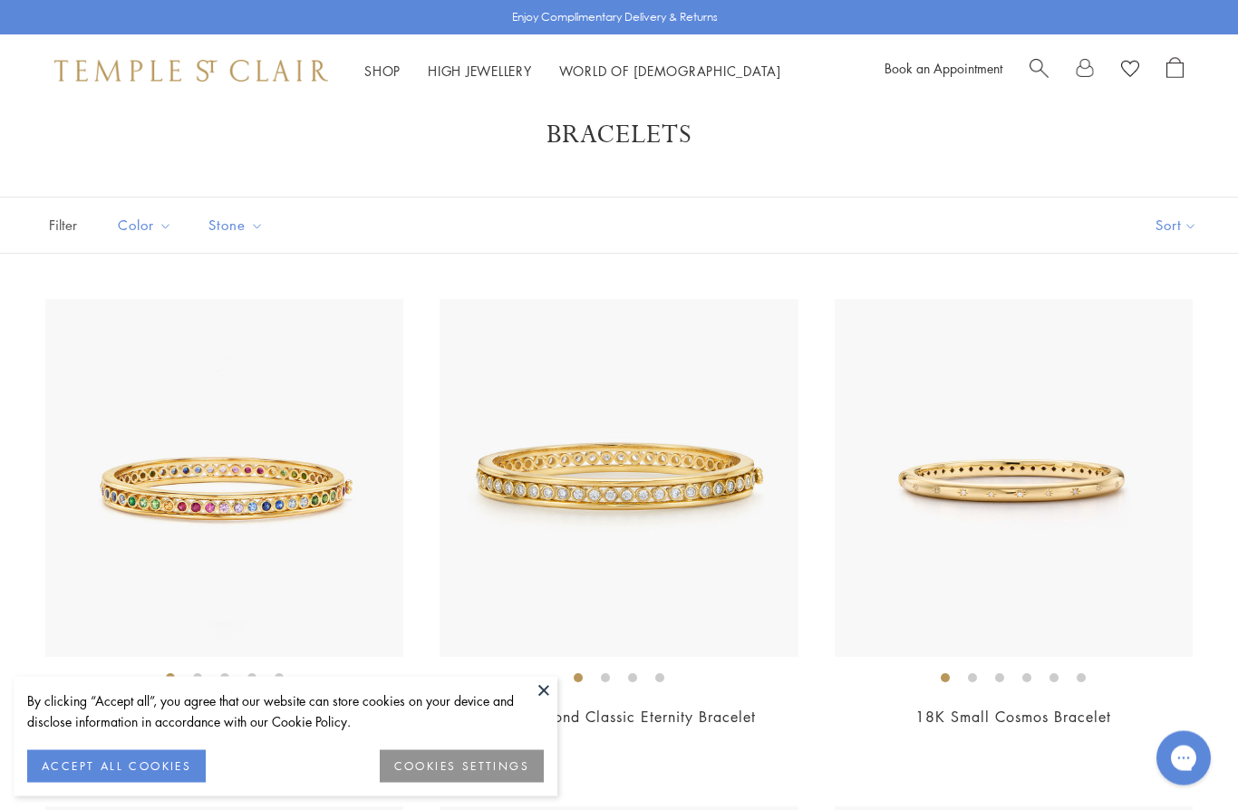
scroll to position [34, 0]
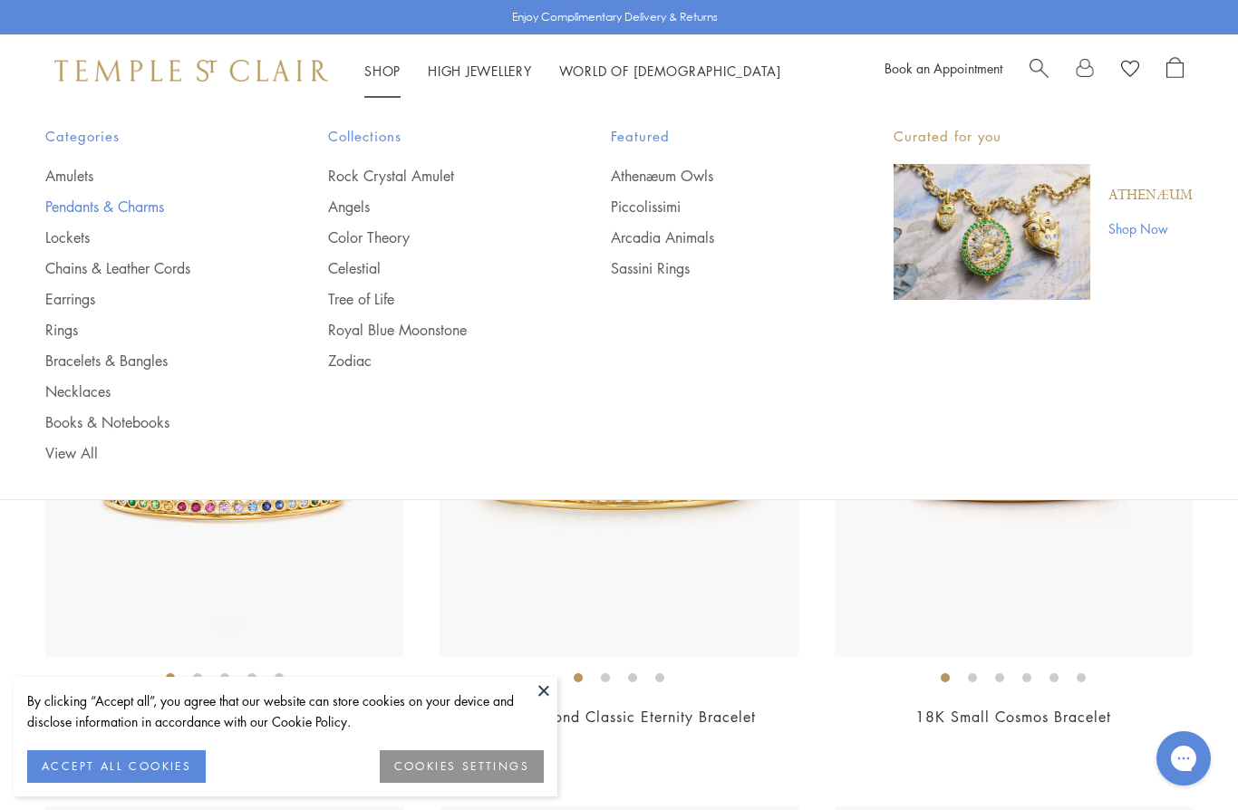
click at [116, 200] on link "Pendants & Charms" at bounding box center [150, 207] width 210 height 20
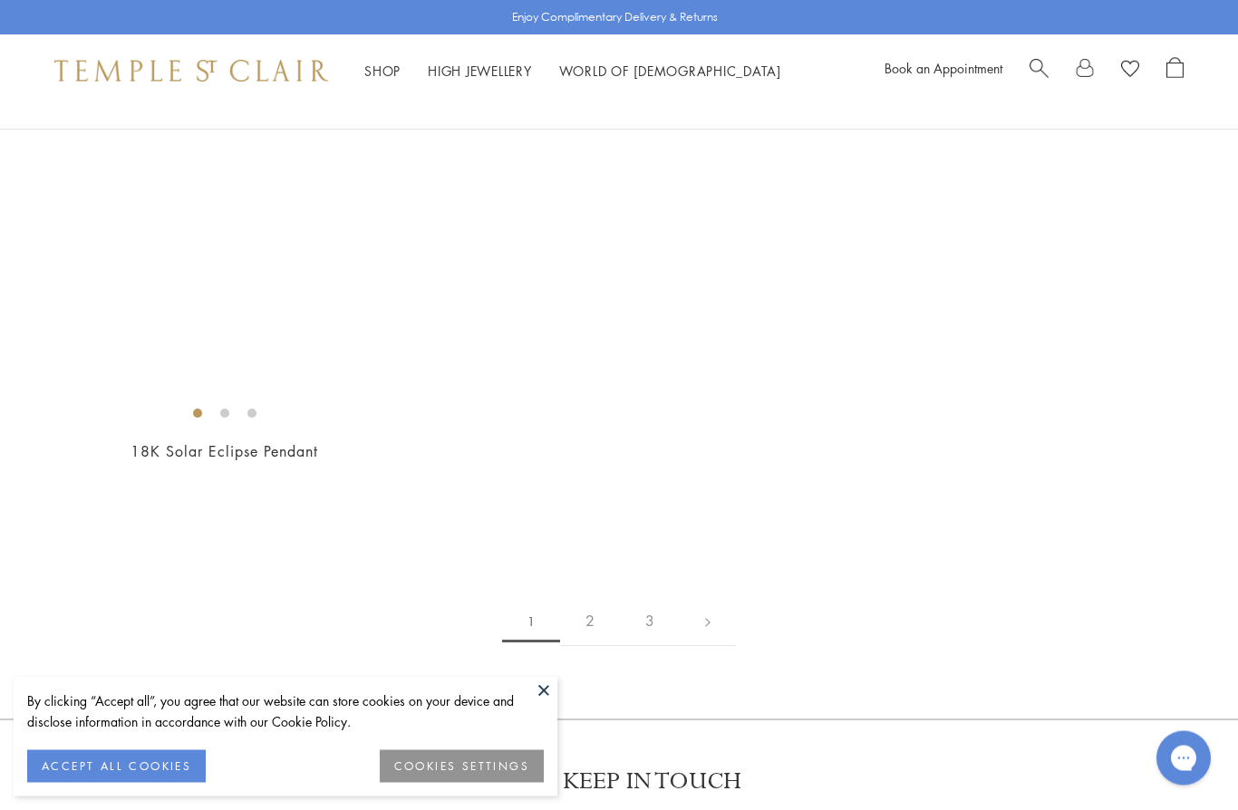
scroll to position [10969, 0]
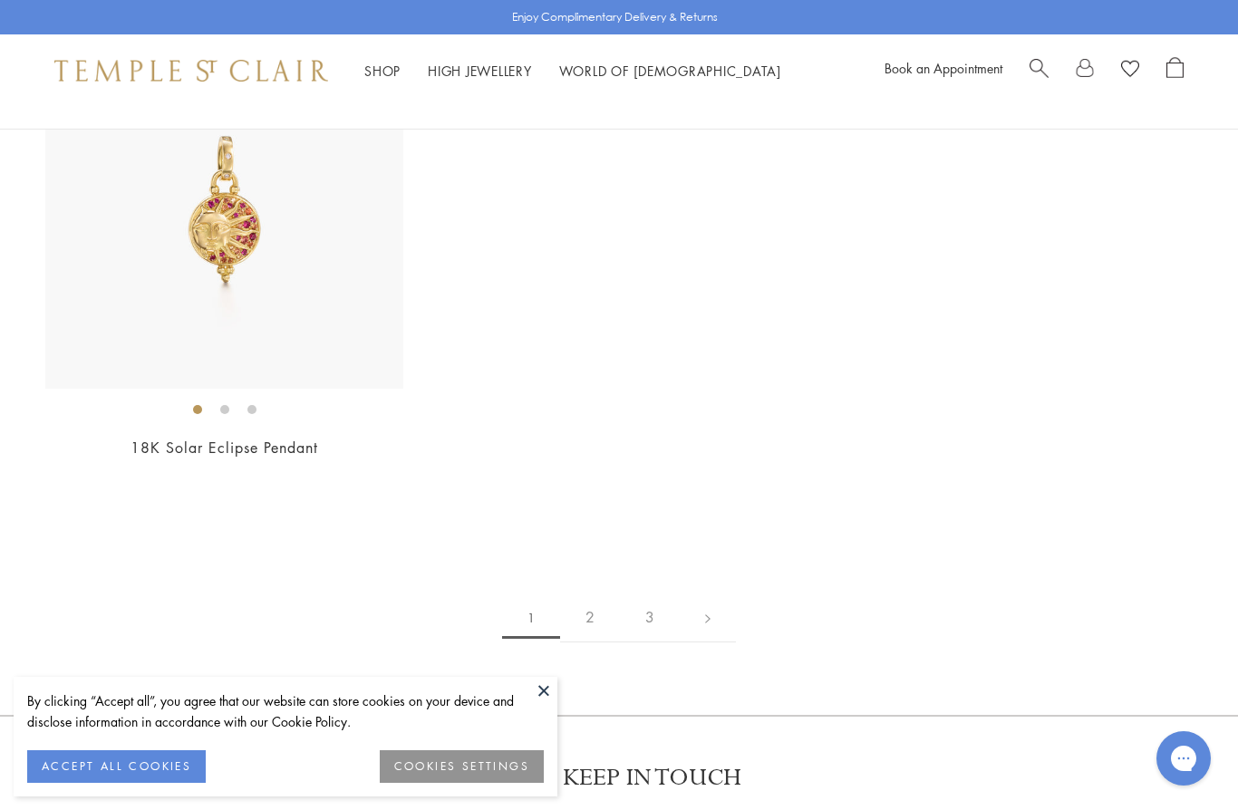
click at [589, 594] on link "2" at bounding box center [590, 618] width 60 height 50
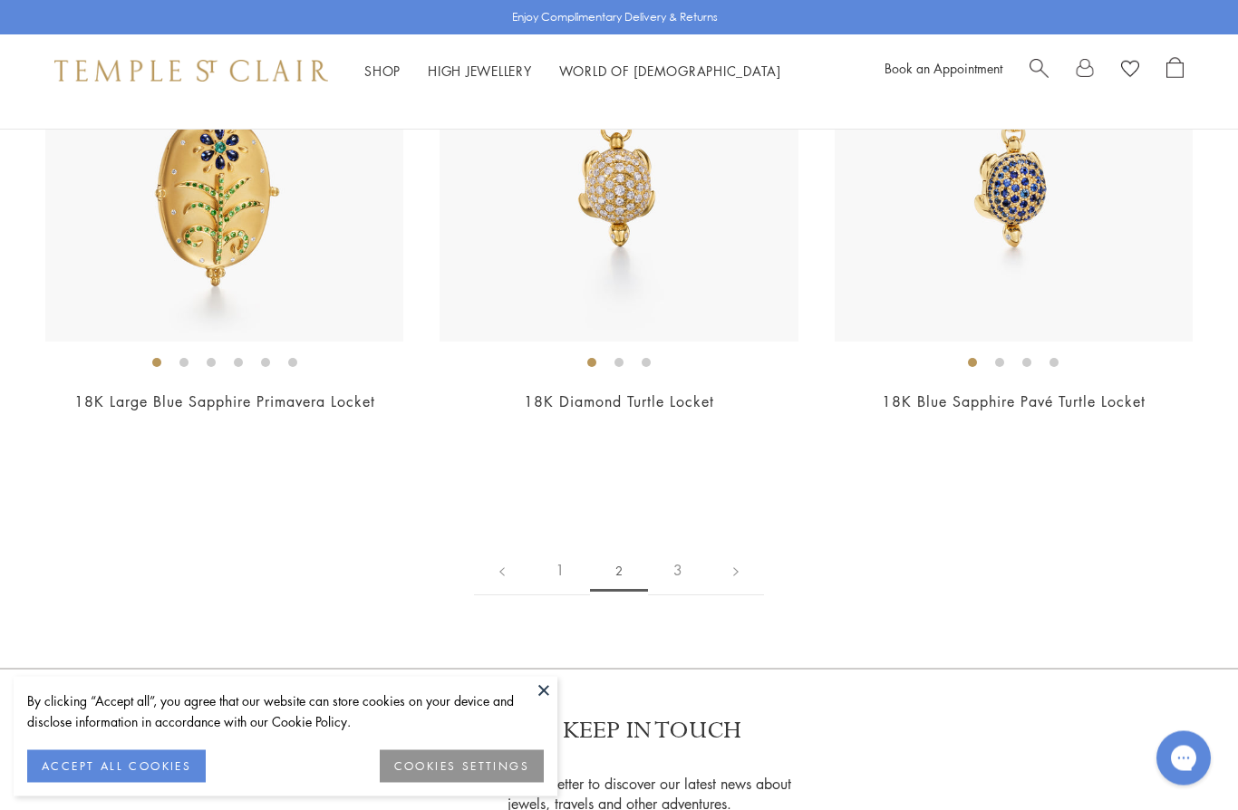
scroll to position [9494, 0]
click at [684, 550] on link "3" at bounding box center [678, 569] width 60 height 50
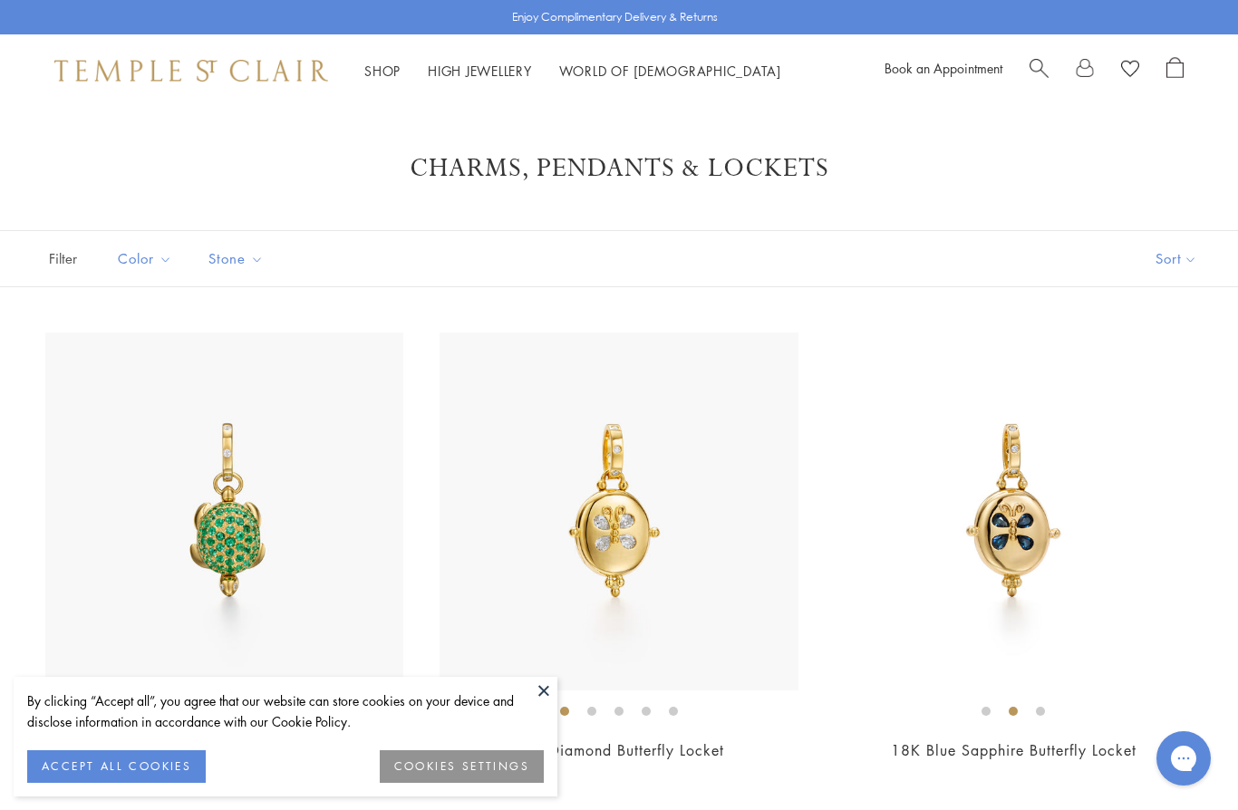
click at [369, 92] on div "Shop Shop Categories Amulets Pendants & Charms Lockets Chains & Leather Cords E…" at bounding box center [619, 70] width 1238 height 73
click at [392, 63] on link "Shop Shop" at bounding box center [382, 71] width 36 height 18
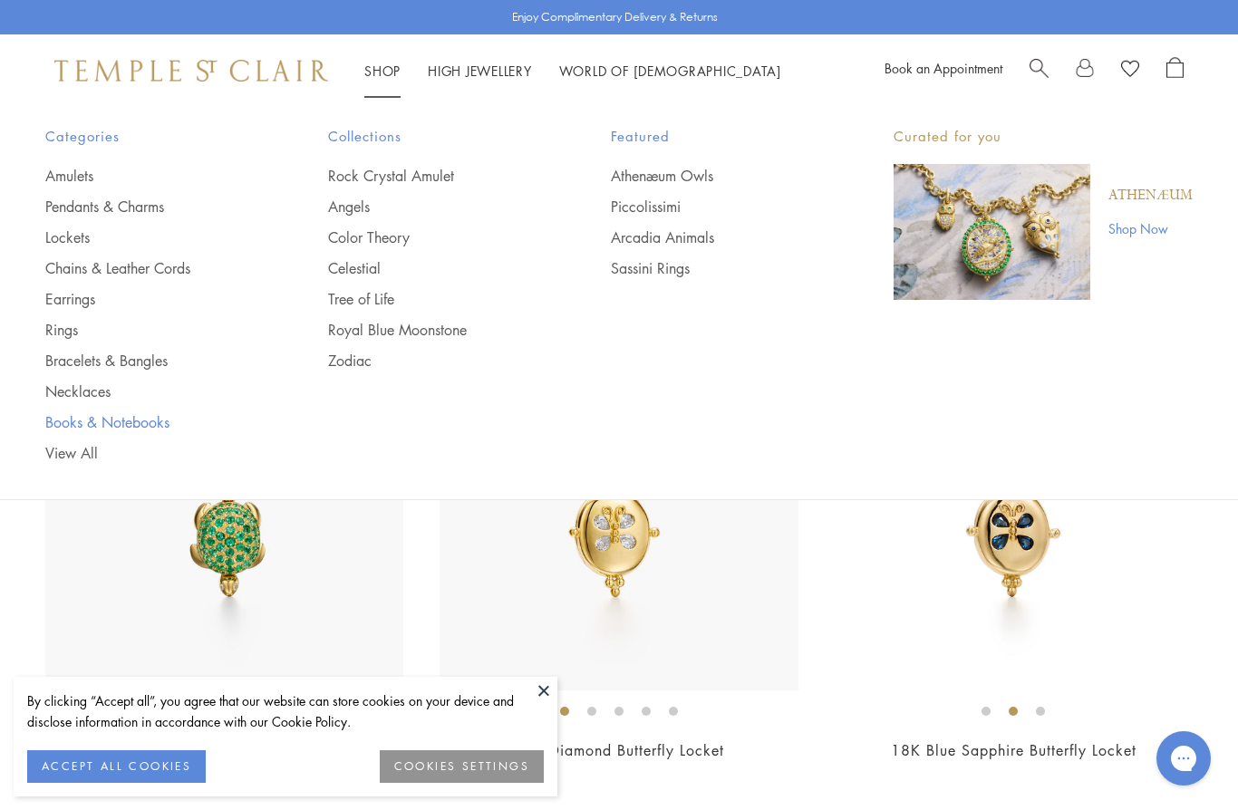
click at [121, 418] on link "Books & Notebooks" at bounding box center [150, 422] width 210 height 20
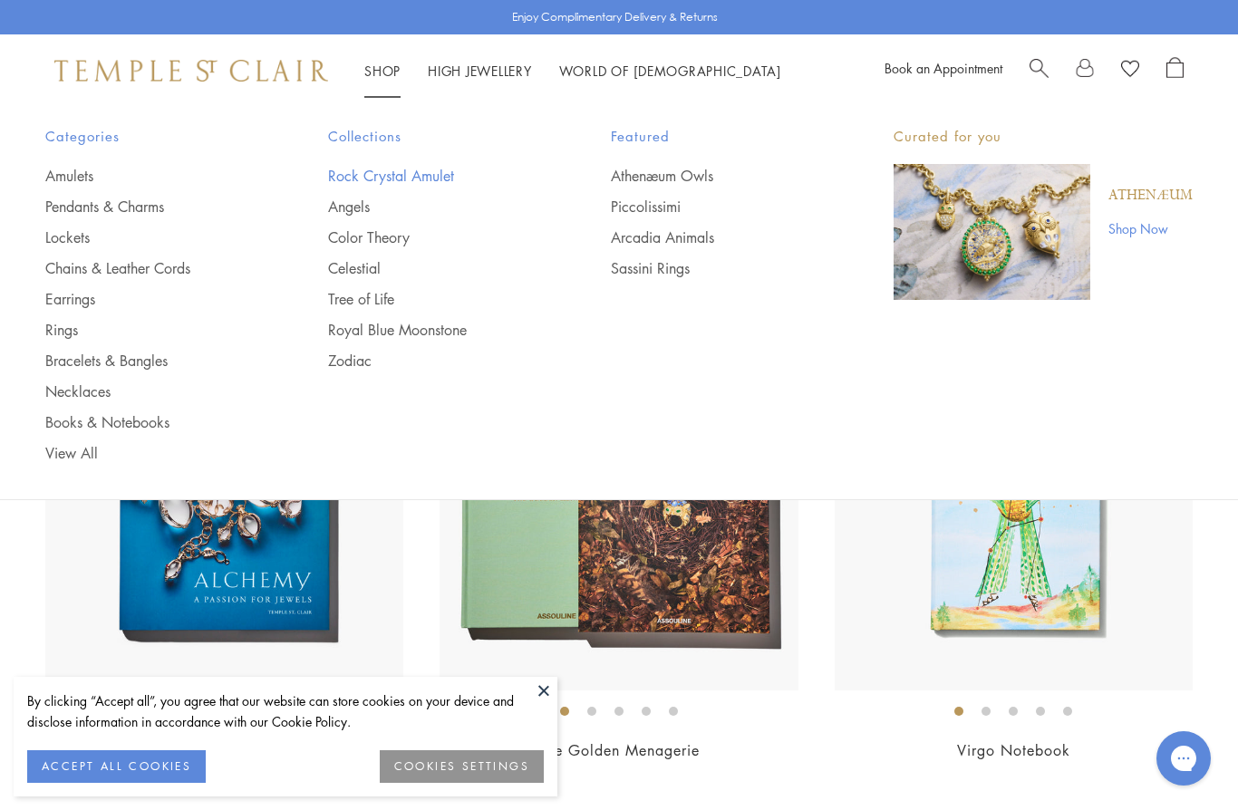
click at [402, 169] on link "Rock Crystal Amulet" at bounding box center [433, 176] width 210 height 20
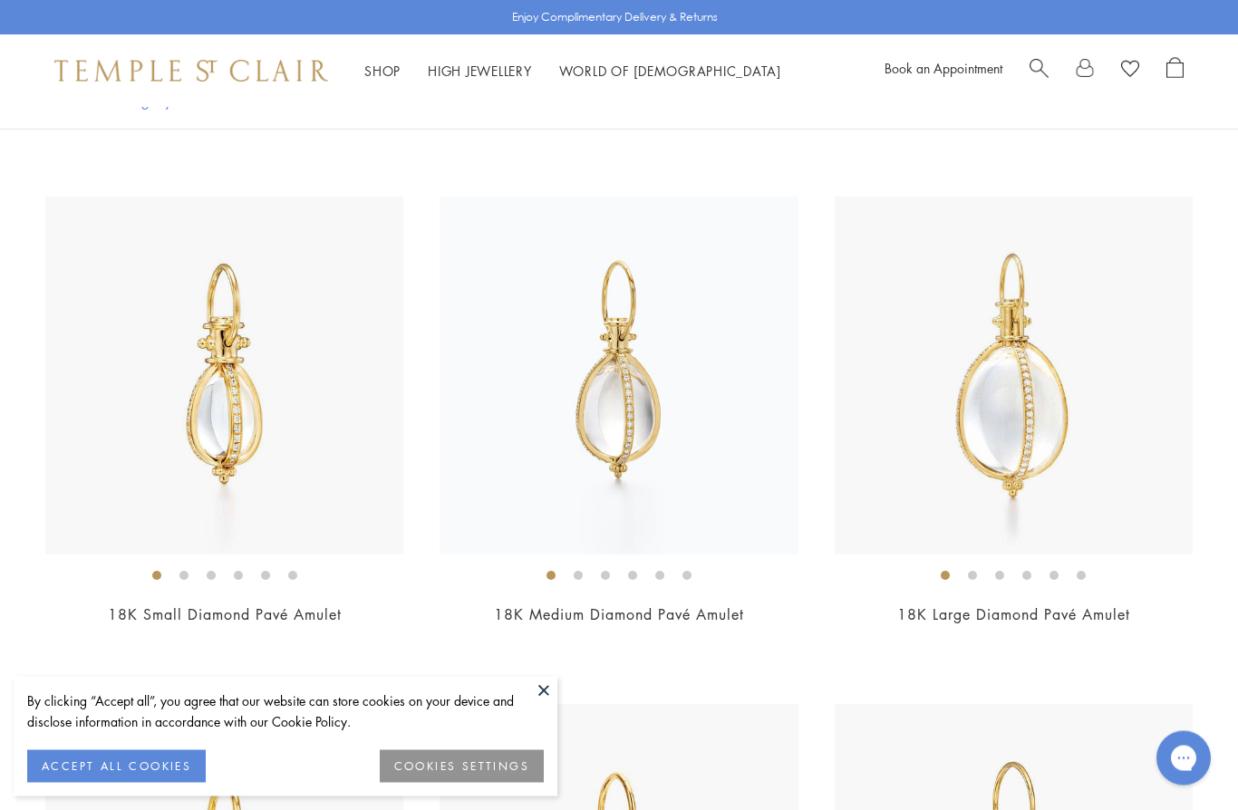
scroll to position [4707, 0]
click at [632, 594] on div "18K Medium Diamond Pavé Amulet $9,500" at bounding box center [619, 423] width 358 height 453
click at [616, 605] on link "18K Medium Diamond Pavé Amulet" at bounding box center [619, 615] width 250 height 20
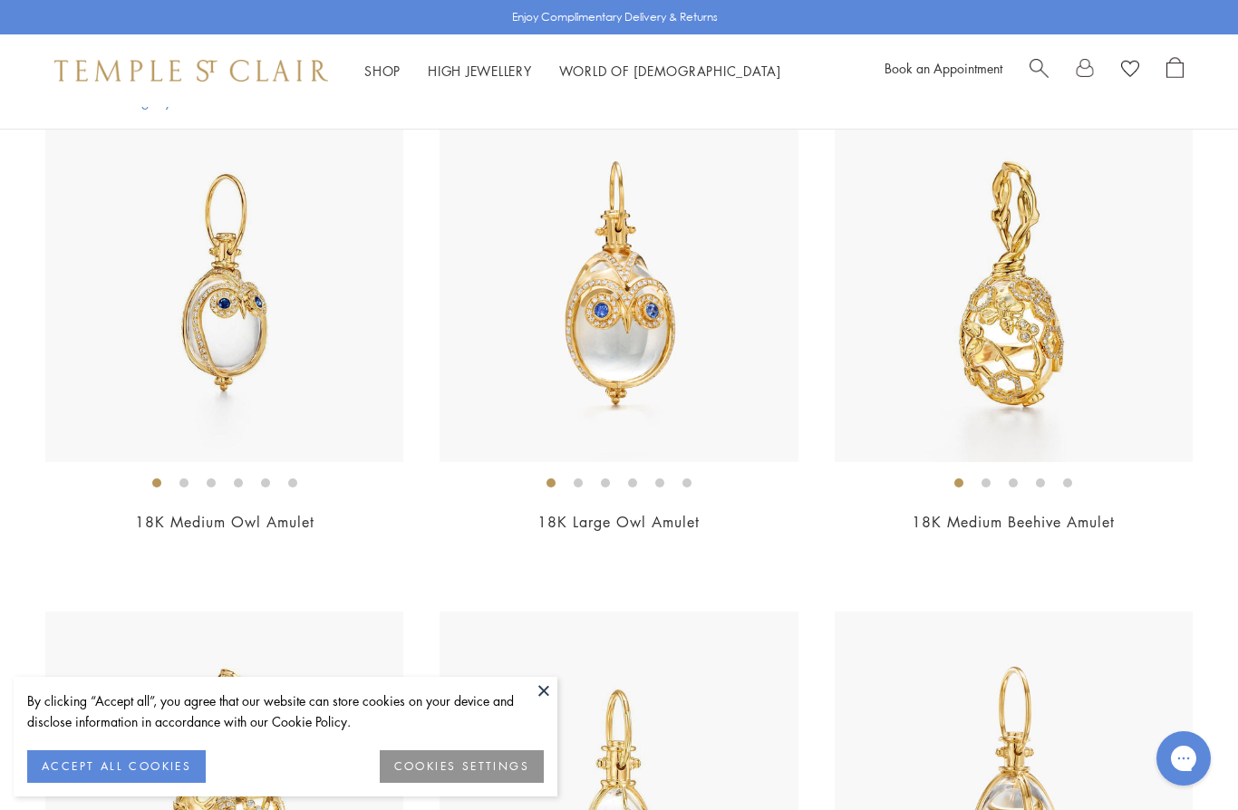
scroll to position [7849, 0]
click at [213, 510] on link "18K Medium Owl Amulet" at bounding box center [225, 520] width 180 height 20
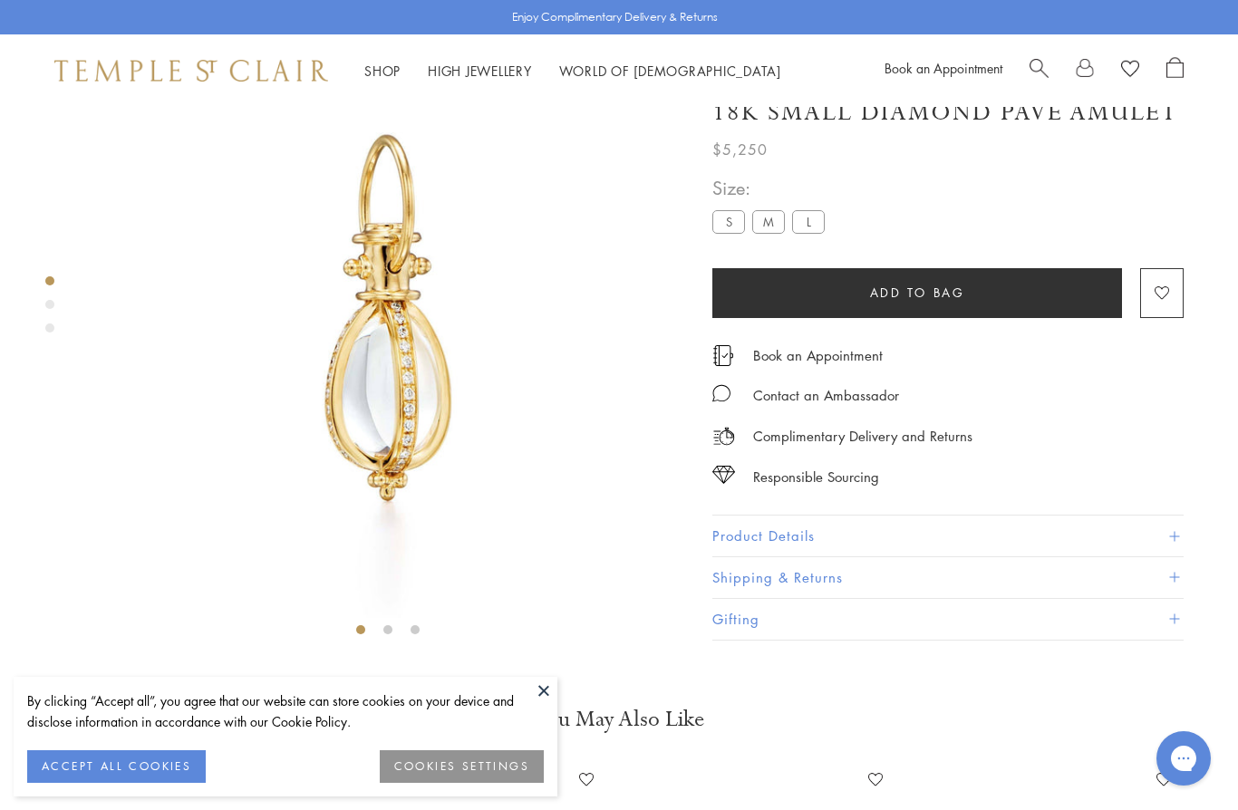
scroll to position [107, 0]
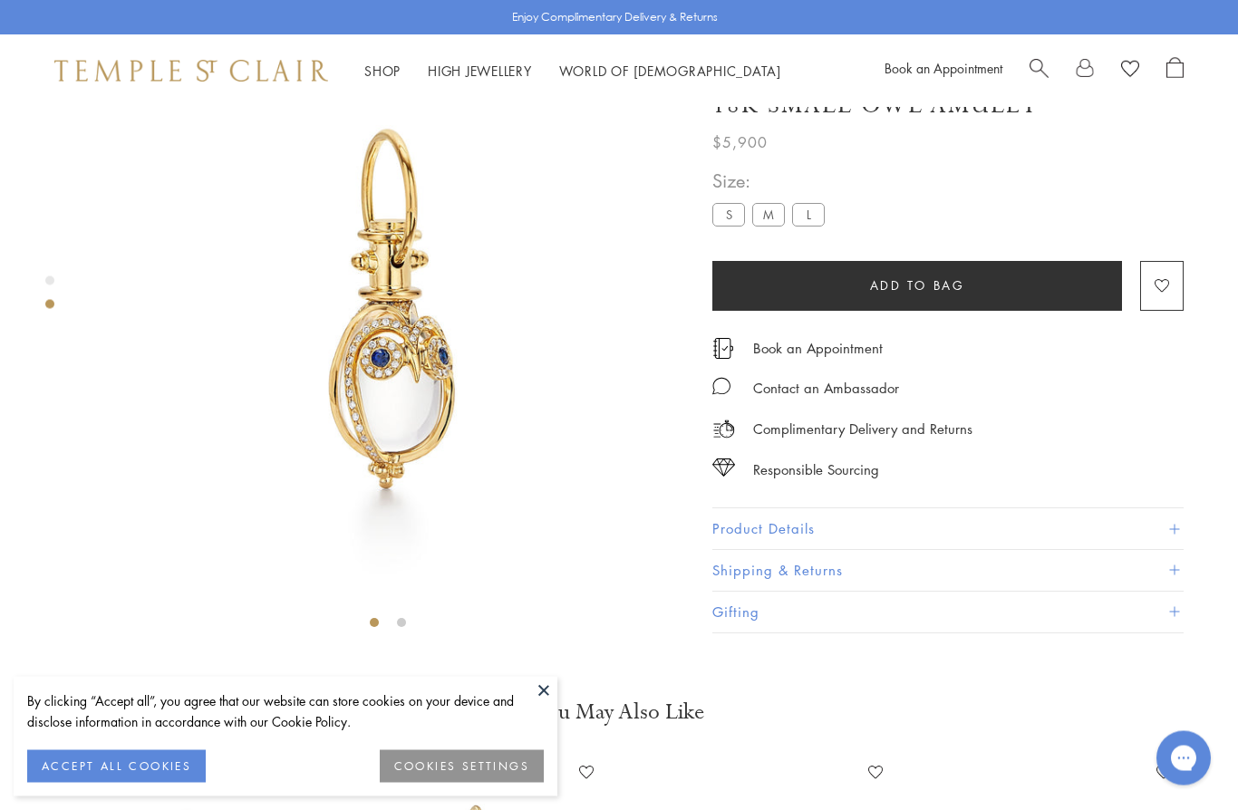
scroll to position [107, 0]
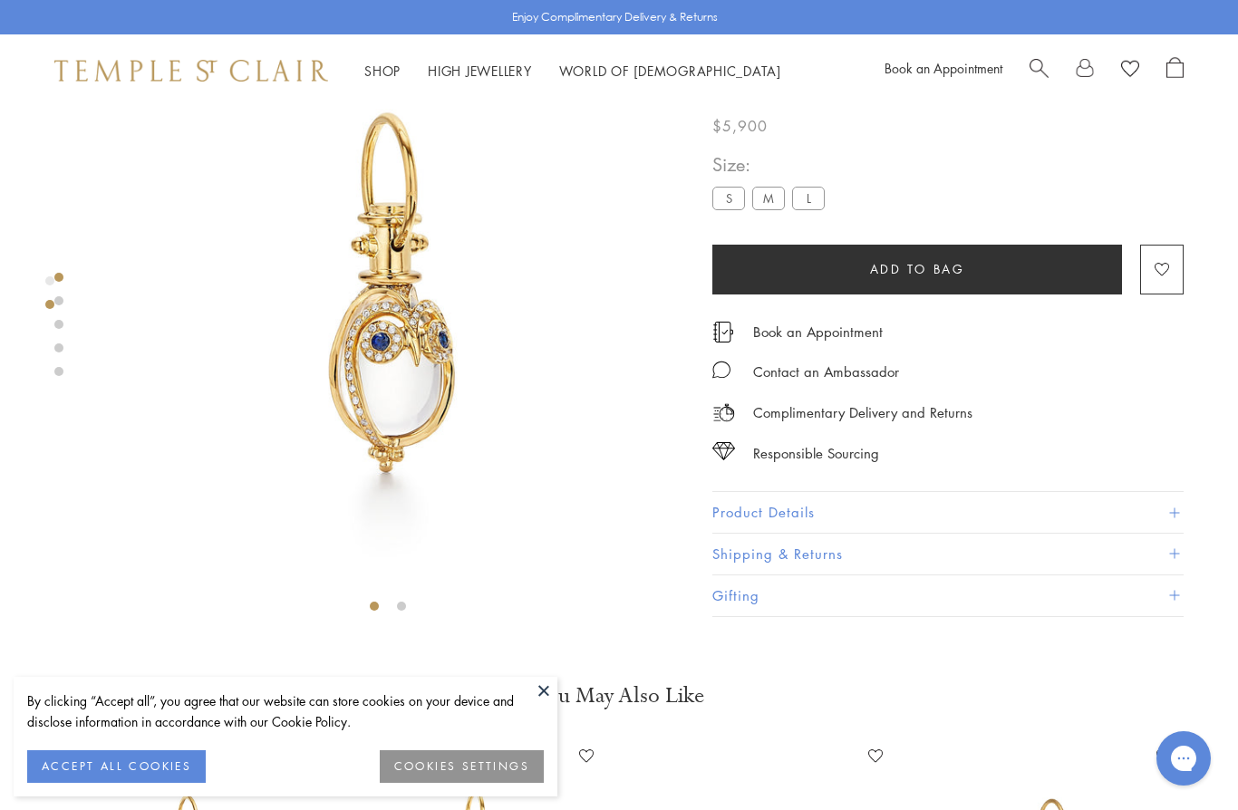
click at [771, 202] on label "M" at bounding box center [768, 199] width 33 height 23
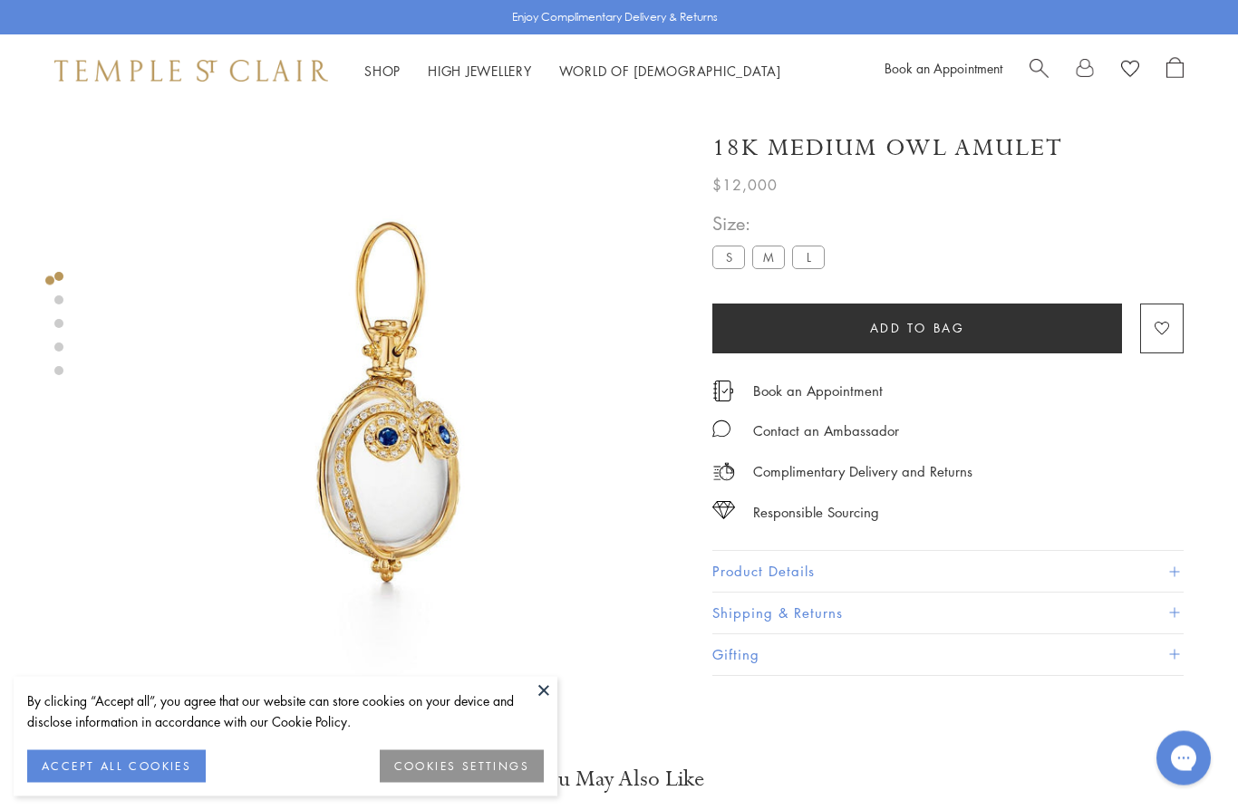
scroll to position [1, 0]
click at [807, 255] on label "L" at bounding box center [808, 257] width 33 height 23
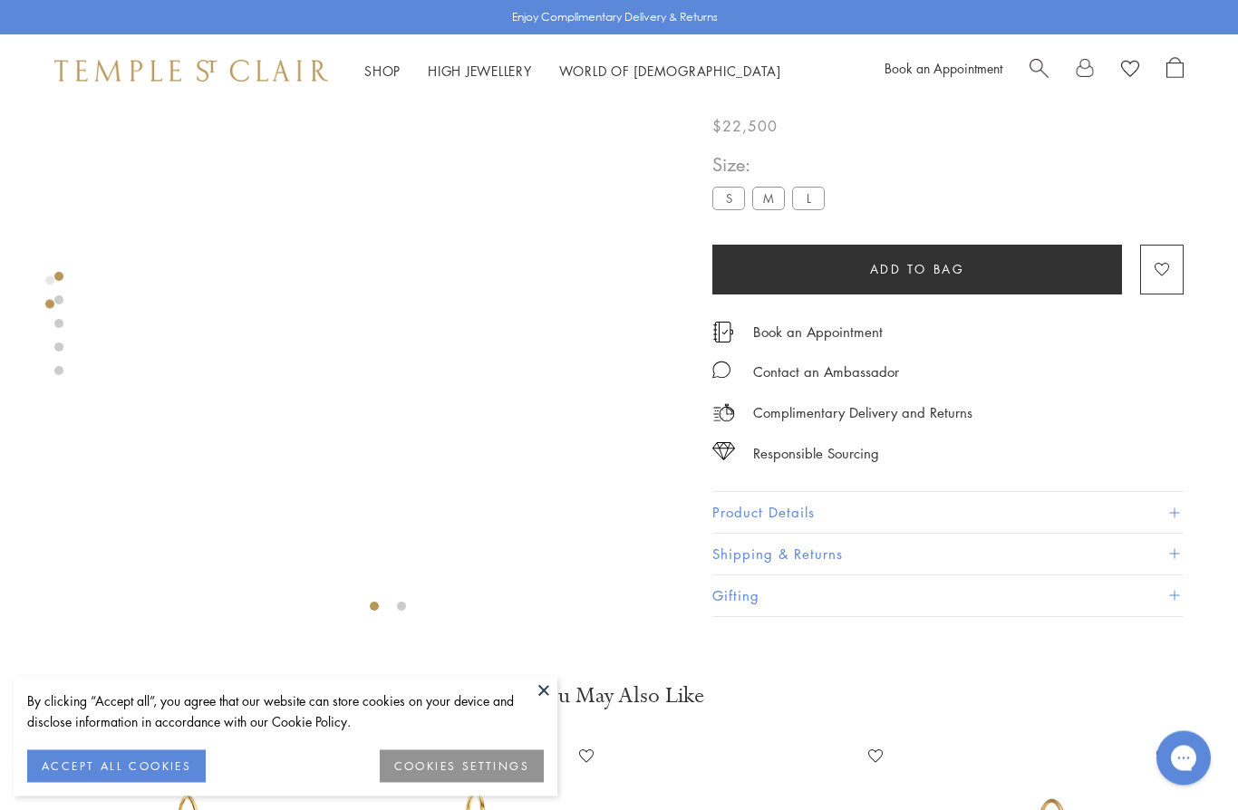
scroll to position [107, 0]
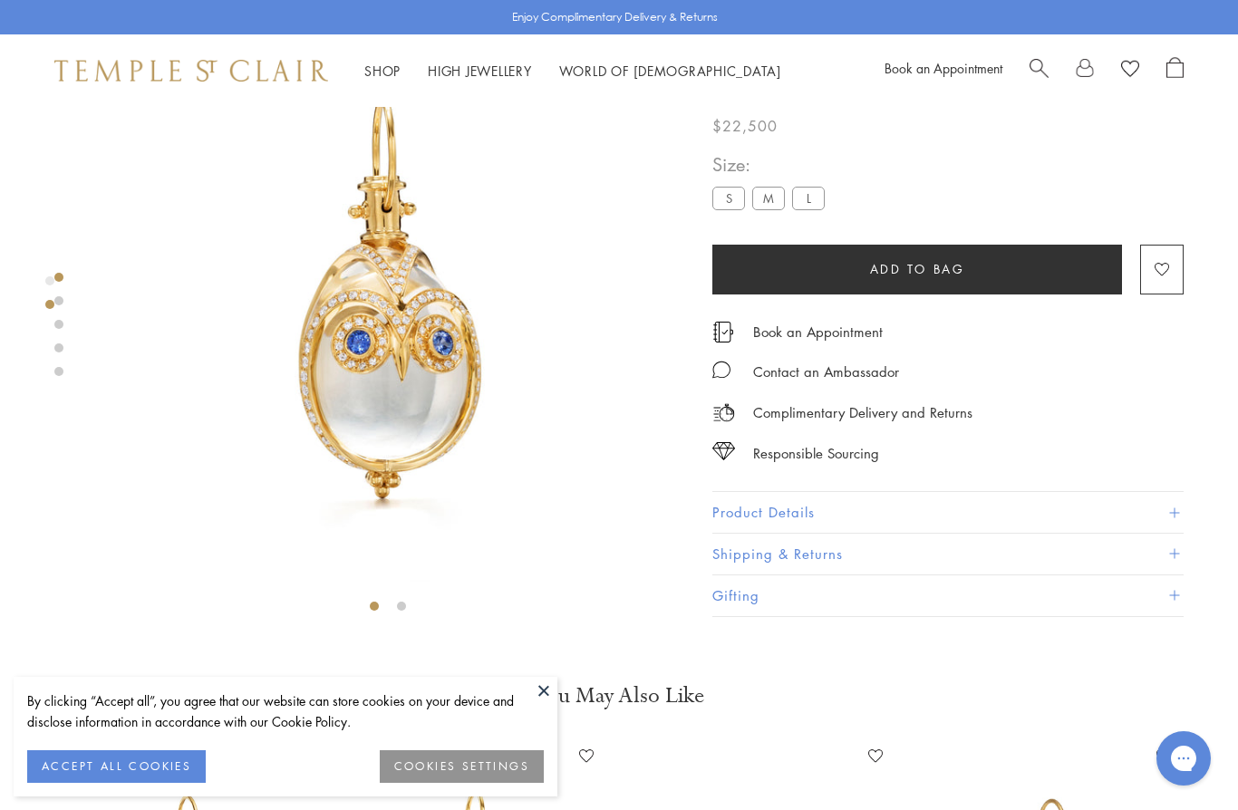
click at [779, 202] on label "M" at bounding box center [768, 199] width 33 height 23
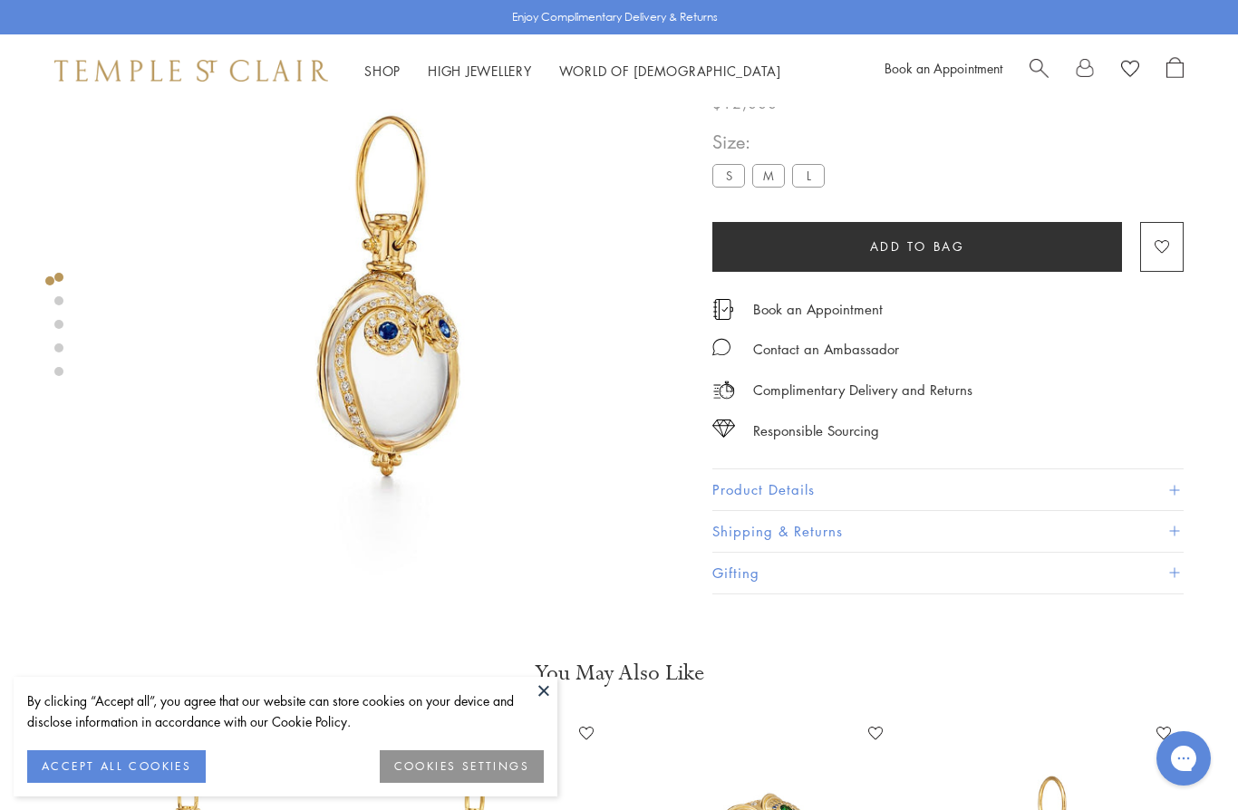
click at [820, 185] on label "L" at bounding box center [808, 176] width 33 height 23
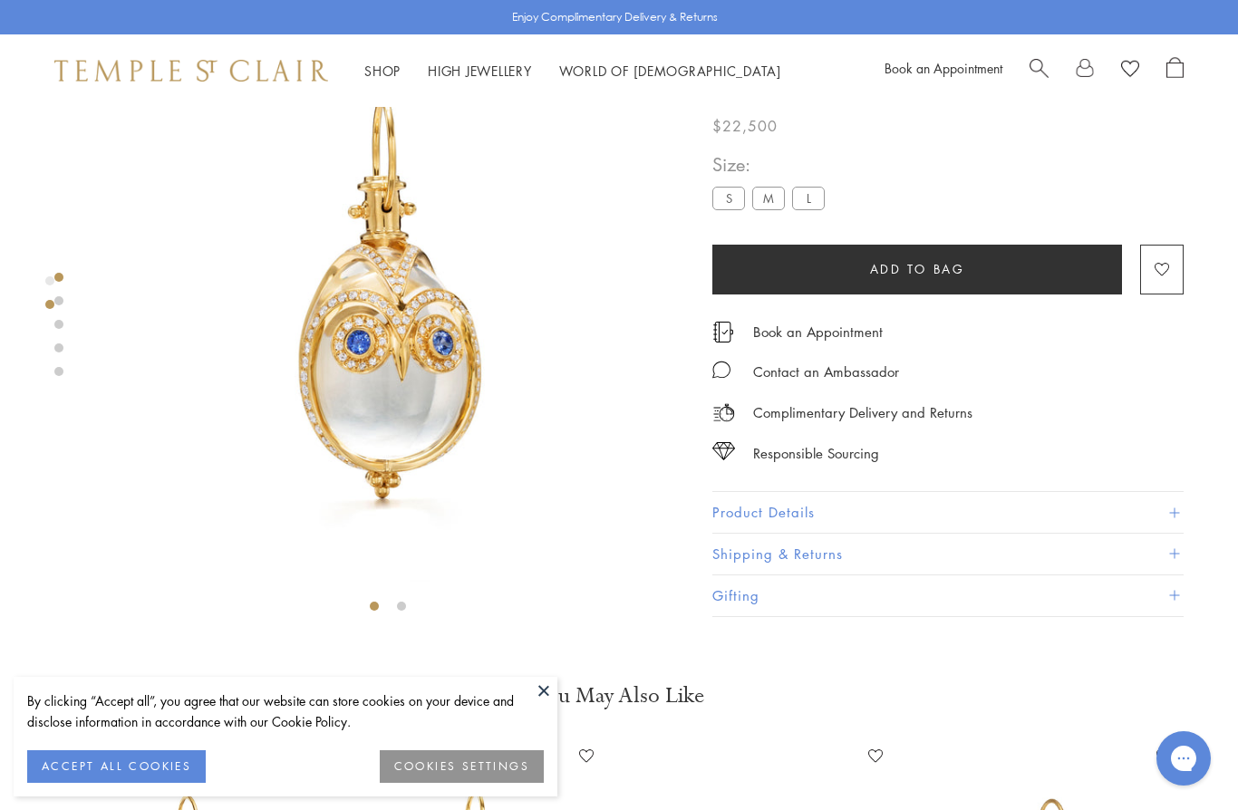
click at [722, 199] on label "S" at bounding box center [729, 199] width 33 height 23
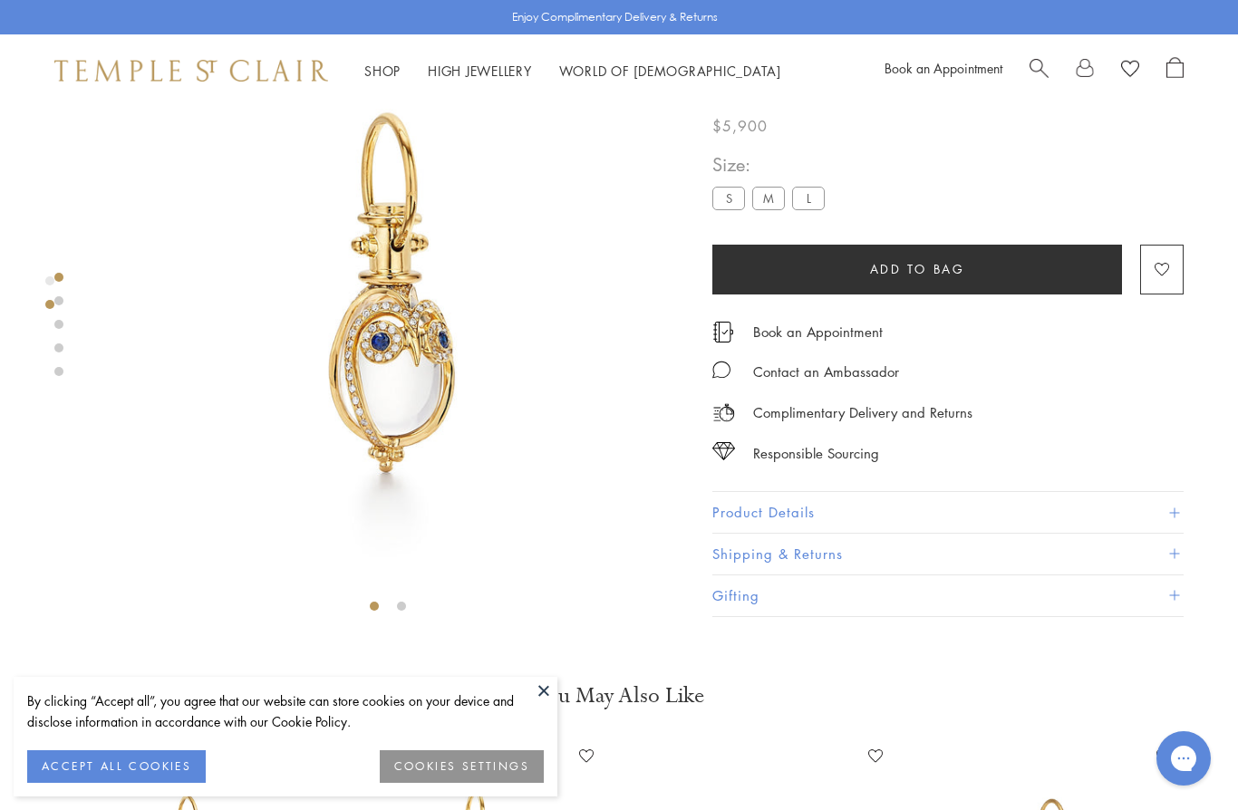
click at [66, 343] on div at bounding box center [370, 308] width 740 height 617
click at [403, 606] on li at bounding box center [401, 606] width 9 height 9
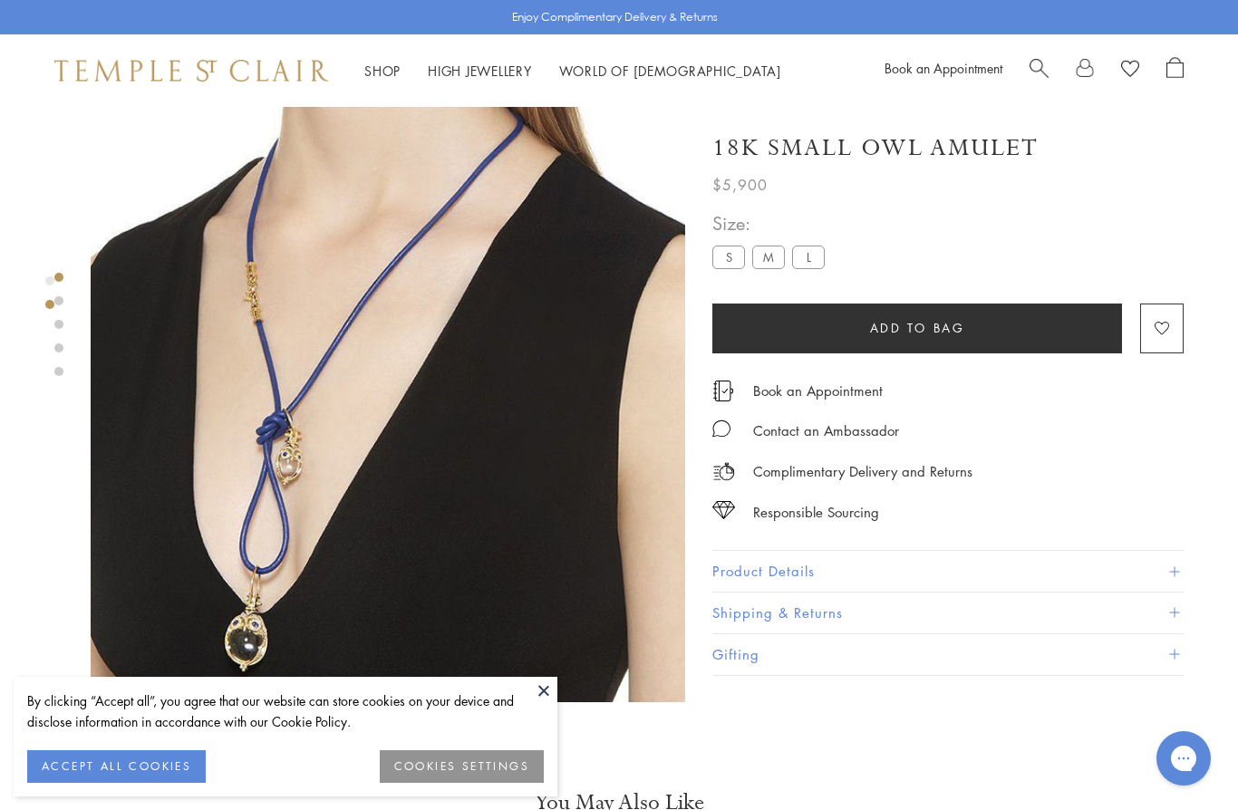
click at [763, 253] on label "M" at bounding box center [768, 257] width 33 height 23
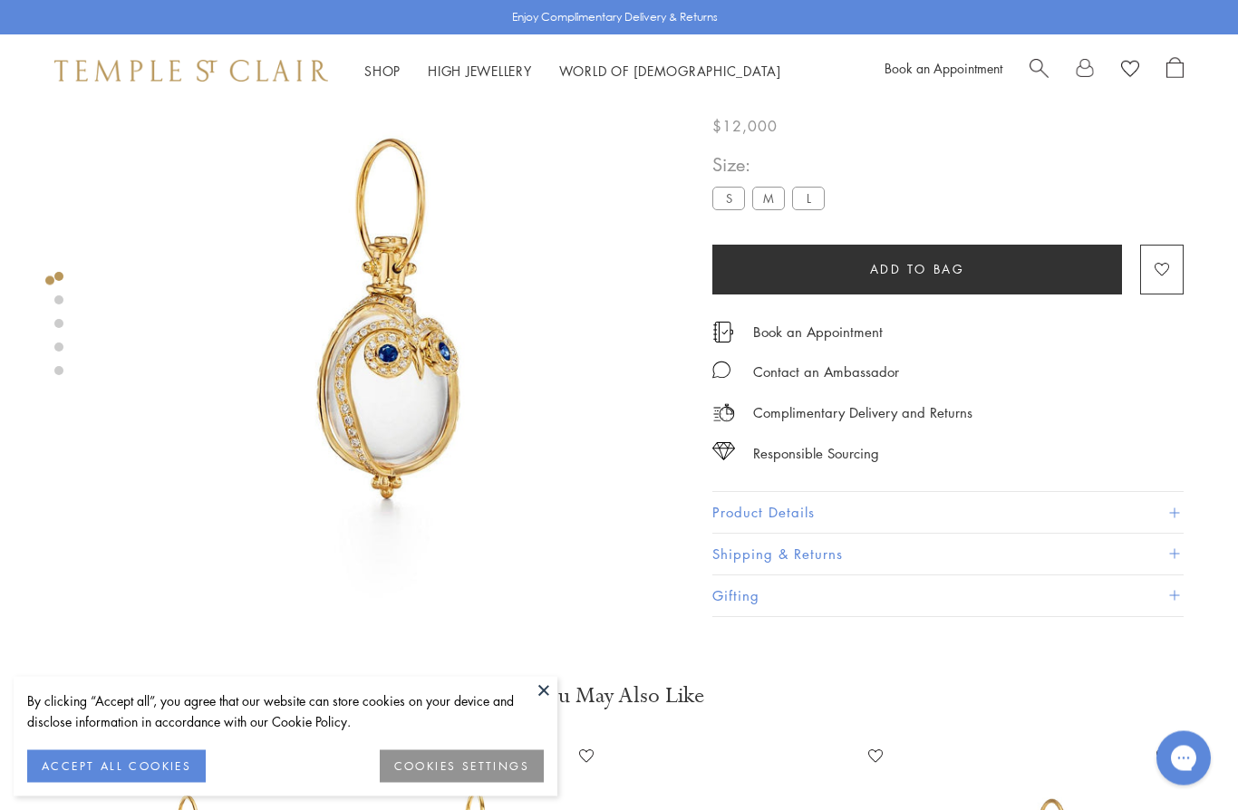
scroll to position [107, 0]
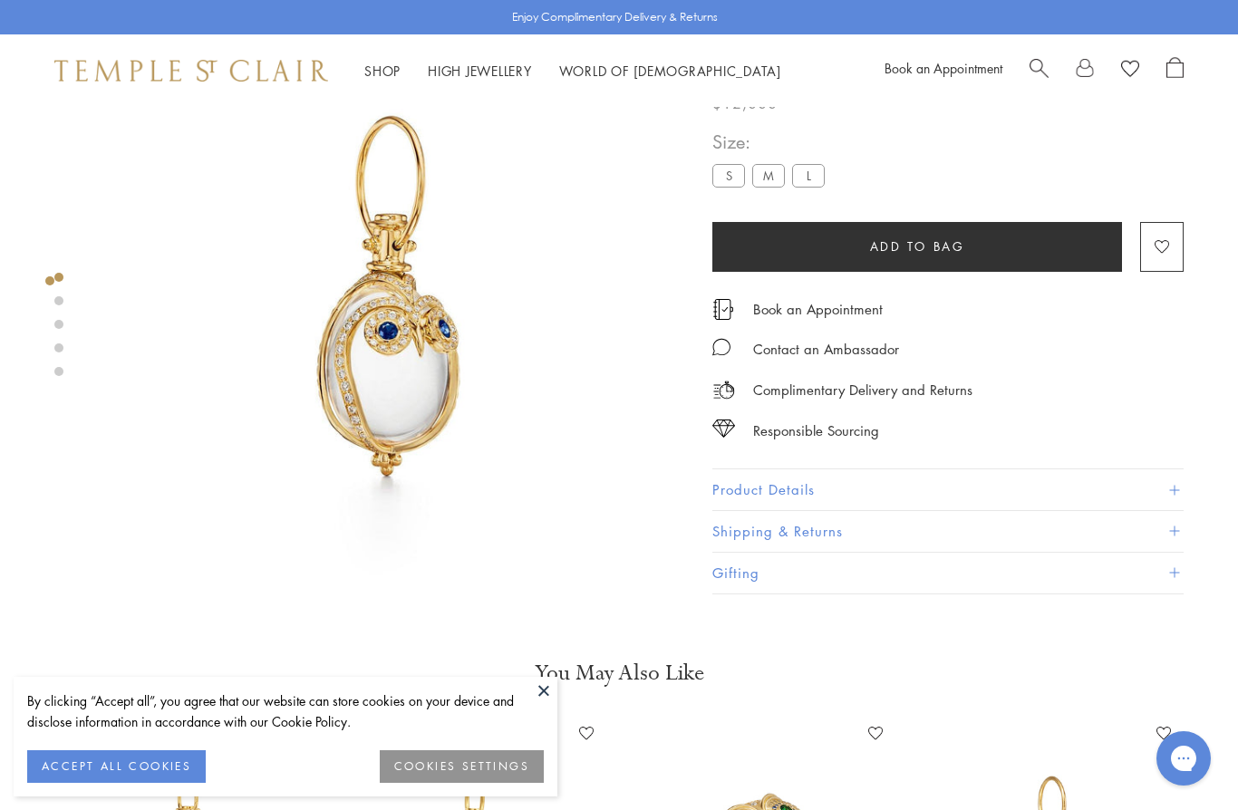
click at [990, 450] on div "18K Medium Owl Amulet $12,000 According to Greek mythology, the owl is a symbol…" at bounding box center [948, 314] width 471 height 562
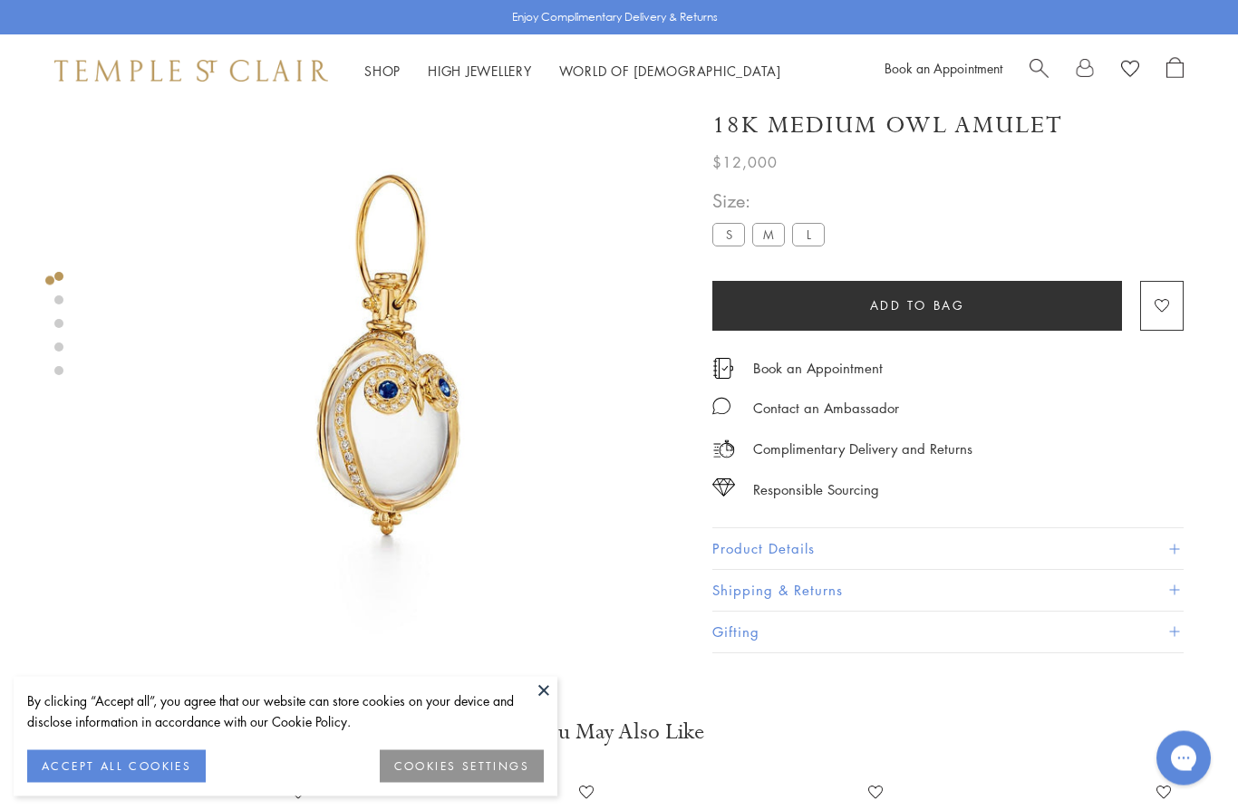
scroll to position [0, 0]
